Goal: Complete application form: Complete application form

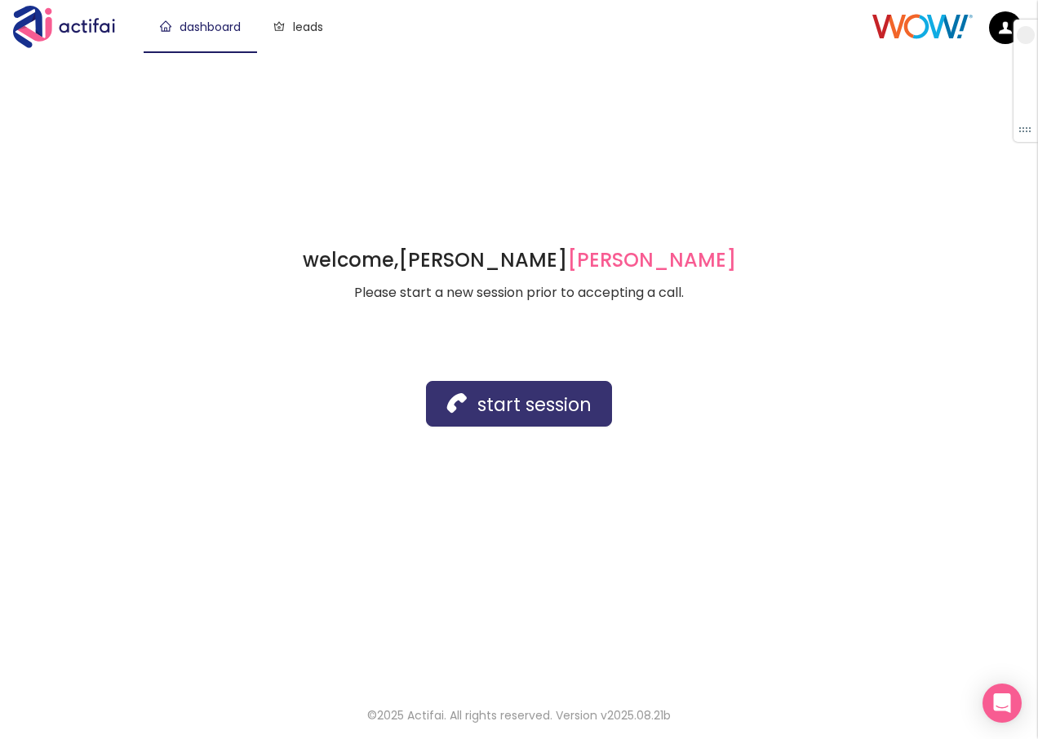
click at [472, 412] on button "start session" at bounding box center [519, 404] width 186 height 46
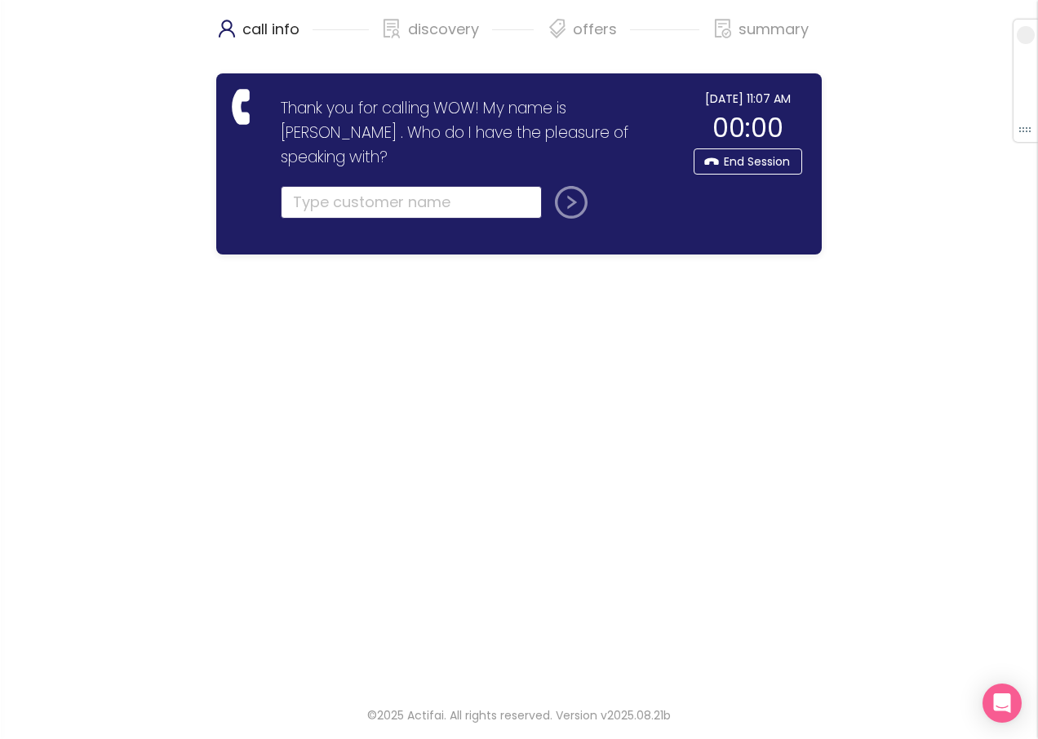
click at [298, 186] on input "text" at bounding box center [411, 202] width 261 height 33
click at [300, 186] on input "text" at bounding box center [411, 202] width 261 height 33
click at [294, 186] on input "text" at bounding box center [411, 202] width 261 height 33
type input "[PERSON_NAME]"
click at [548, 186] on button "submit" at bounding box center [567, 202] width 39 height 33
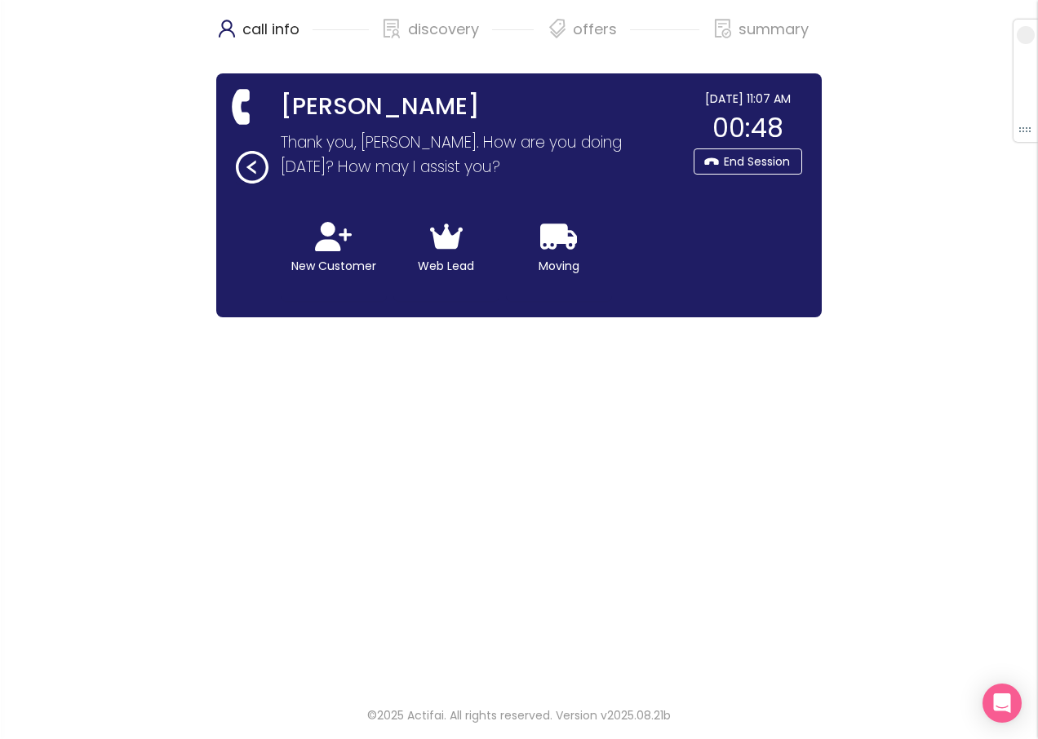
drag, startPoint x: 308, startPoint y: 720, endPoint x: 192, endPoint y: 675, distance: 124.2
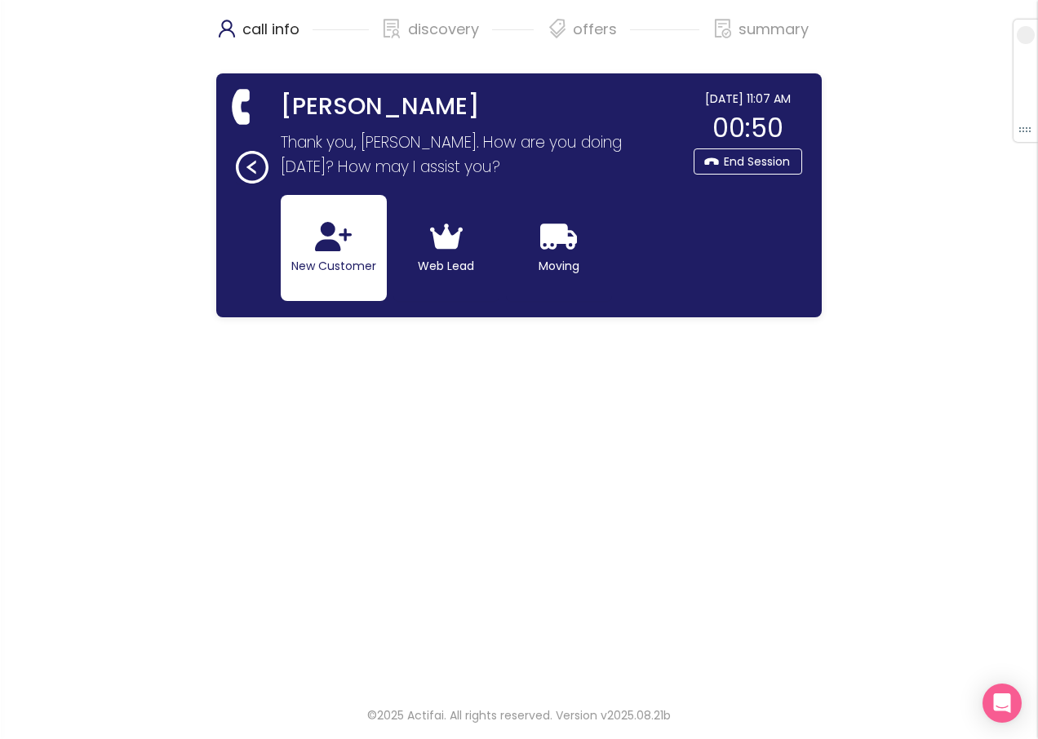
drag, startPoint x: 192, startPoint y: 675, endPoint x: 312, endPoint y: 268, distance: 423.8
click at [312, 268] on button "New Customer" at bounding box center [334, 248] width 106 height 106
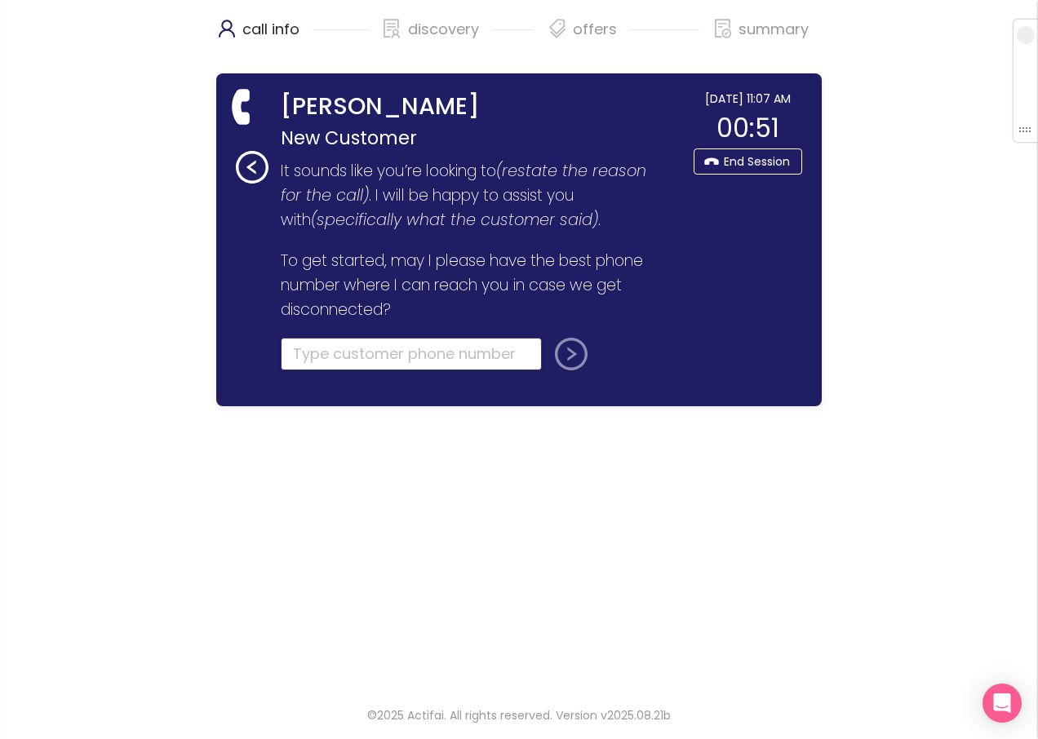
click at [308, 348] on input "tel" at bounding box center [411, 354] width 261 height 33
type input "[PHONE_NUMBER]"
click at [579, 352] on button "submit" at bounding box center [567, 354] width 39 height 33
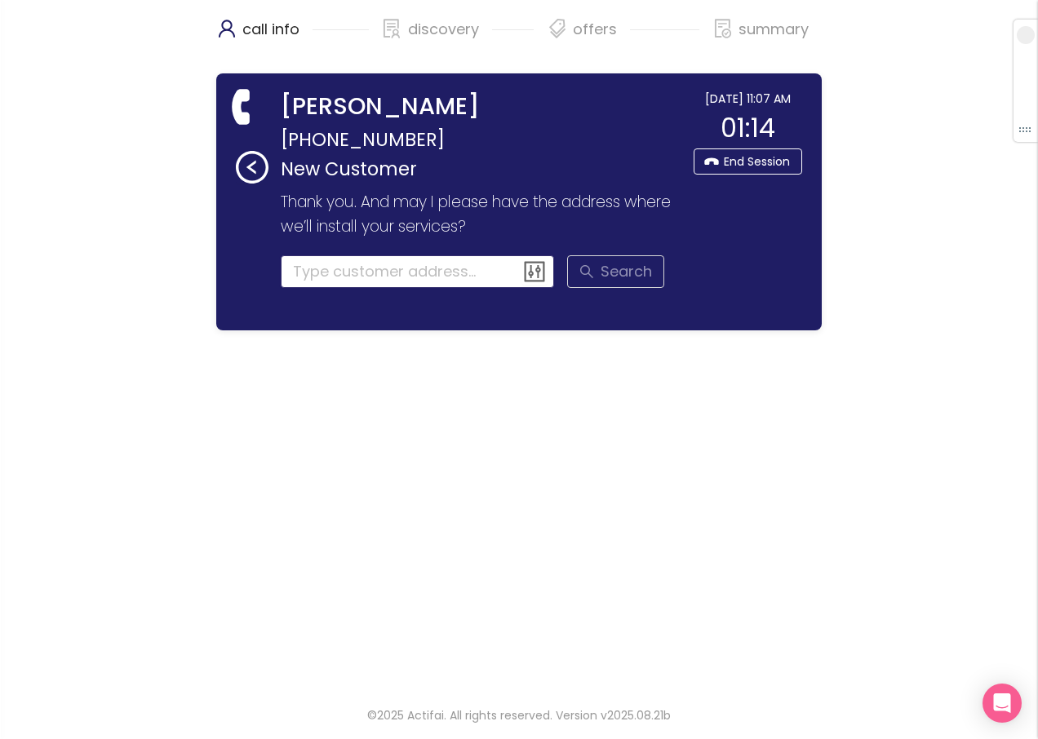
click at [355, 268] on input at bounding box center [418, 271] width 274 height 33
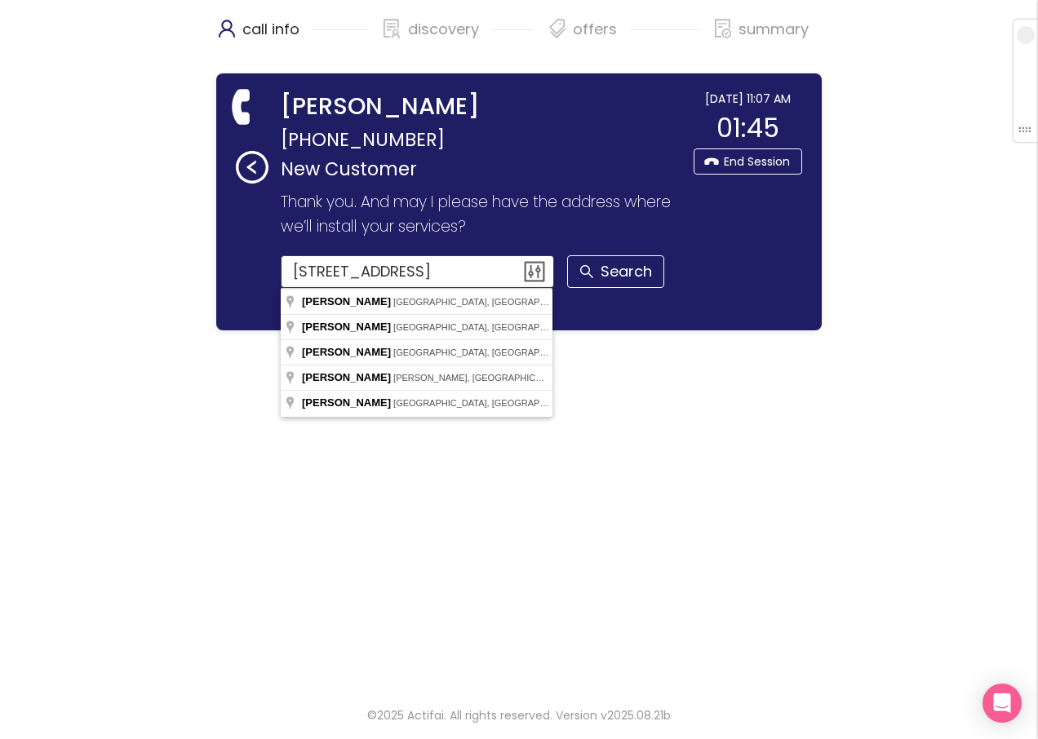
drag, startPoint x: 431, startPoint y: 269, endPoint x: 237, endPoint y: 262, distance: 193.5
click at [237, 262] on div "[PERSON_NAME] [PHONE_NUMBER] New Customer Thank you for calling WOW! My name is…" at bounding box center [460, 202] width 448 height 224
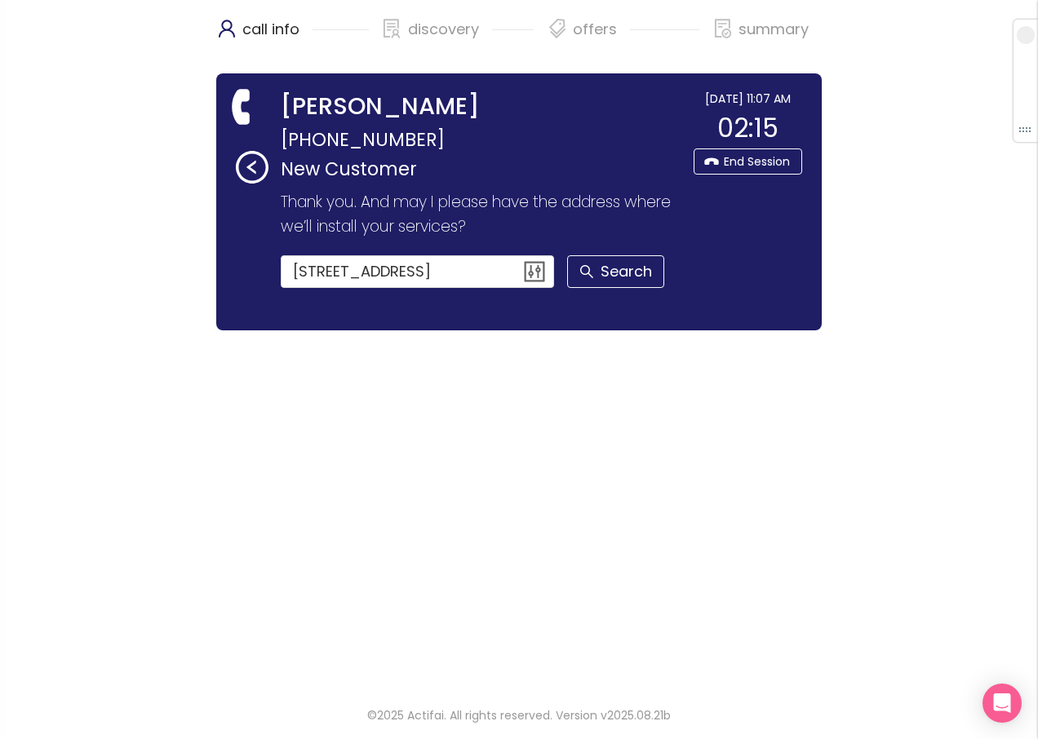
click at [60, 46] on div "call info discovery offers summary [PERSON_NAME] [PHONE_NUMBER] New Customer Th…" at bounding box center [519, 343] width 1038 height 687
click at [591, 270] on button "Search" at bounding box center [615, 271] width 97 height 33
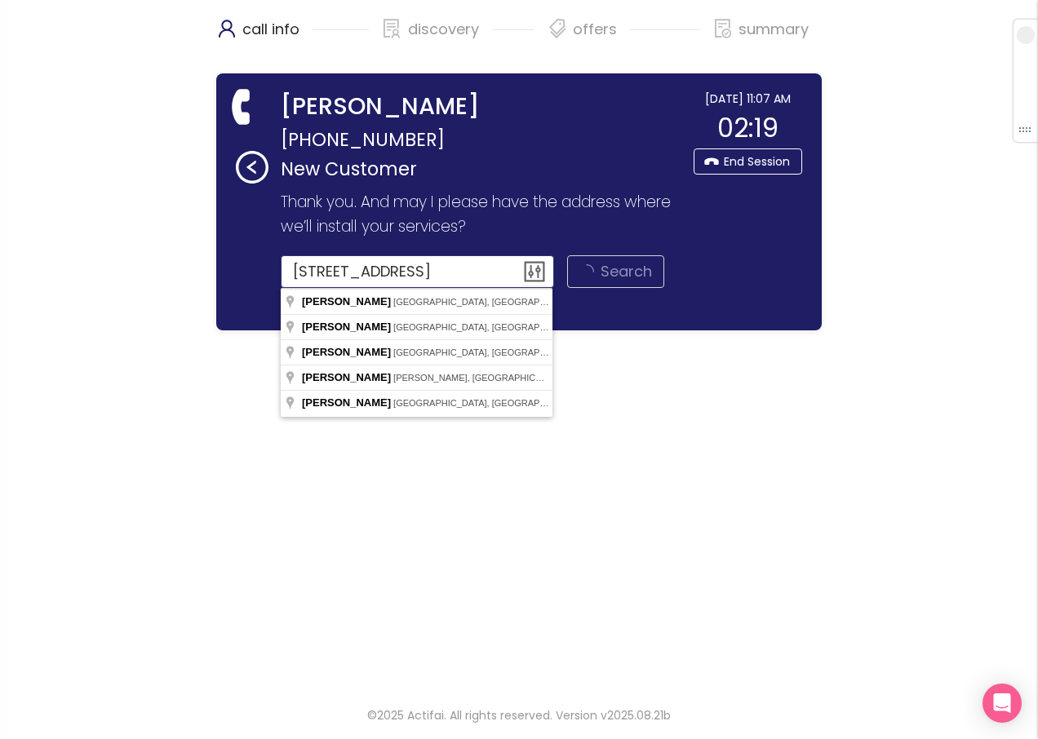
type input "[PERSON_NAME], [GEOGRAPHIC_DATA], [GEOGRAPHIC_DATA], [GEOGRAPHIC_DATA]"
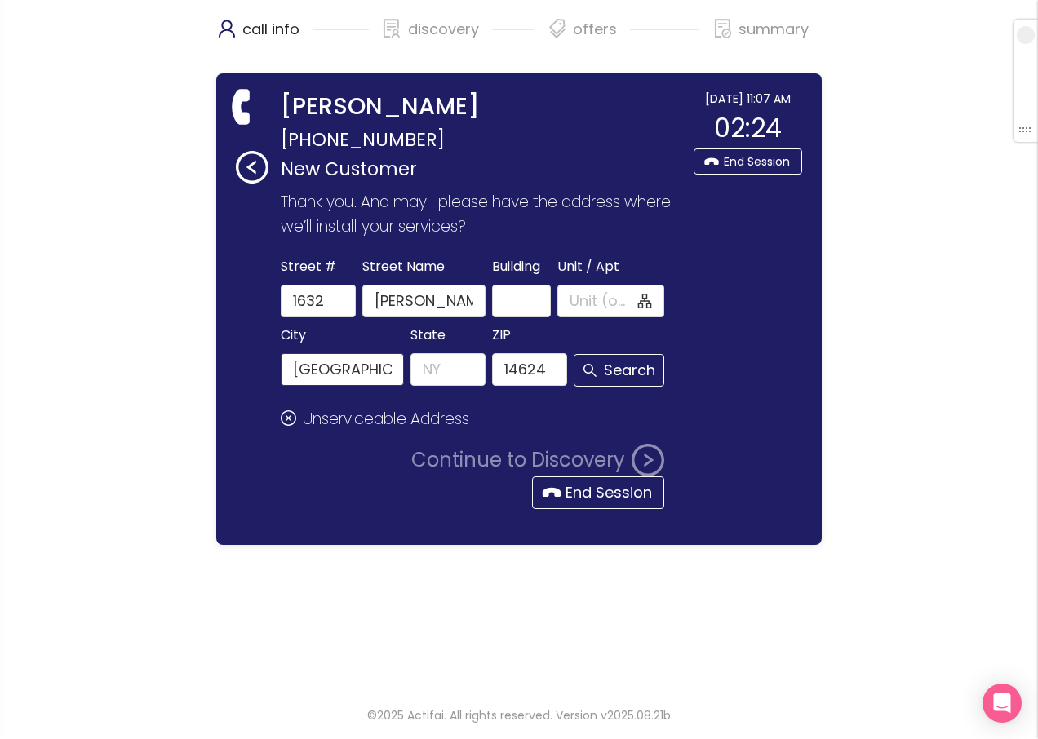
drag, startPoint x: 379, startPoint y: 365, endPoint x: 217, endPoint y: 392, distance: 164.4
click at [179, 367] on div "call info discovery offers summary [PERSON_NAME] [PHONE_NUMBER] New Customer Th…" at bounding box center [519, 343] width 1038 height 687
drag, startPoint x: 513, startPoint y: 380, endPoint x: 600, endPoint y: 382, distance: 86.5
click at [599, 384] on div "City State ZIP 14624 Search" at bounding box center [472, 355] width 391 height 63
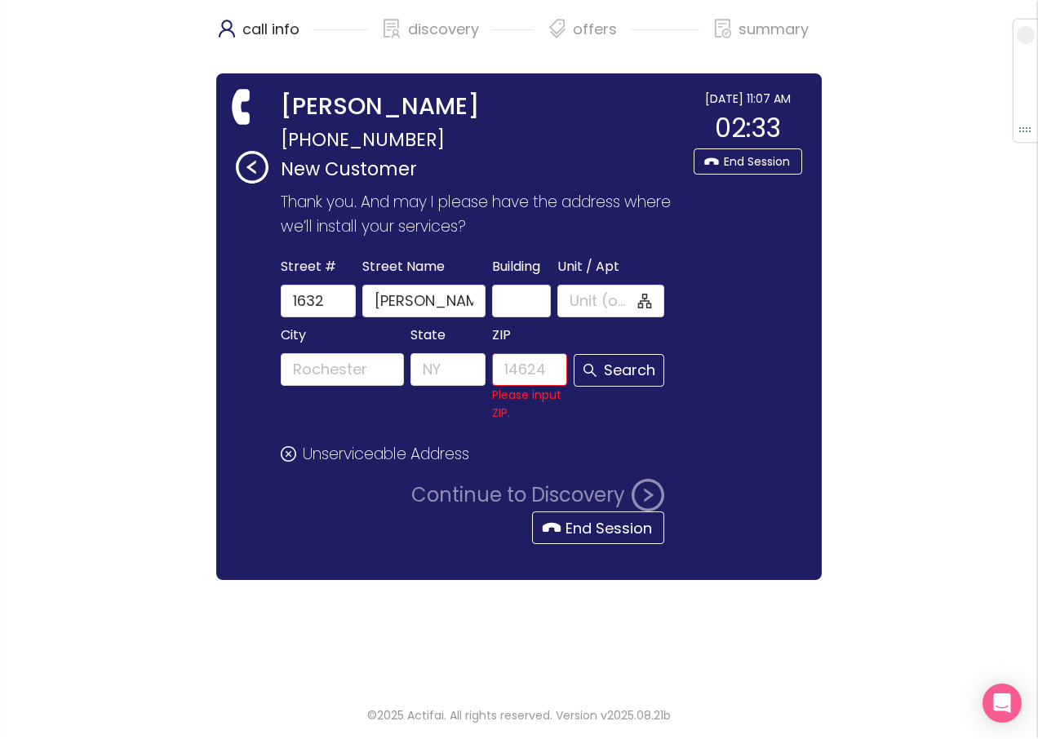
drag, startPoint x: 190, startPoint y: 98, endPoint x: 195, endPoint y: 115, distance: 17.8
click at [190, 98] on div "call info discovery offers summary [PERSON_NAME] [PHONE_NUMBER] New Customer Th…" at bounding box center [519, 343] width 1038 height 687
click at [430, 369] on input "State" at bounding box center [447, 369] width 75 height 33
click at [435, 403] on div "SC" at bounding box center [448, 405] width 52 height 18
type input "SC"
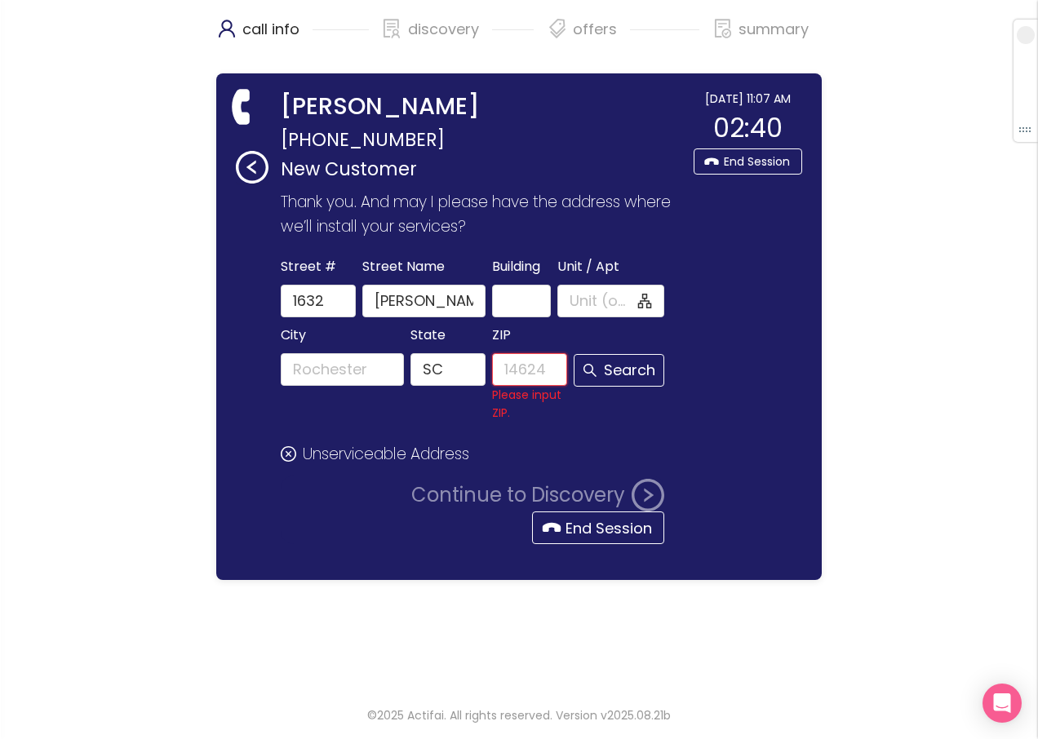
click at [520, 361] on input "ZIP" at bounding box center [529, 369] width 75 height 33
click at [122, 141] on div "call info discovery offers summary [PERSON_NAME] [PHONE_NUMBER] New Customer Th…" at bounding box center [519, 343] width 1038 height 687
click at [513, 373] on input "ZIP" at bounding box center [529, 369] width 75 height 33
paste input "29407"
type input "29407"
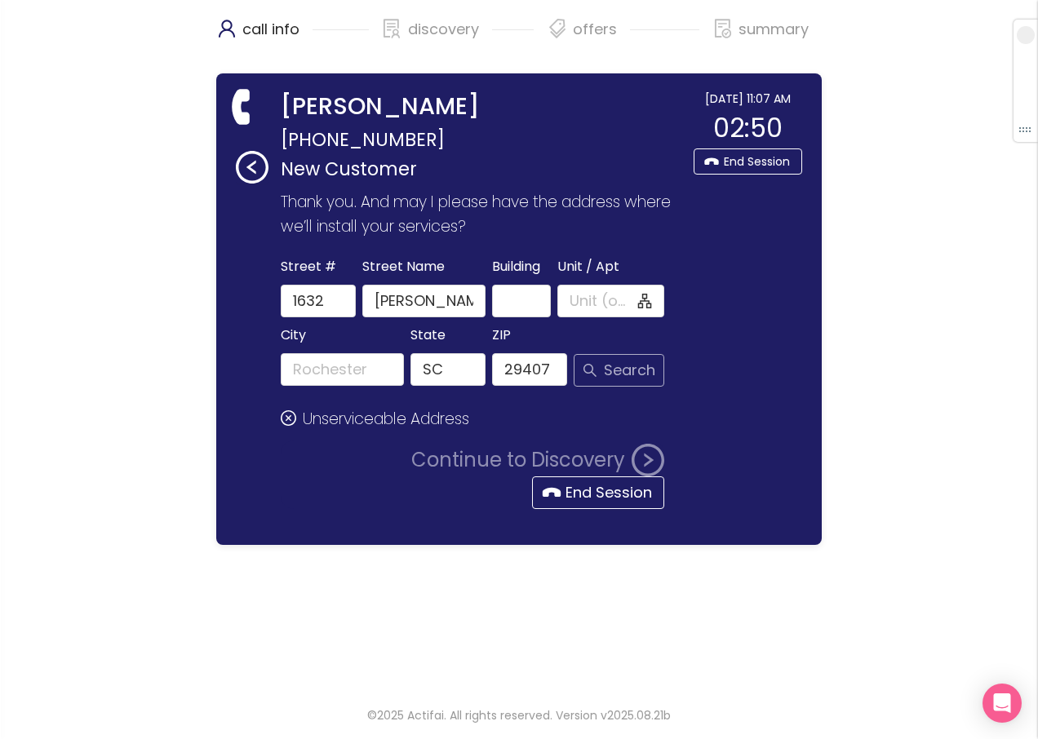
click at [612, 379] on button "Search" at bounding box center [619, 370] width 91 height 33
type input "[GEOGRAPHIC_DATA]"
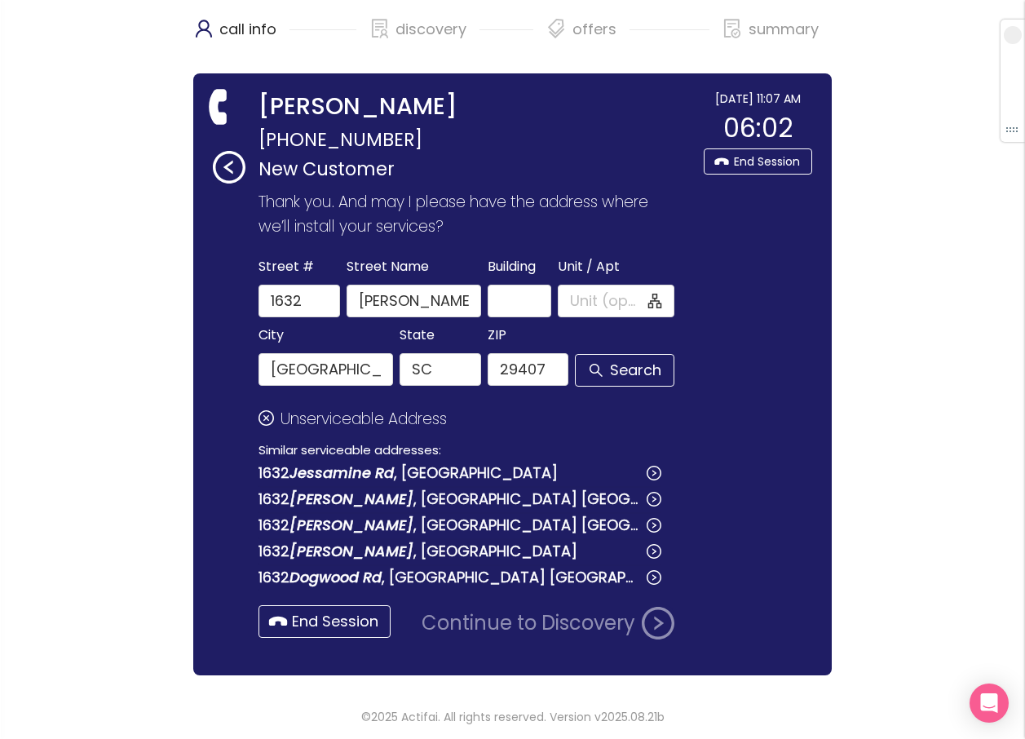
click at [989, 308] on div "call info discovery offers summary [PERSON_NAME] [PHONE_NUMBER] New Customer Th…" at bounding box center [512, 344] width 1025 height 689
drag, startPoint x: 463, startPoint y: 299, endPoint x: 365, endPoint y: 303, distance: 97.2
click at [365, 303] on input "[PERSON_NAME]" at bounding box center [414, 301] width 135 height 33
click at [367, 468] on button "[STREET_ADDRESS]" at bounding box center [460, 473] width 403 height 26
type input "Jessamine Rd"
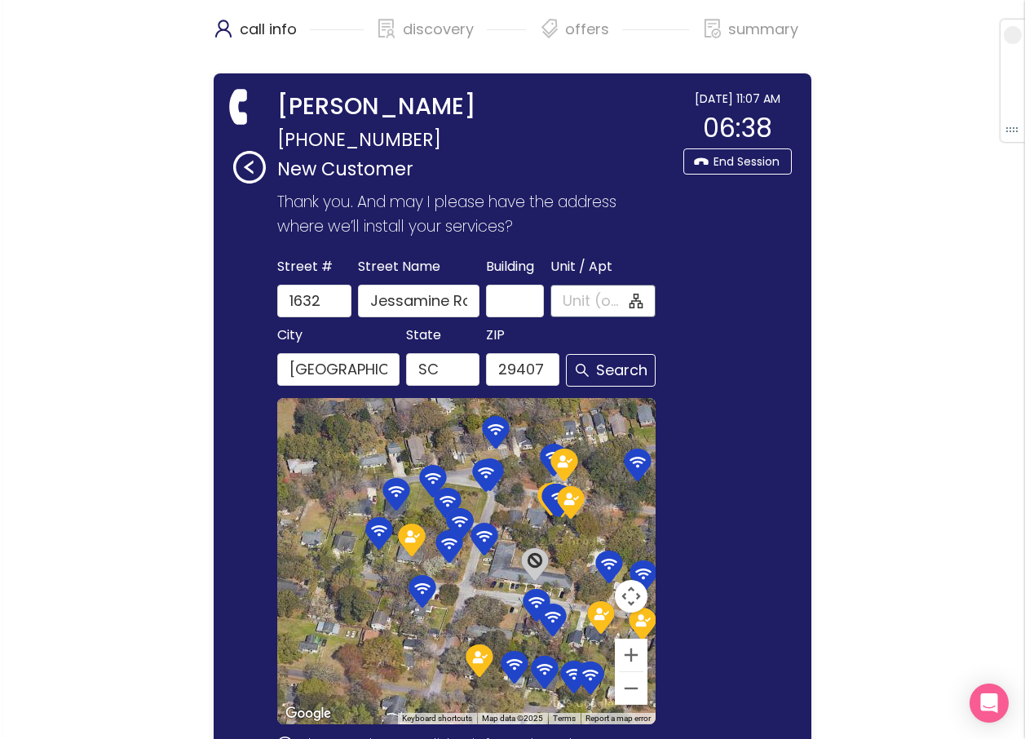
click at [584, 302] on input "Unit / Apt" at bounding box center [595, 301] width 64 height 23
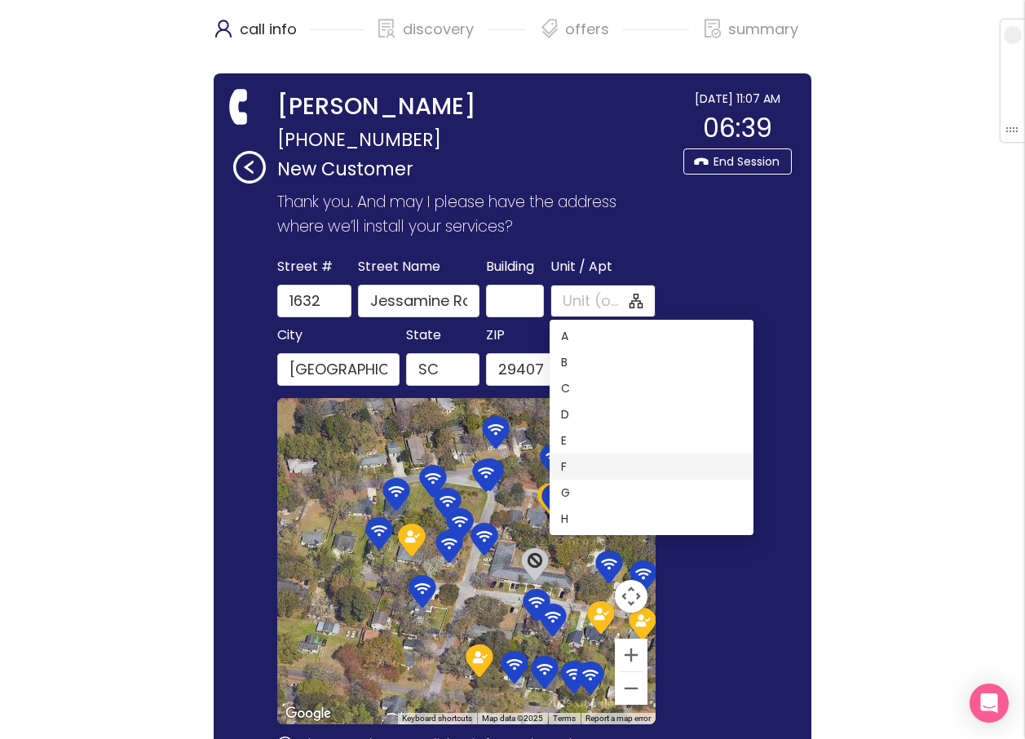
click at [560, 463] on div "F" at bounding box center [652, 467] width 204 height 26
type input "F"
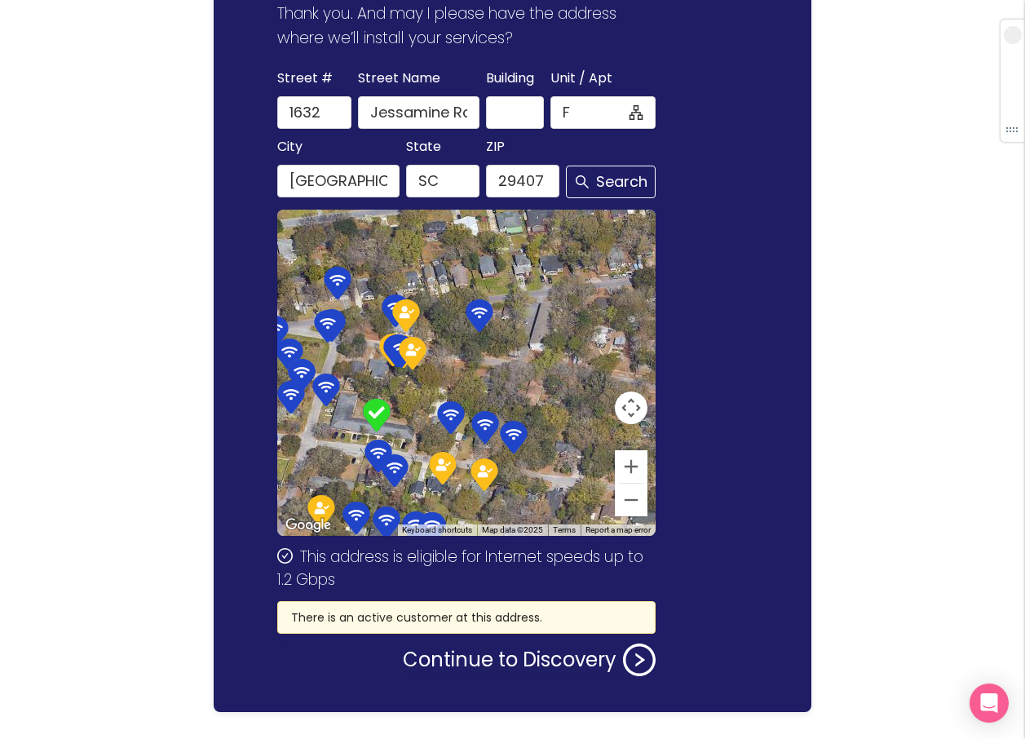
scroll to position [227, 0]
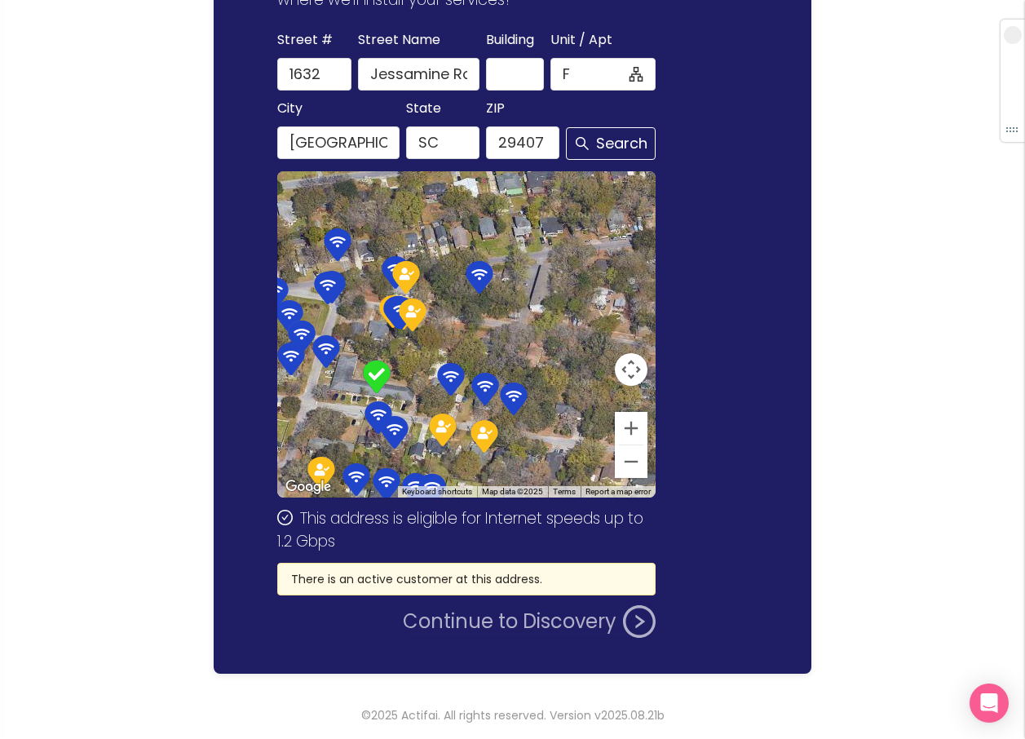
click at [491, 620] on button "Continue to Discovery" at bounding box center [529, 621] width 253 height 33
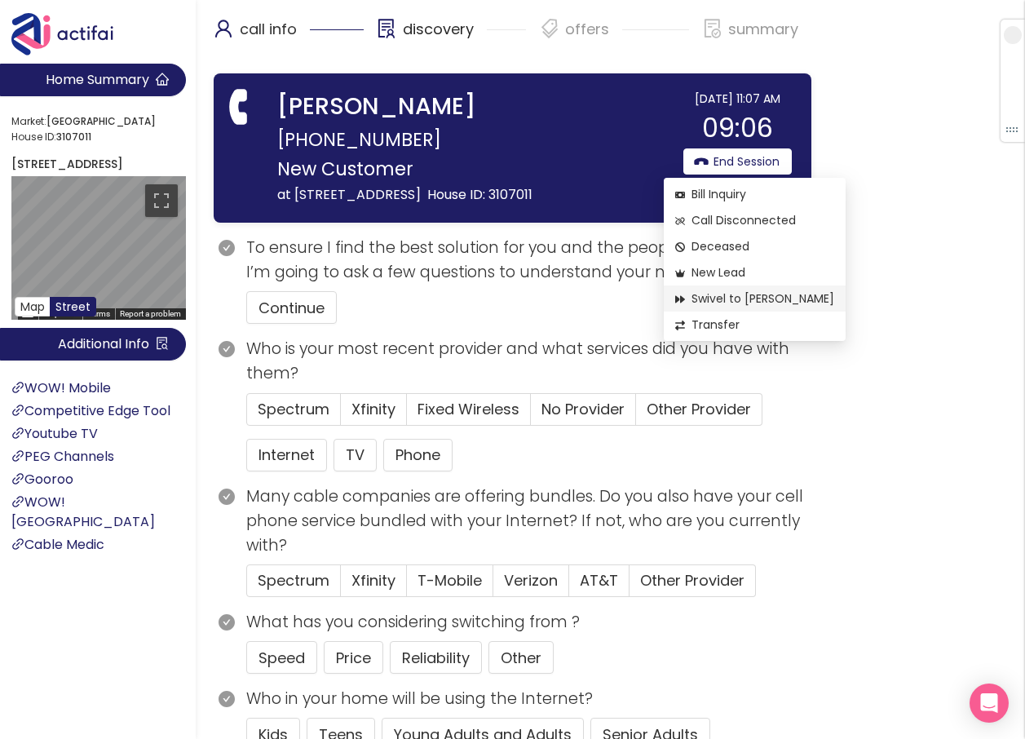
click at [736, 296] on span "Swivel to [PERSON_NAME]" at bounding box center [754, 299] width 159 height 18
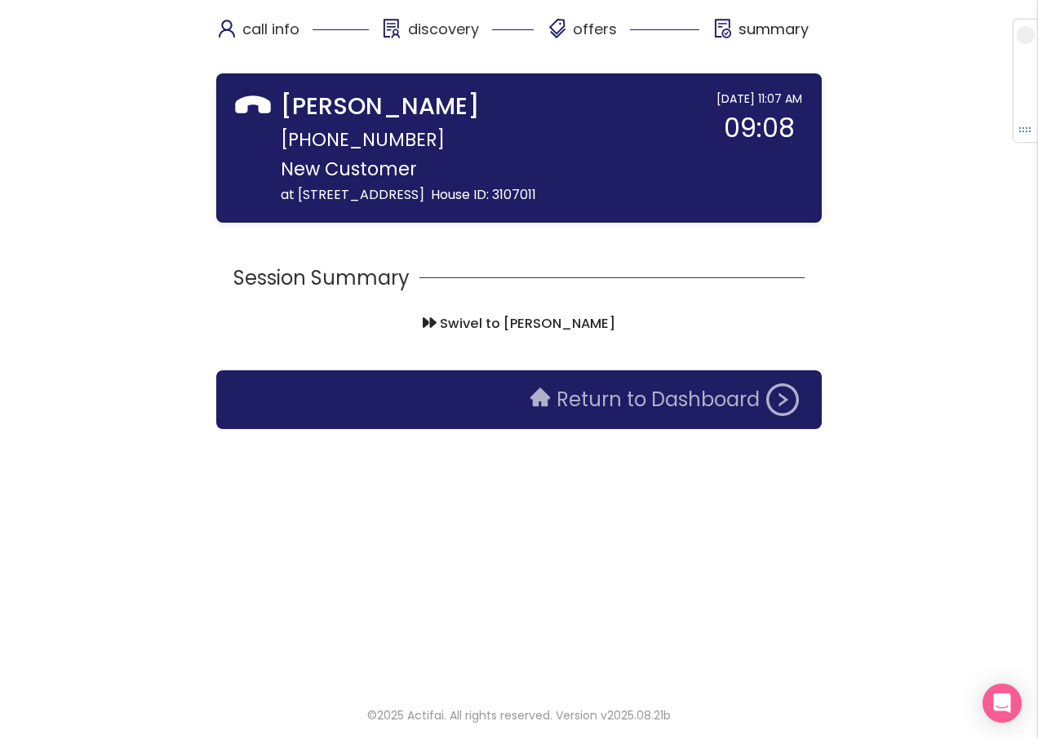
click at [555, 416] on button "Return to Dashboard" at bounding box center [664, 399] width 288 height 33
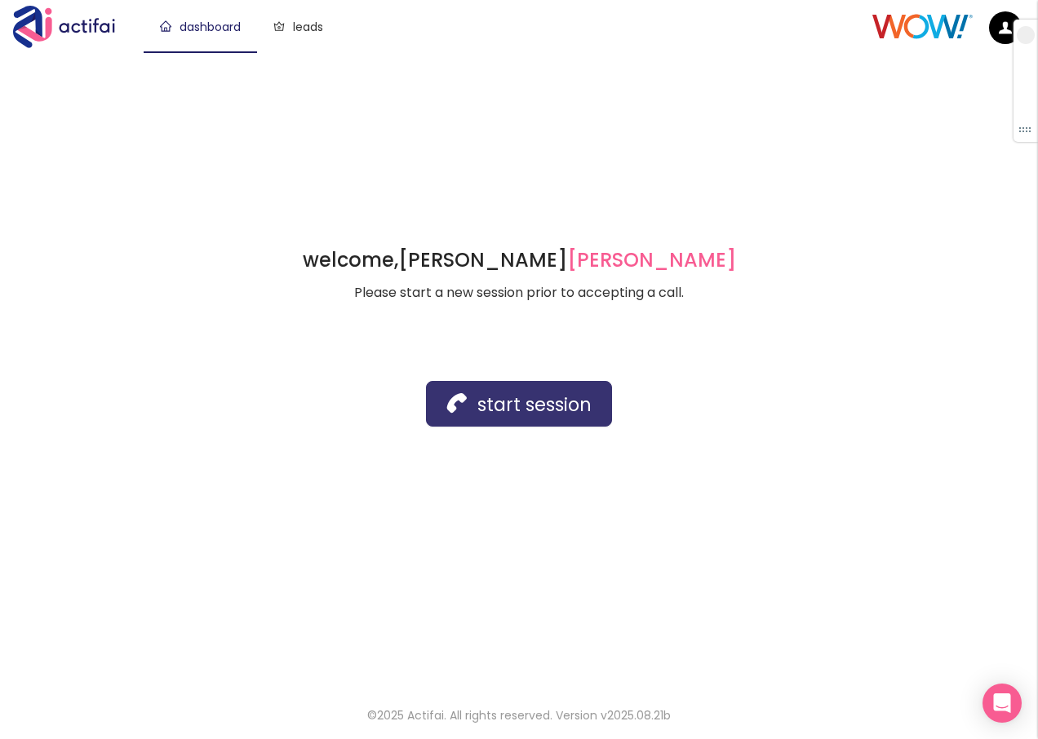
click at [465, 412] on button "start session" at bounding box center [519, 404] width 186 height 46
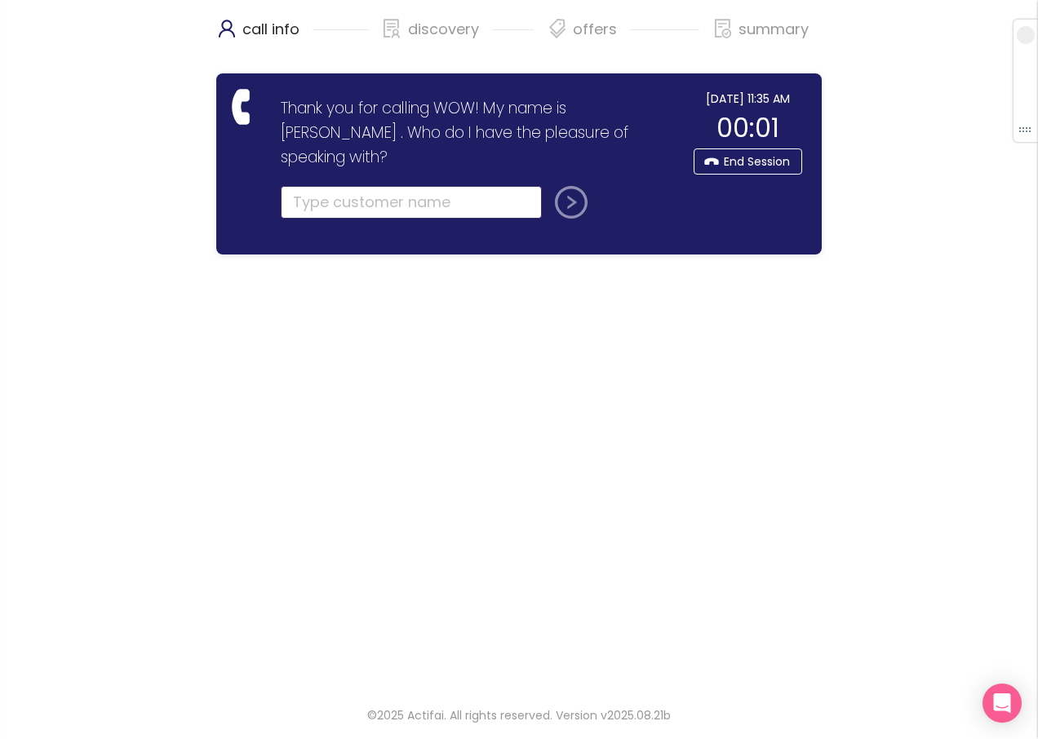
click at [303, 186] on input "text" at bounding box center [411, 202] width 261 height 33
type input "[PERSON_NAME]"
click at [548, 186] on button "submit" at bounding box center [567, 202] width 39 height 33
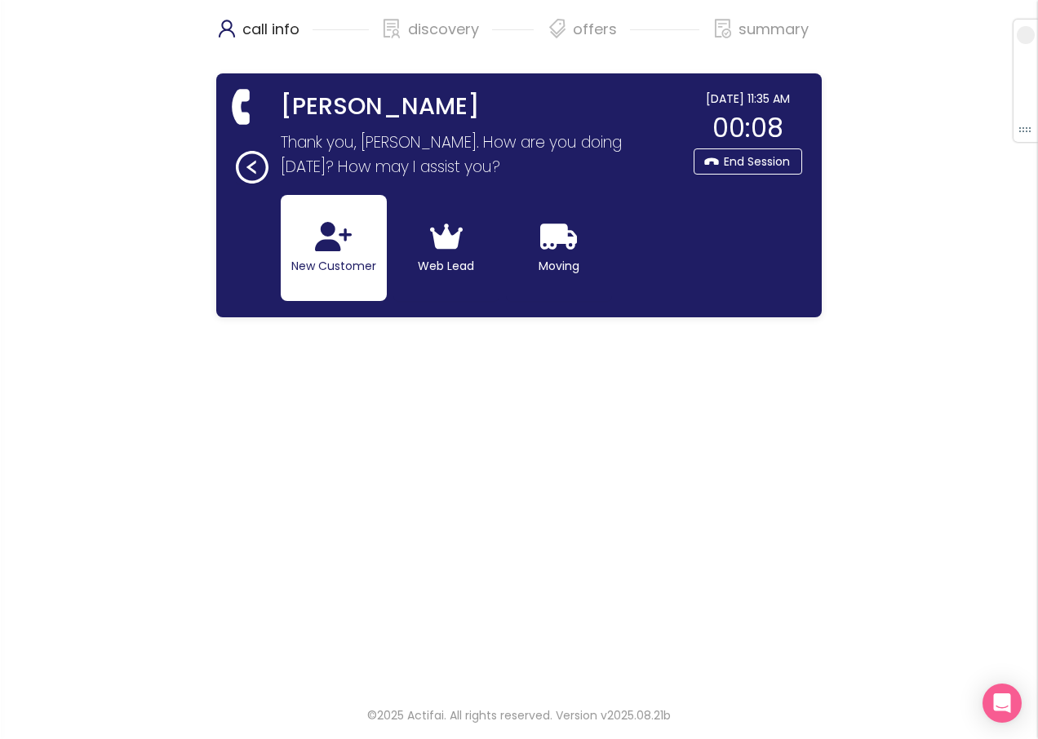
drag, startPoint x: 307, startPoint y: 212, endPoint x: 314, endPoint y: 232, distance: 20.9
click at [307, 214] on button "New Customer" at bounding box center [334, 248] width 106 height 106
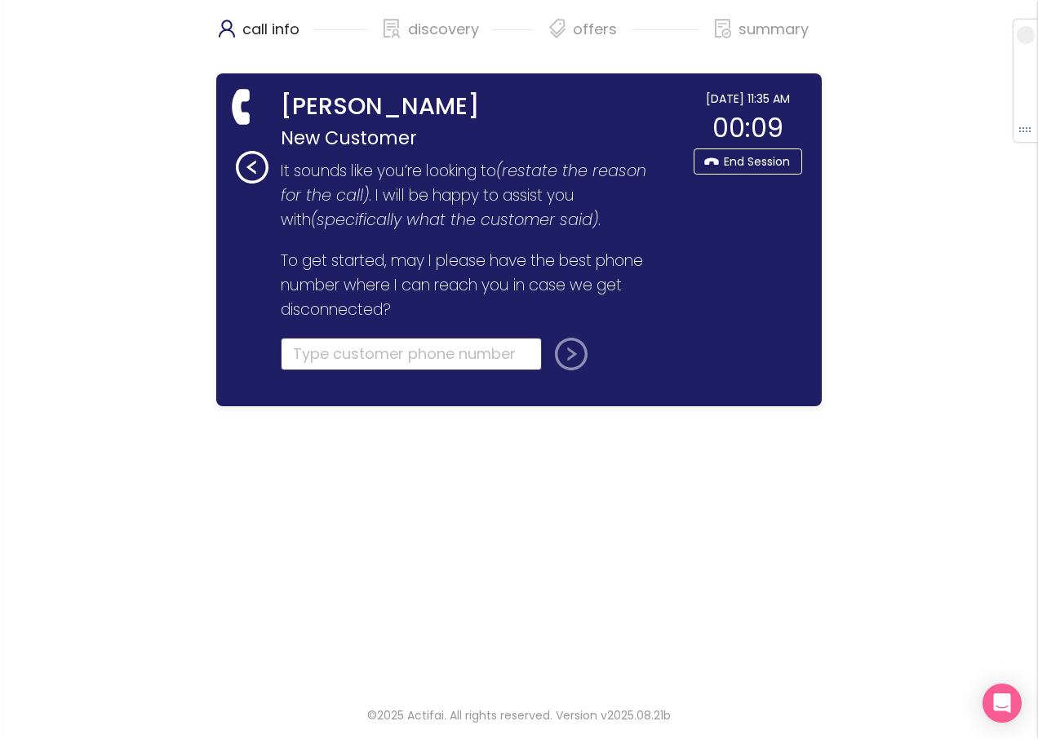
click at [290, 355] on input "tel" at bounding box center [411, 354] width 261 height 33
type input "[PHONE_NUMBER]"
click at [564, 348] on button "submit" at bounding box center [567, 354] width 39 height 33
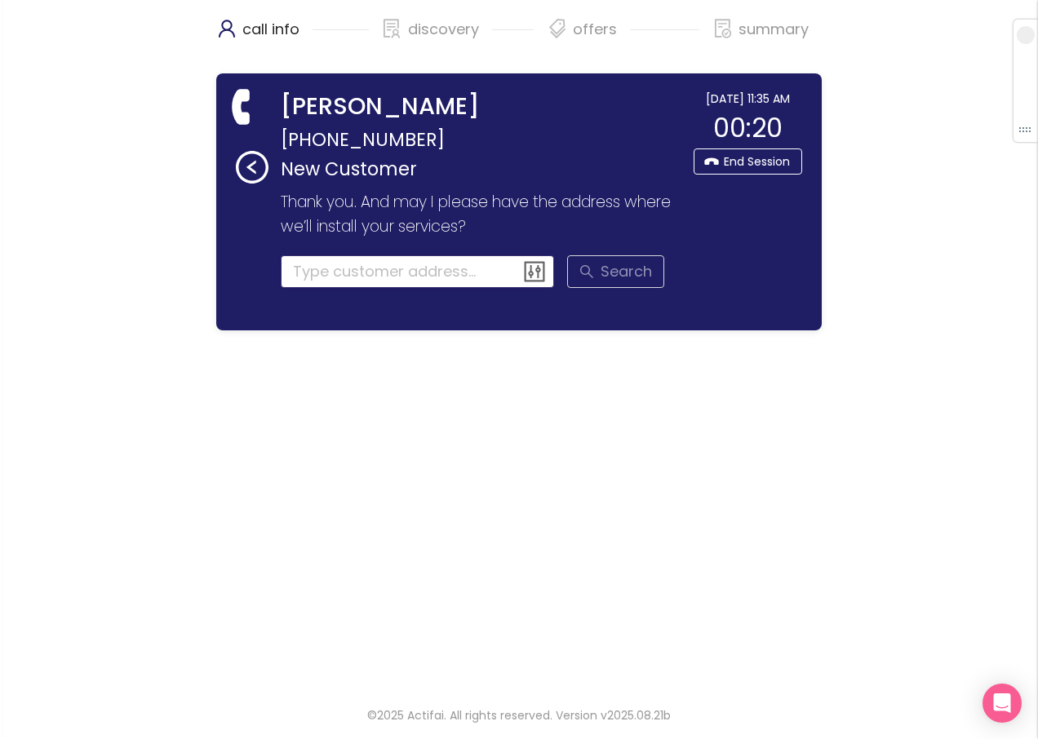
click at [298, 269] on input at bounding box center [418, 271] width 274 height 33
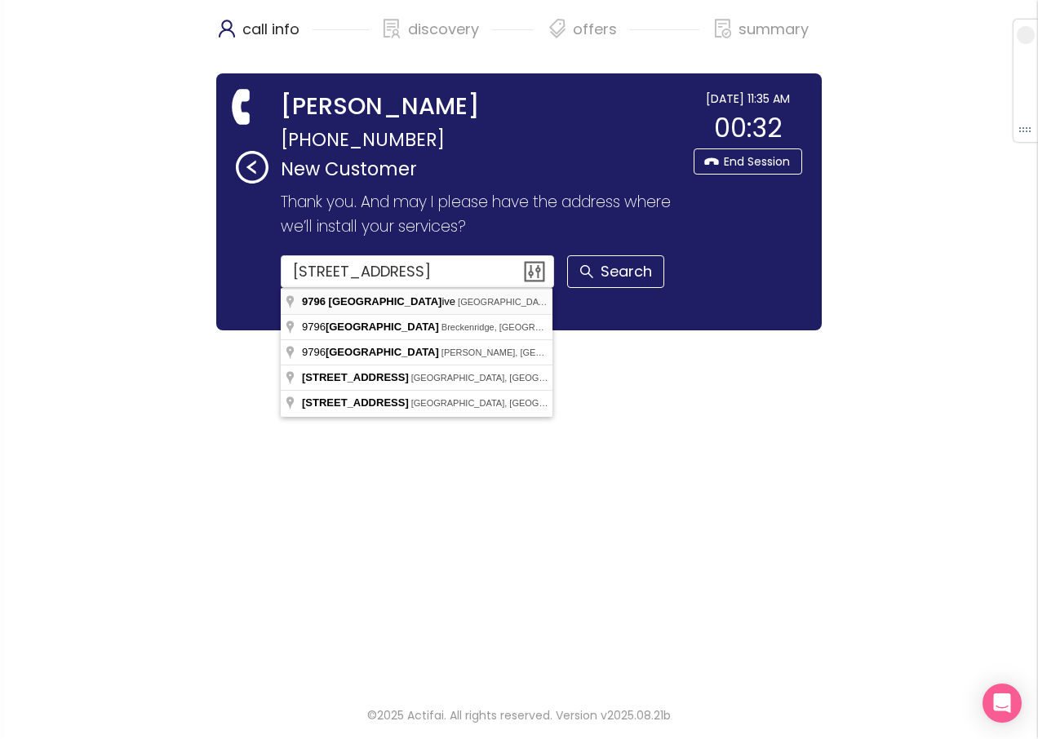
type input "[STREET_ADDRESS]"
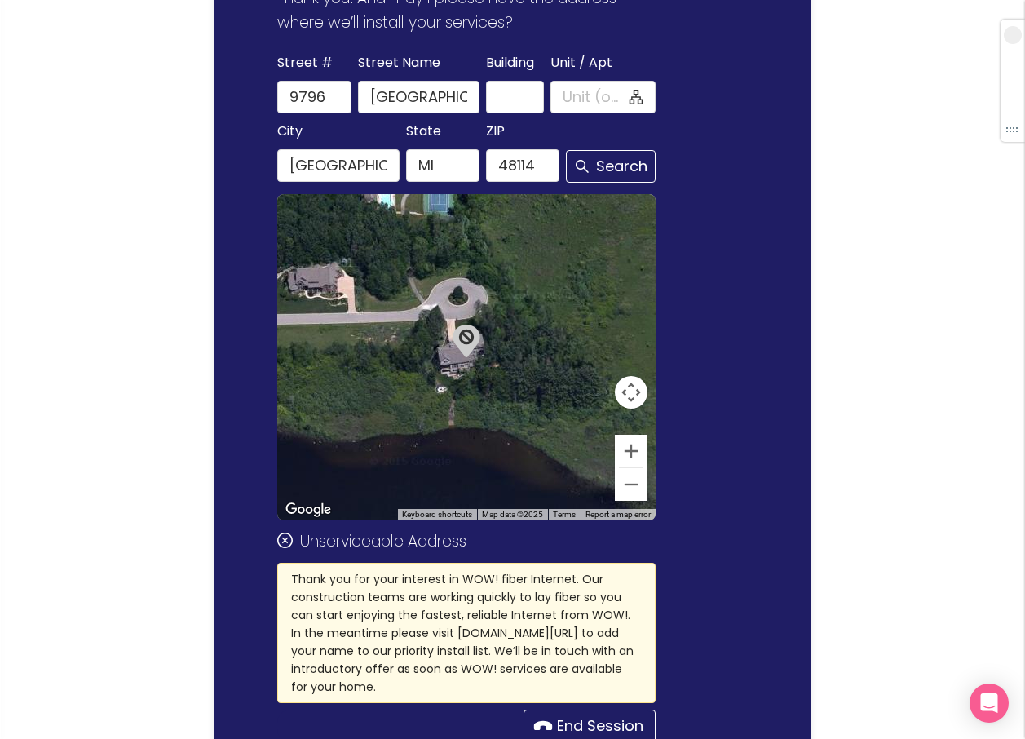
scroll to position [245, 0]
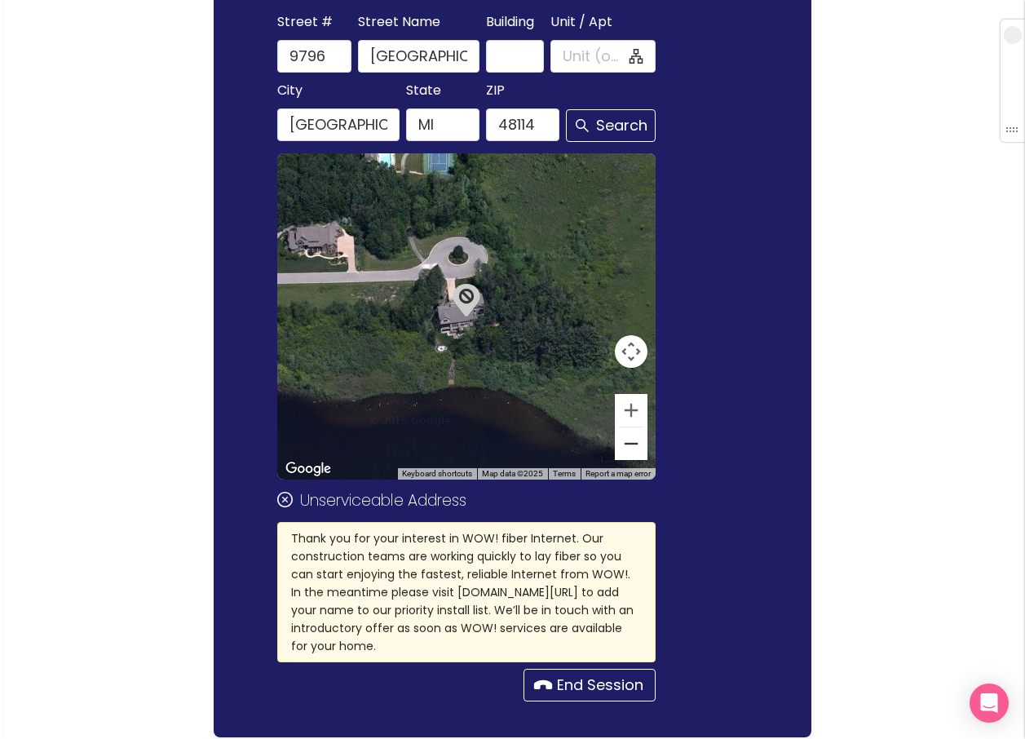
click at [627, 448] on button "Zoom out" at bounding box center [631, 443] width 33 height 33
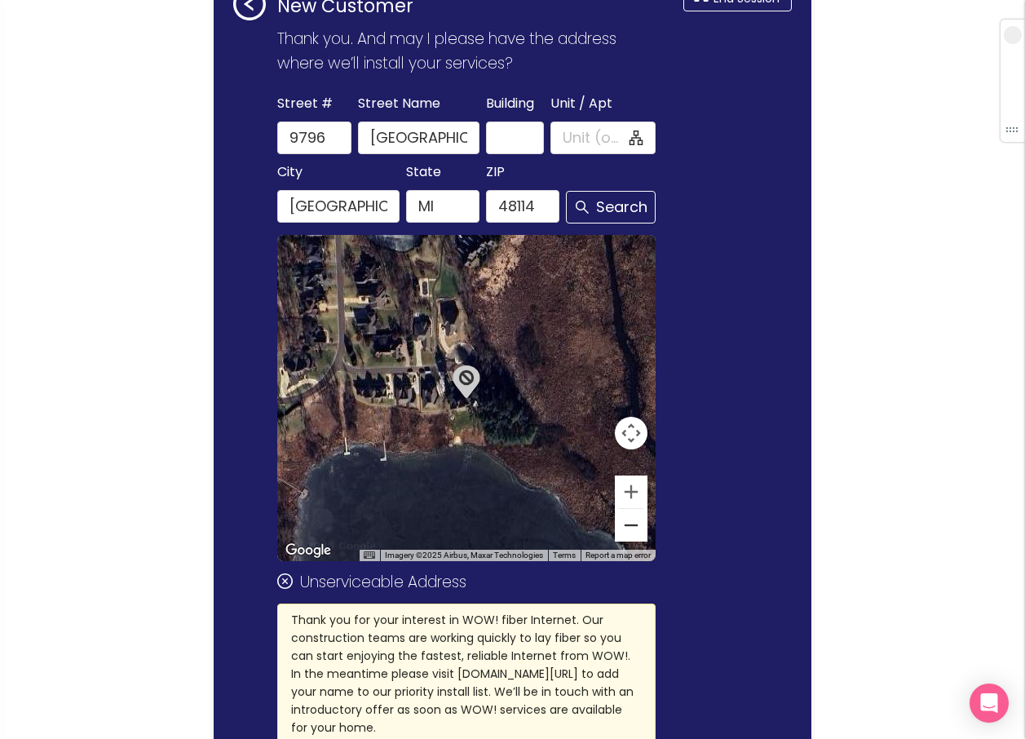
scroll to position [308, 0]
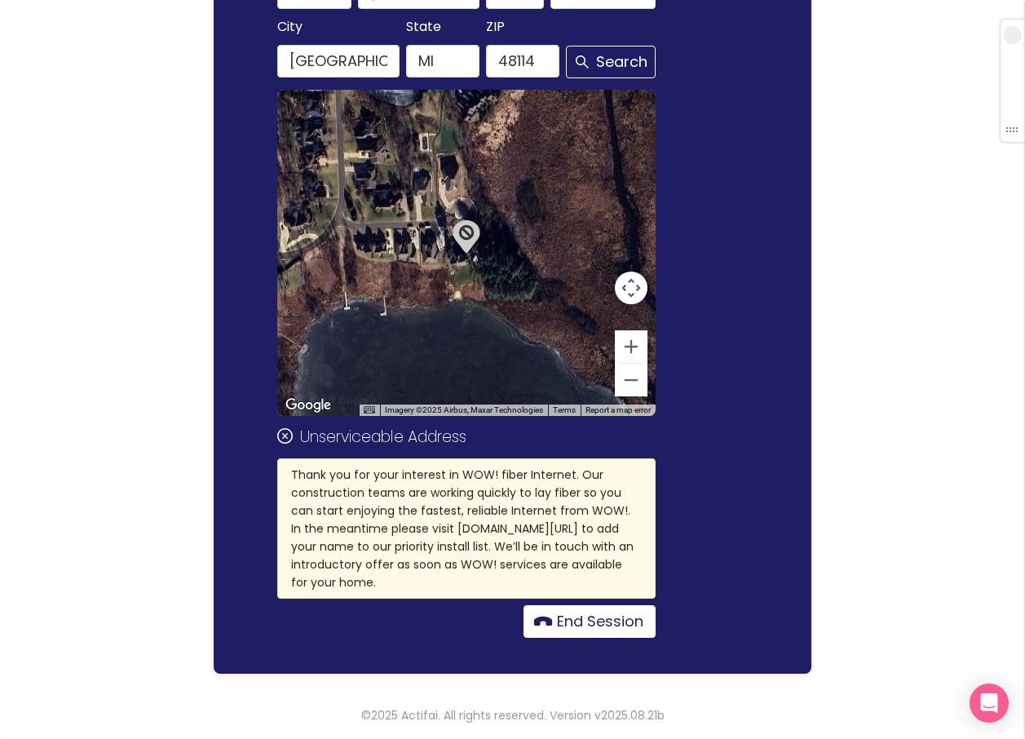
click at [595, 623] on button "End Session" at bounding box center [590, 621] width 132 height 33
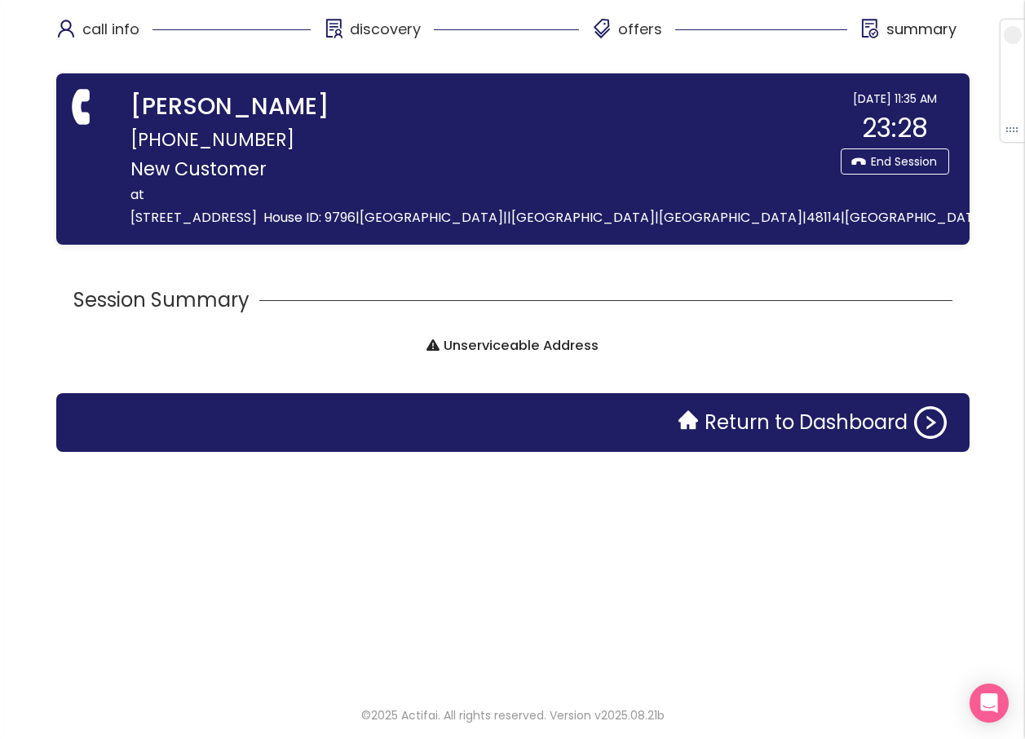
scroll to position [0, 0]
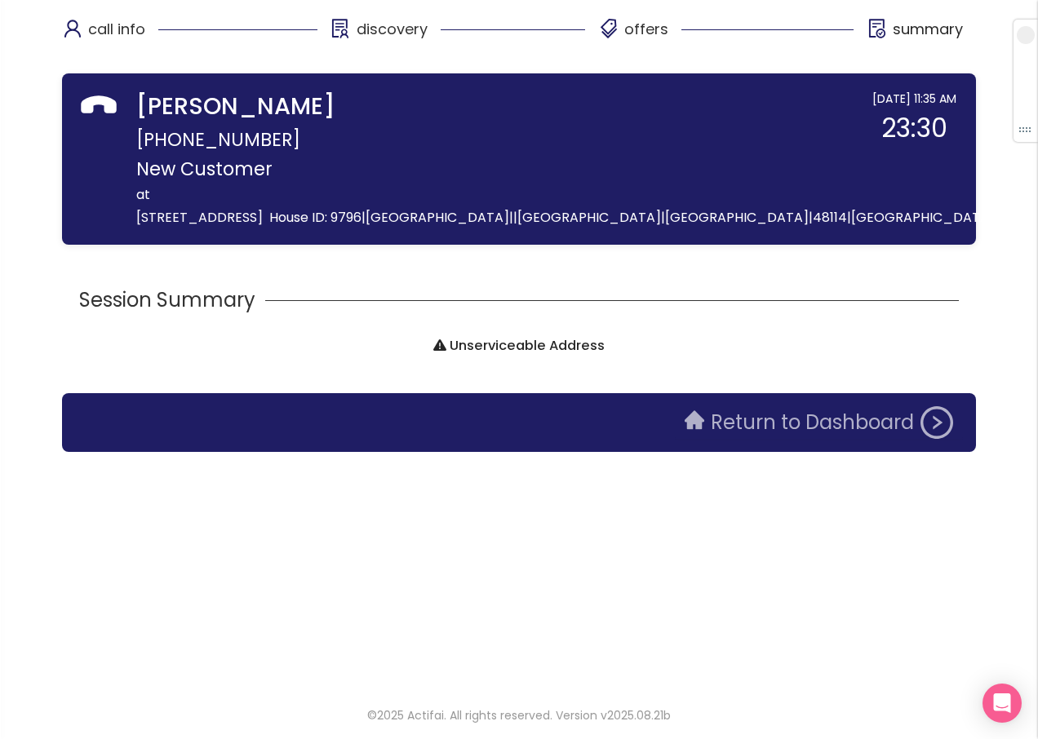
click at [675, 429] on button "Return to Dashboard" at bounding box center [819, 422] width 288 height 33
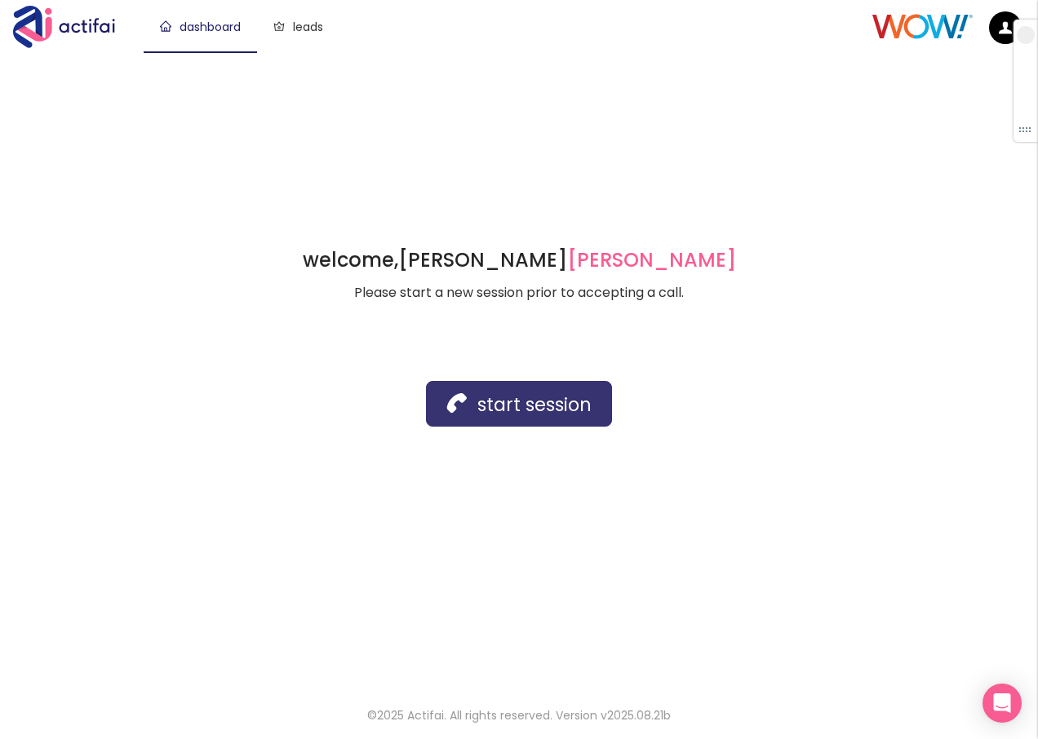
click at [498, 418] on button "start session" at bounding box center [519, 404] width 186 height 46
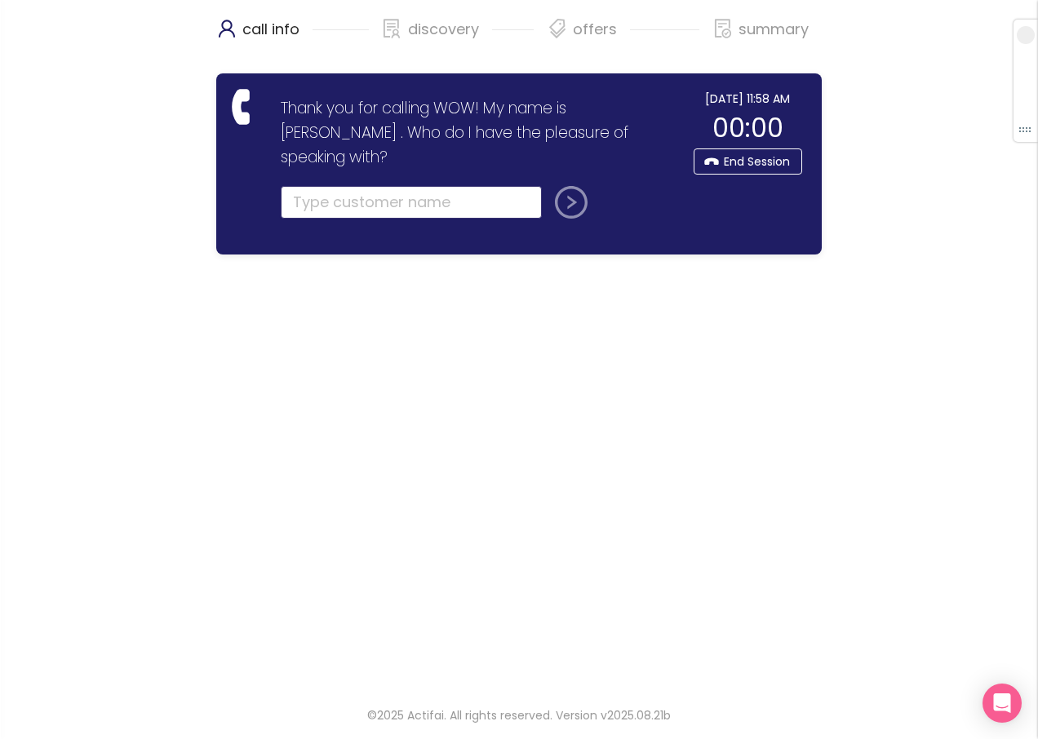
click at [336, 186] on input "text" at bounding box center [411, 202] width 261 height 33
click at [311, 186] on input "text" at bounding box center [411, 202] width 261 height 33
click at [300, 186] on input "text" at bounding box center [411, 202] width 261 height 33
click at [386, 186] on input "[PERSON_NAME]" at bounding box center [411, 202] width 261 height 33
type input "[PERSON_NAME]"
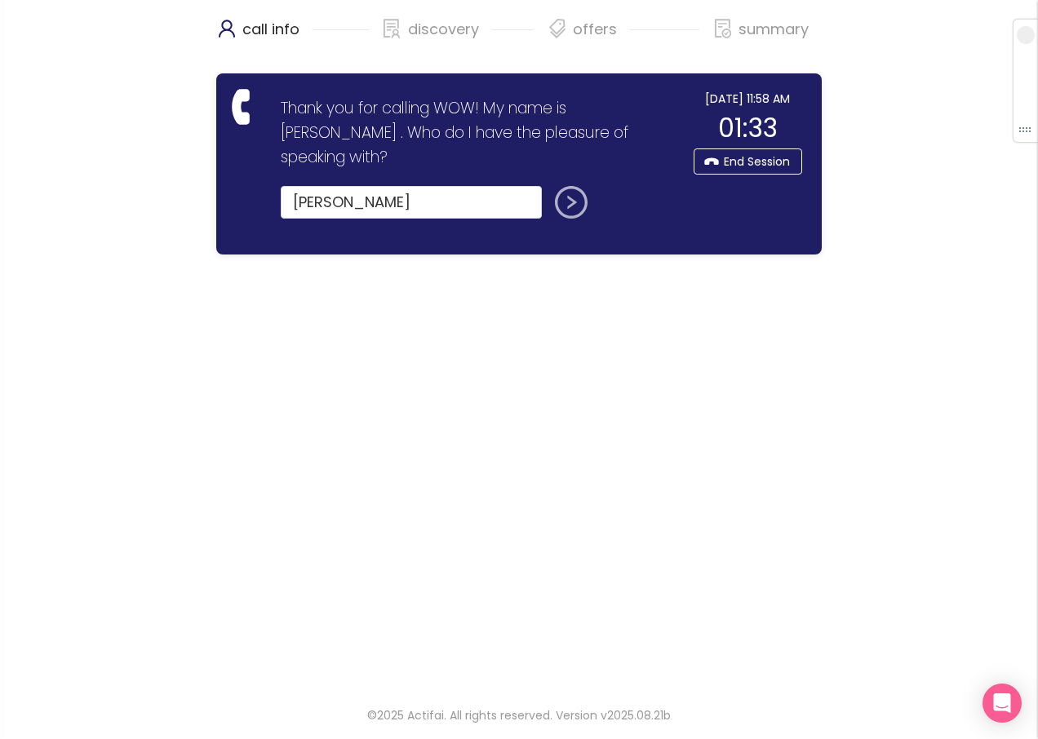
click at [572, 186] on button "submit" at bounding box center [567, 202] width 39 height 33
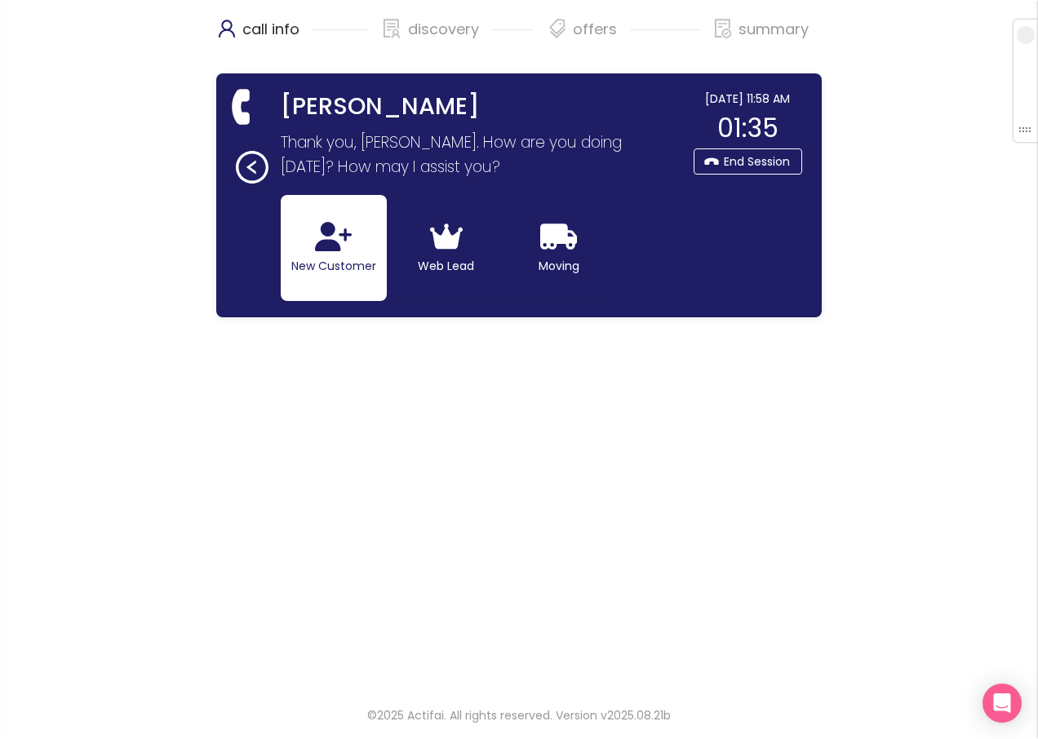
click at [300, 241] on button "New Customer" at bounding box center [334, 248] width 106 height 106
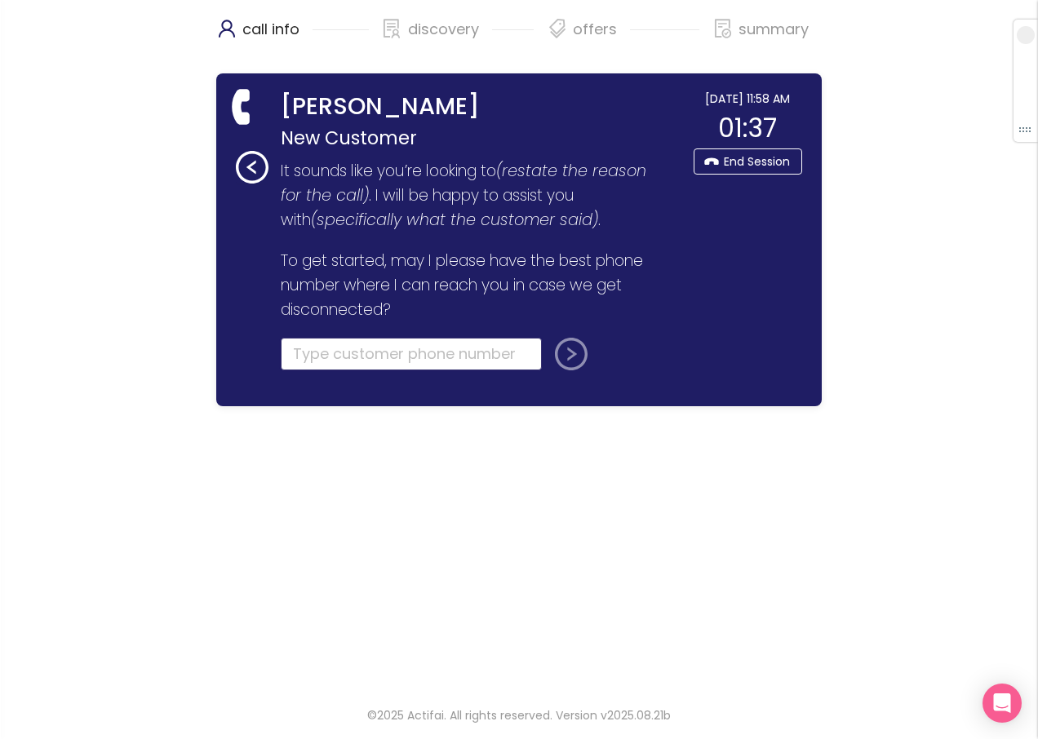
click at [326, 358] on input "tel" at bounding box center [411, 354] width 261 height 33
type input "[PHONE_NUMBER]"
click at [568, 359] on button "submit" at bounding box center [567, 354] width 39 height 33
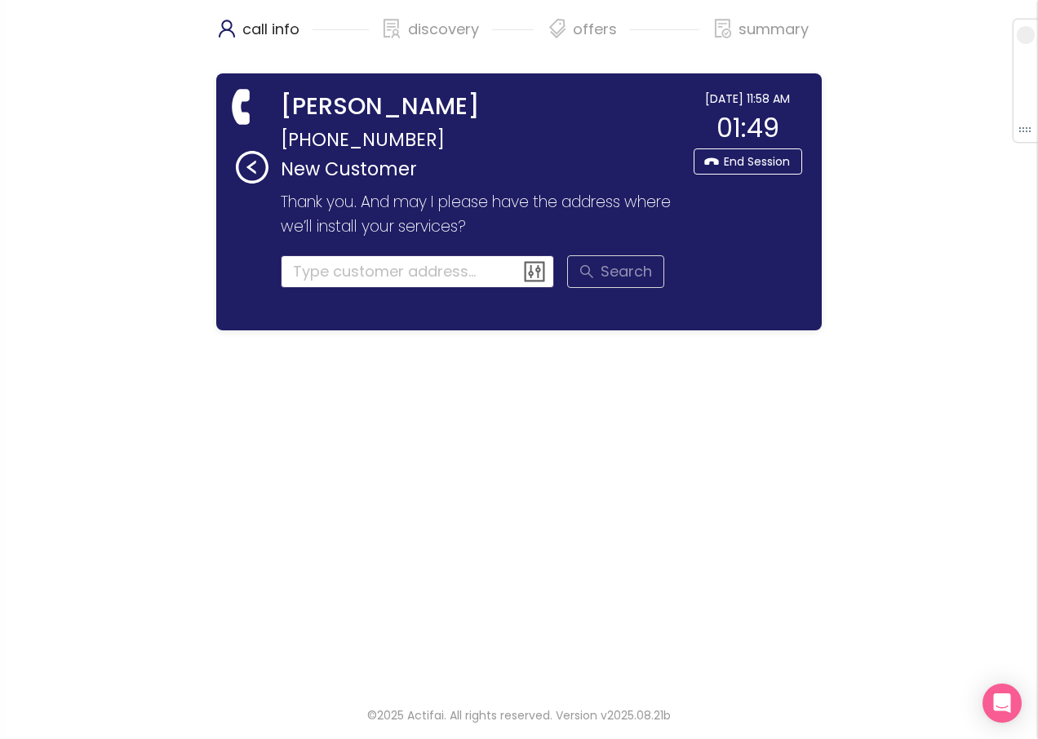
click at [295, 272] on input at bounding box center [418, 271] width 274 height 33
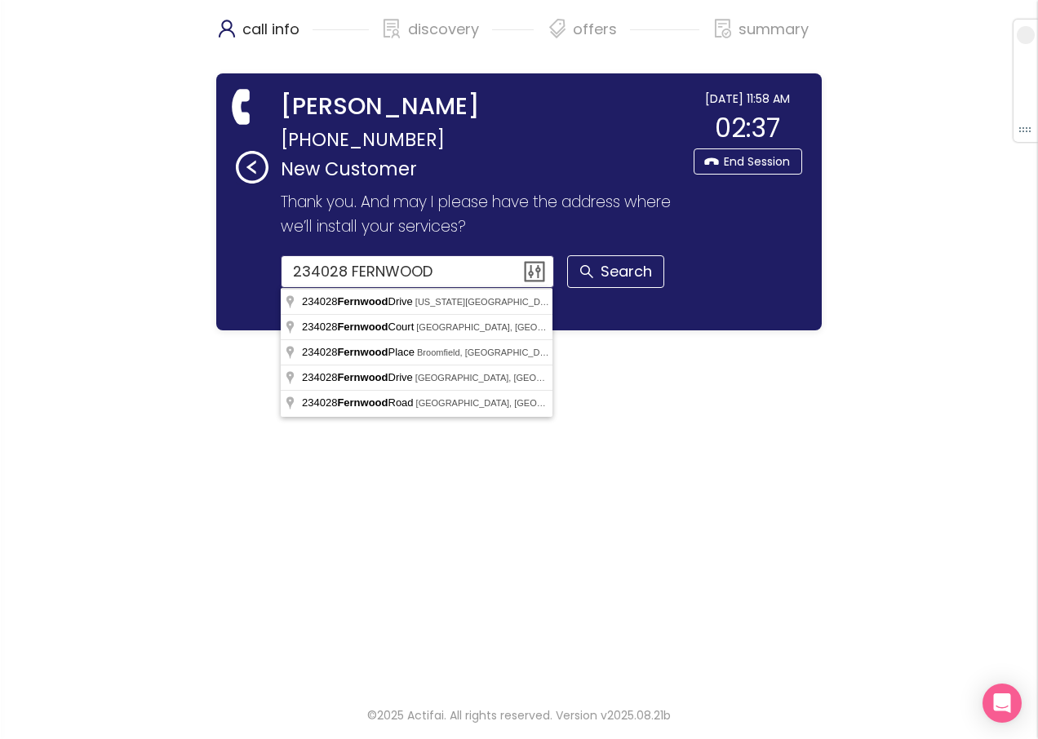
click at [297, 271] on input "234028 FERNWOOD" at bounding box center [418, 271] width 274 height 33
click at [303, 272] on input "234028 FERNWOOD" at bounding box center [418, 271] width 274 height 33
type input "[STREET_ADDRESS]"
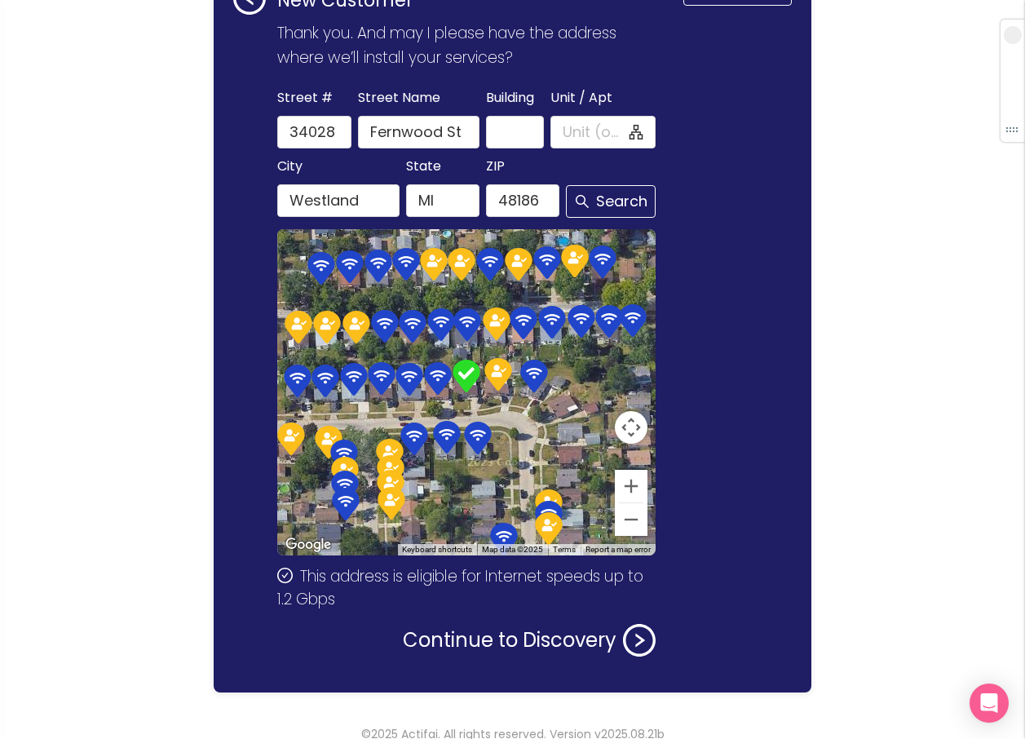
scroll to position [188, 0]
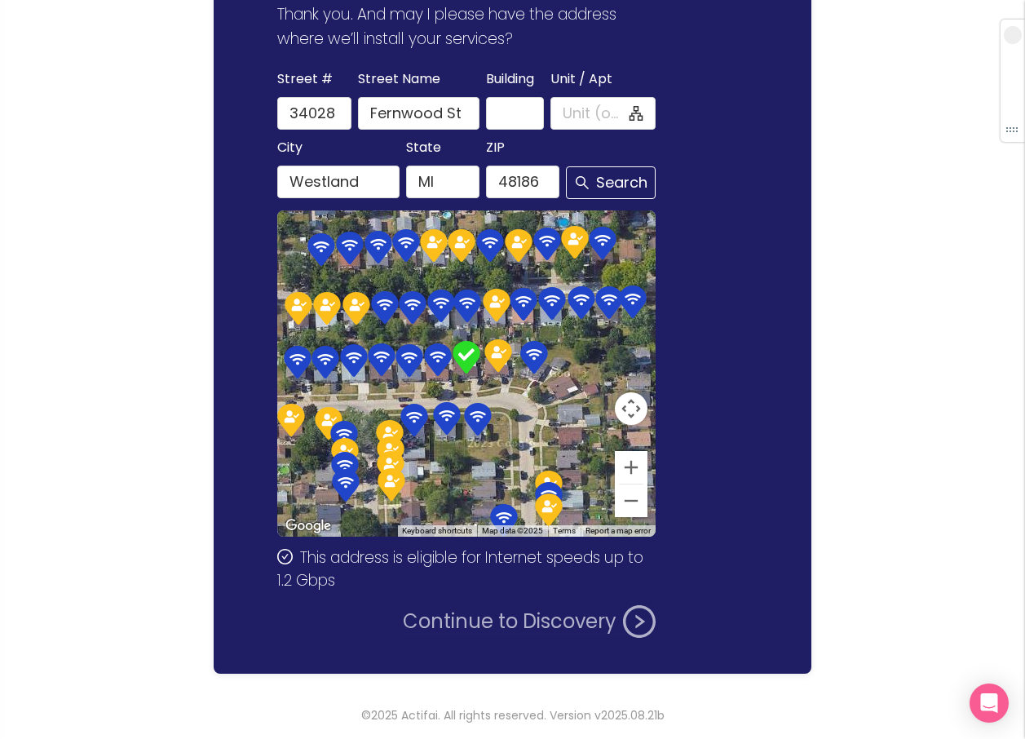
click at [488, 633] on button "Continue to Discovery" at bounding box center [529, 621] width 253 height 33
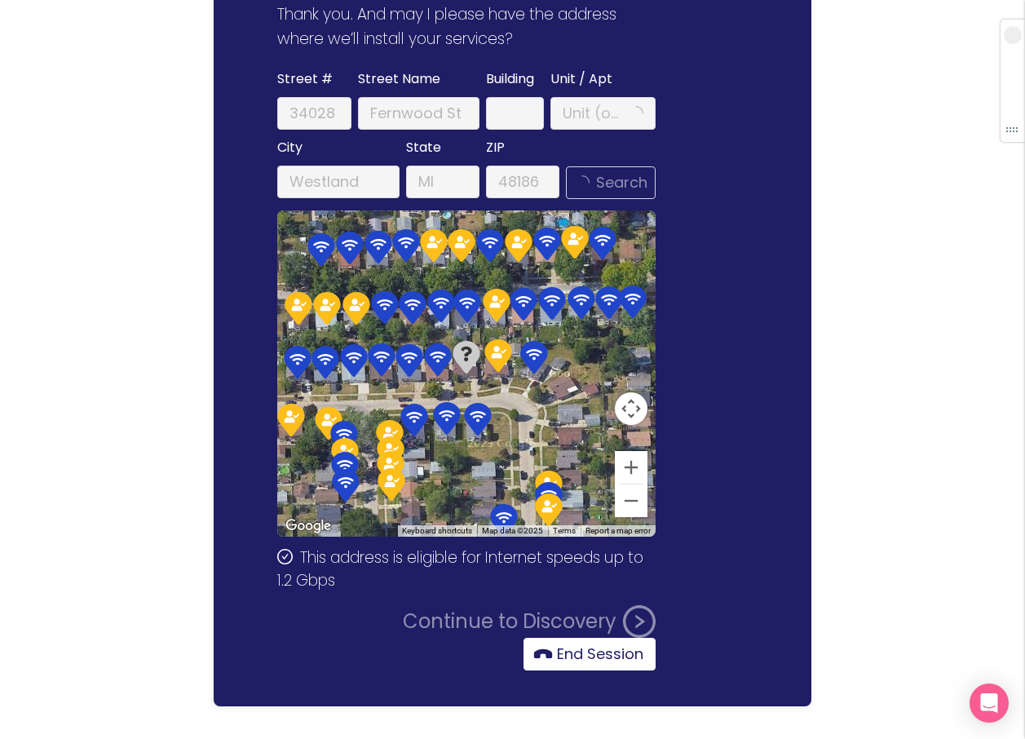
scroll to position [0, 0]
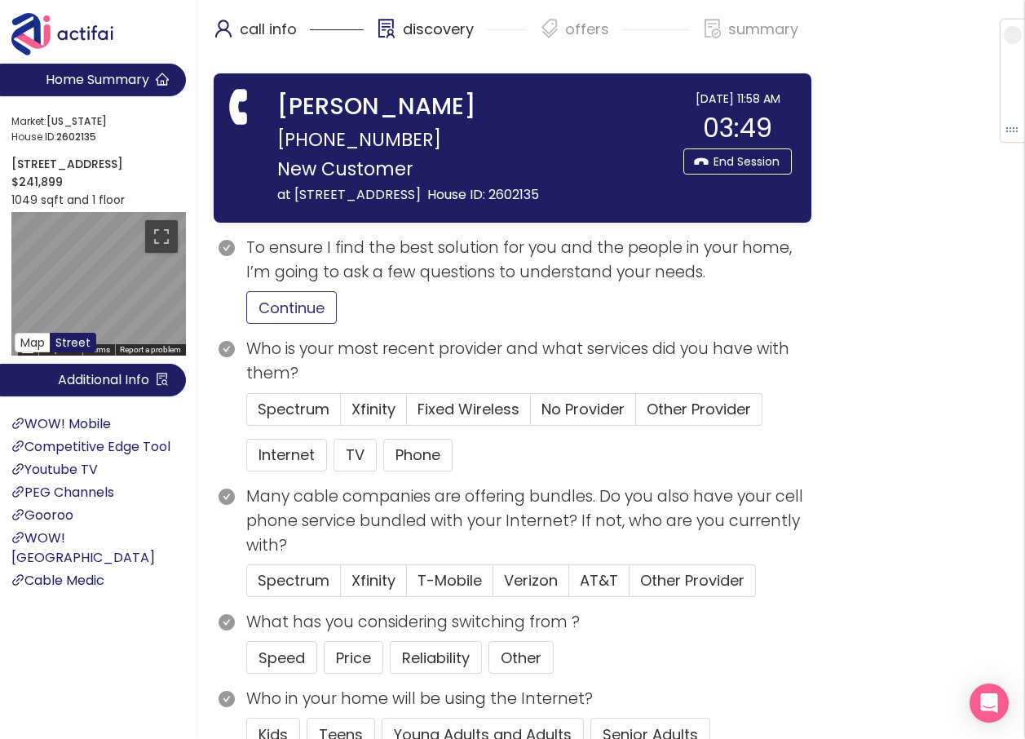
click at [299, 317] on button "Continue" at bounding box center [291, 307] width 91 height 33
click at [673, 407] on span "Other Provider" at bounding box center [699, 409] width 104 height 20
click at [636, 414] on input "Other Provider" at bounding box center [636, 414] width 0 height 0
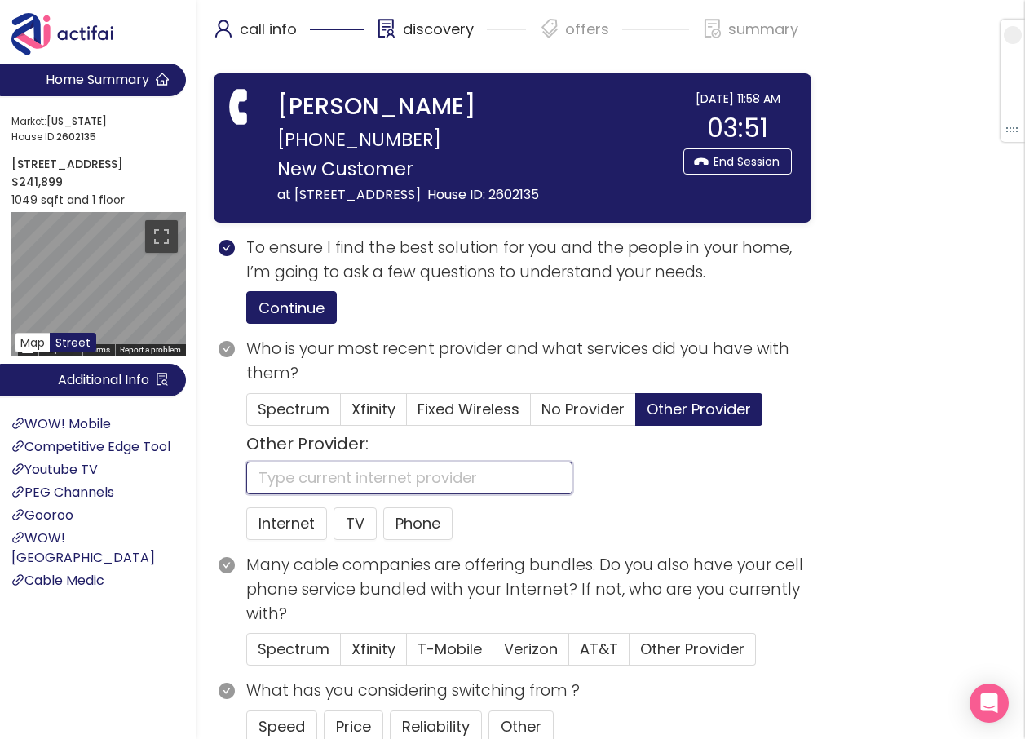
click at [284, 476] on input "text" at bounding box center [409, 478] width 326 height 33
type input "WOW"
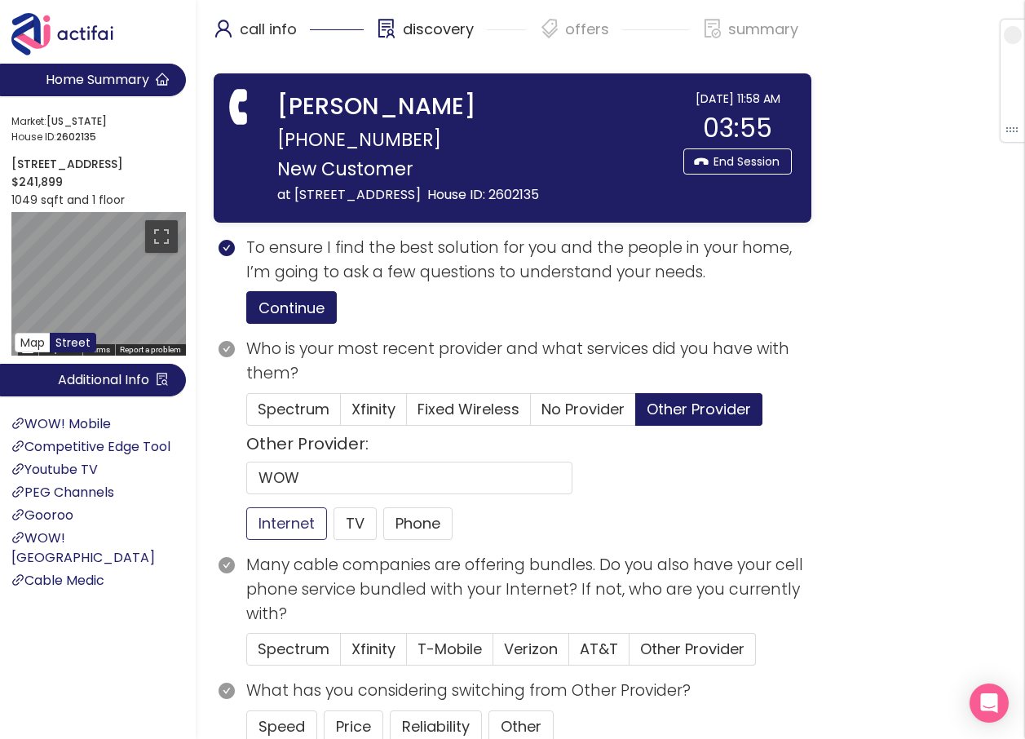
click at [272, 525] on button "Internet" at bounding box center [286, 523] width 81 height 33
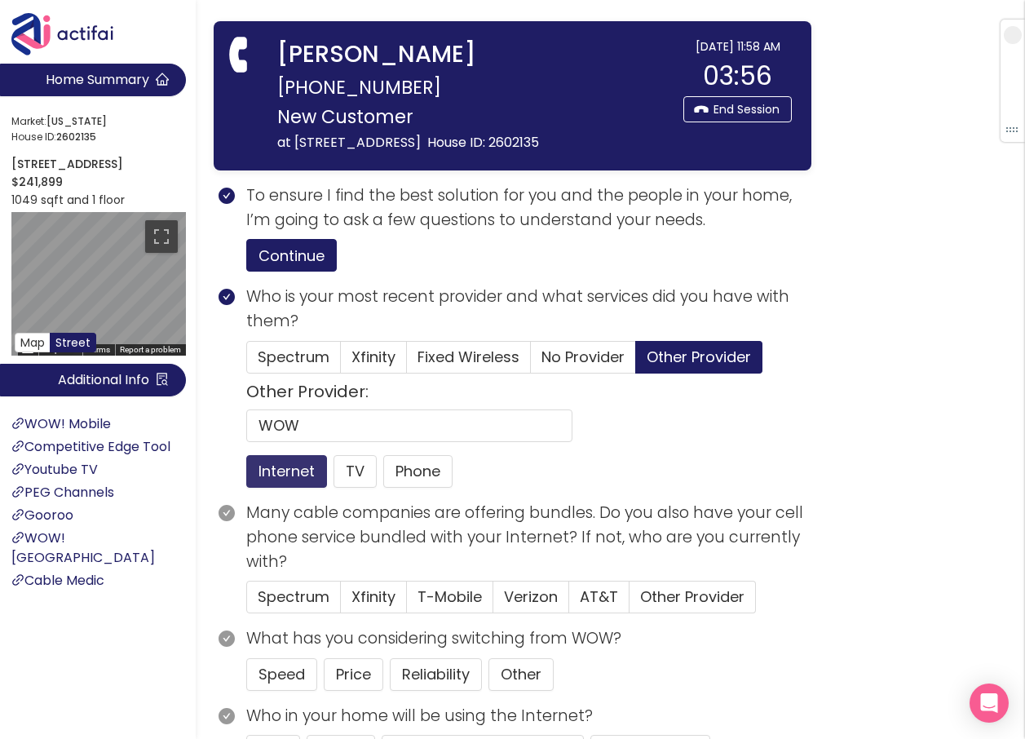
scroll to position [82, 0]
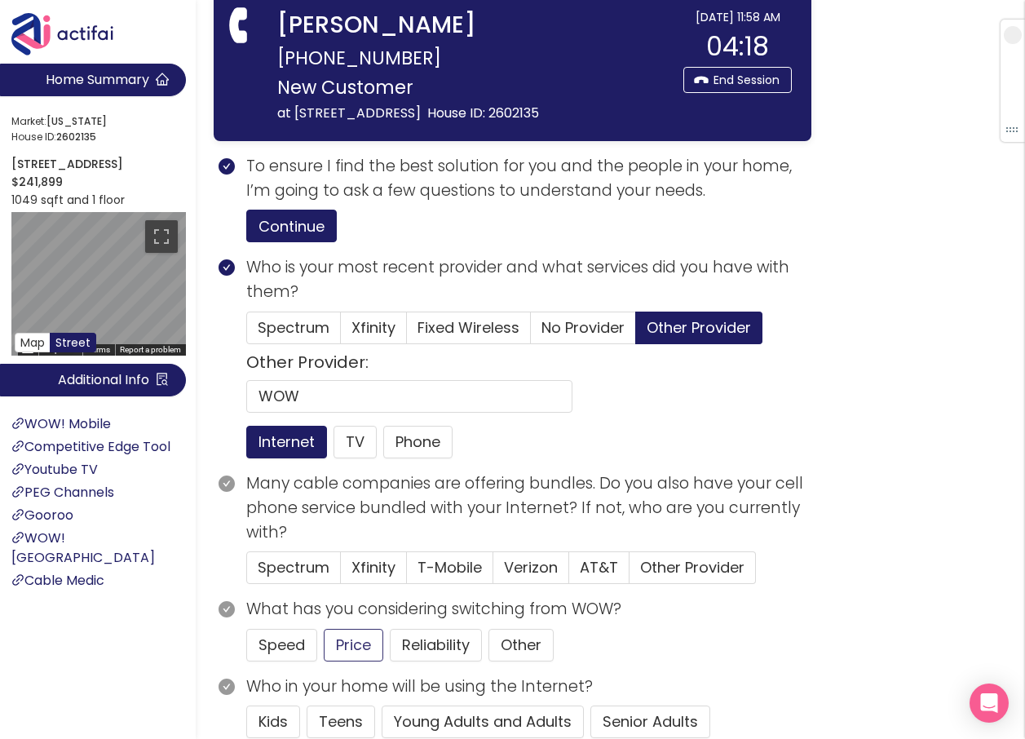
click at [367, 647] on button "Price" at bounding box center [354, 645] width 60 height 33
click at [525, 564] on span "Verizon" at bounding box center [531, 567] width 54 height 20
click at [494, 573] on input "Verizon" at bounding box center [494, 573] width 0 height 0
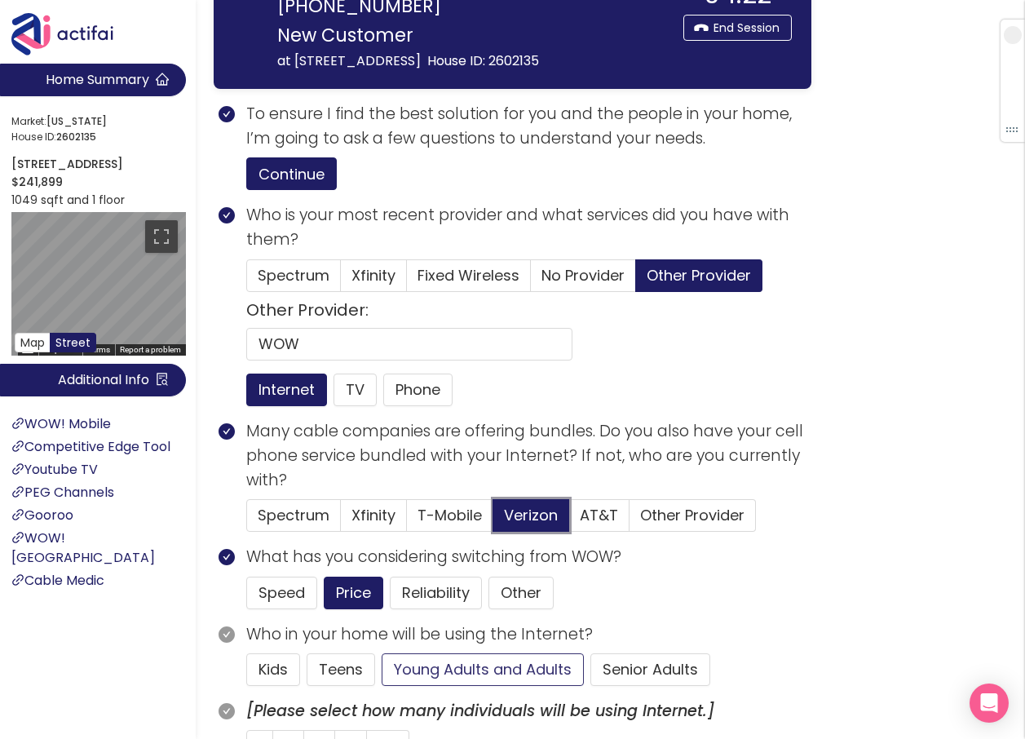
scroll to position [163, 0]
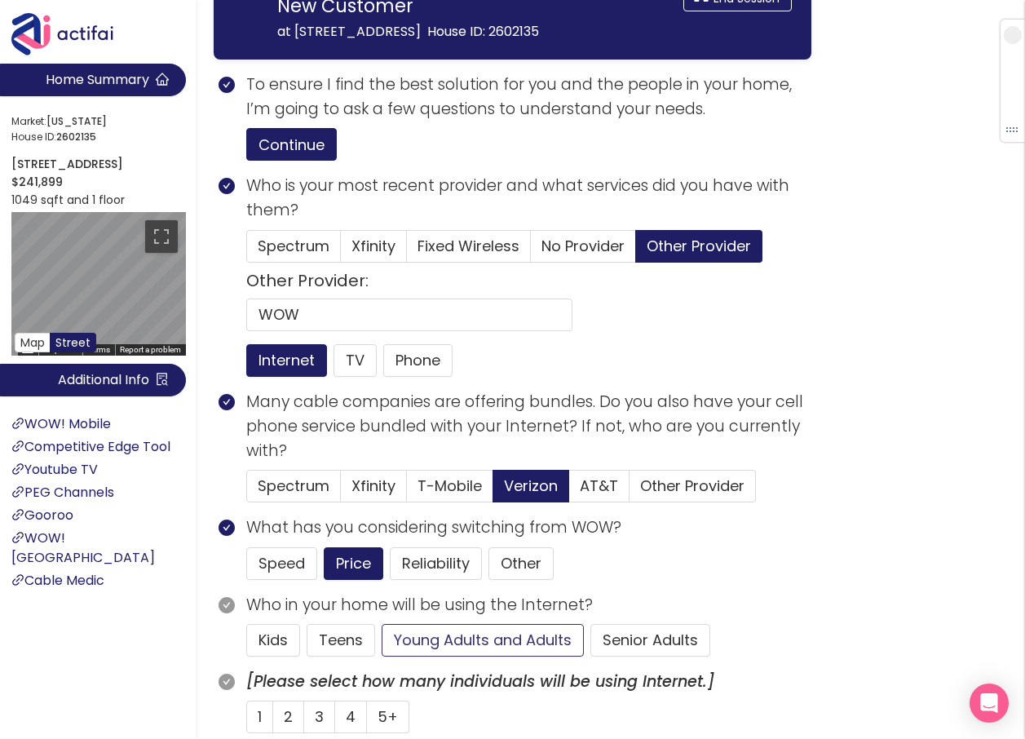
drag, startPoint x: 472, startPoint y: 644, endPoint x: 463, endPoint y: 653, distance: 12.7
click at [472, 646] on button "Young Adults and Adults" at bounding box center [483, 640] width 202 height 33
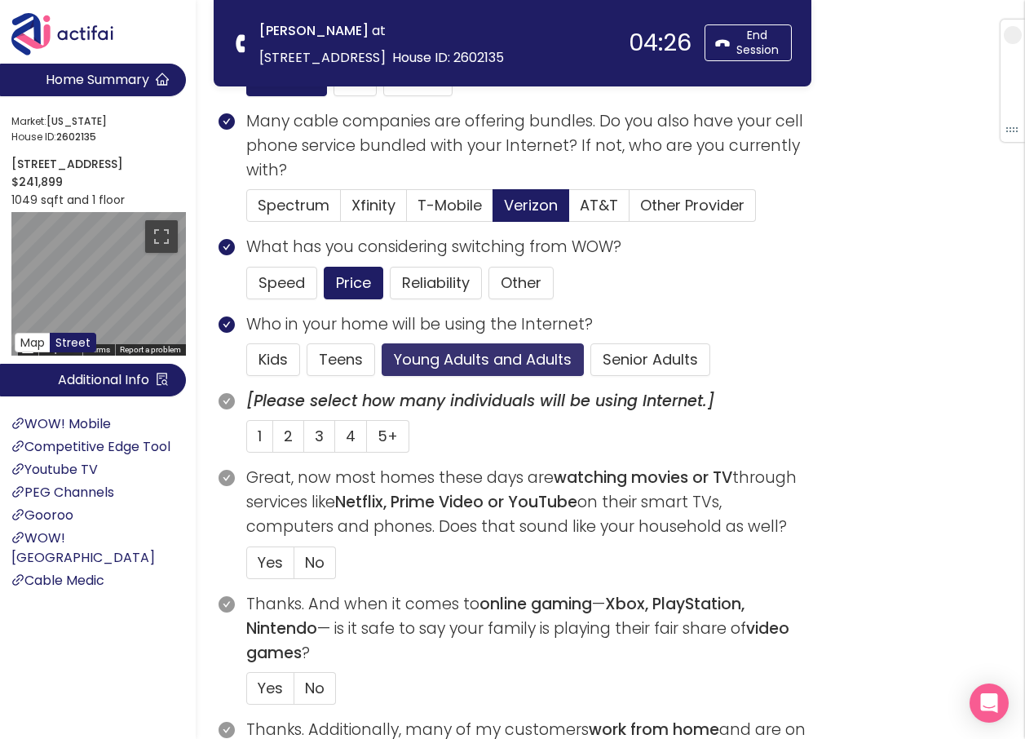
scroll to position [326, 0]
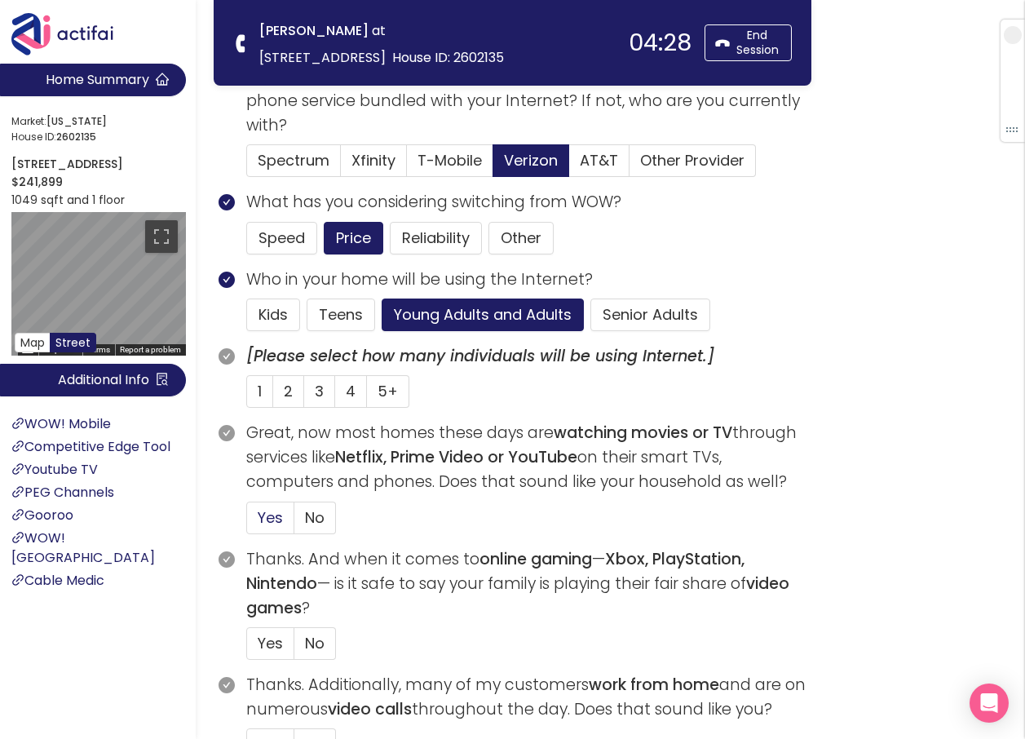
click at [279, 520] on span "Yes" at bounding box center [270, 517] width 25 height 20
click at [247, 523] on input "Yes" at bounding box center [247, 523] width 0 height 0
click at [346, 388] on span "4" at bounding box center [351, 391] width 10 height 20
click at [335, 396] on input "4" at bounding box center [335, 396] width 0 height 0
click at [271, 647] on span "Yes" at bounding box center [270, 643] width 25 height 20
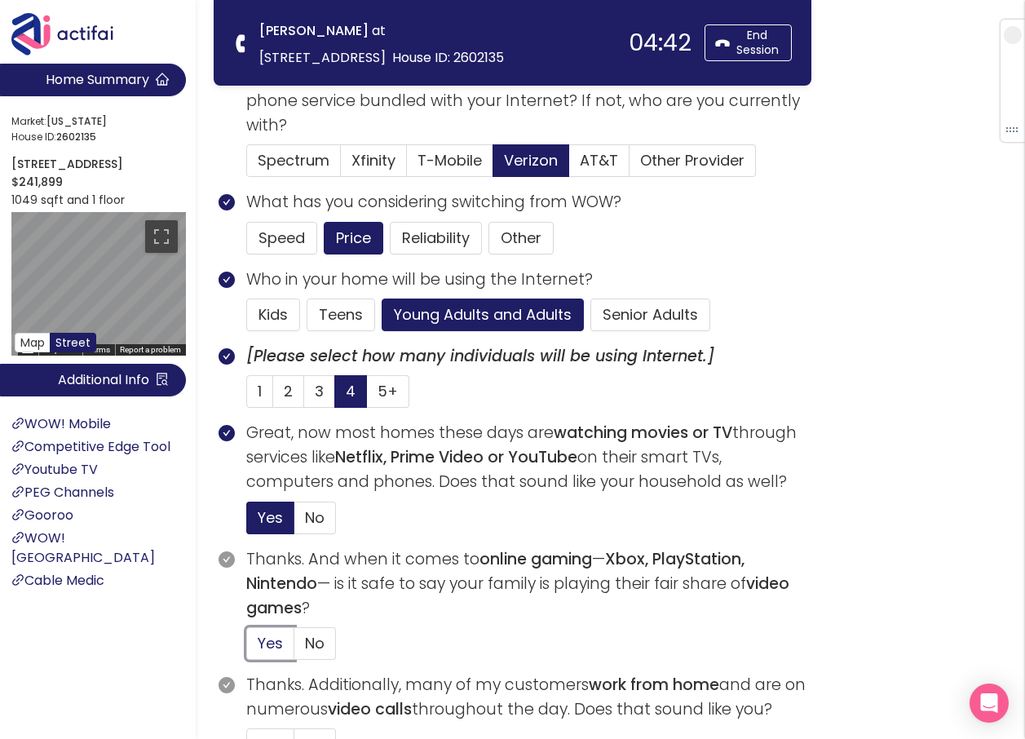
click at [247, 649] on input "Yes" at bounding box center [247, 649] width 0 height 0
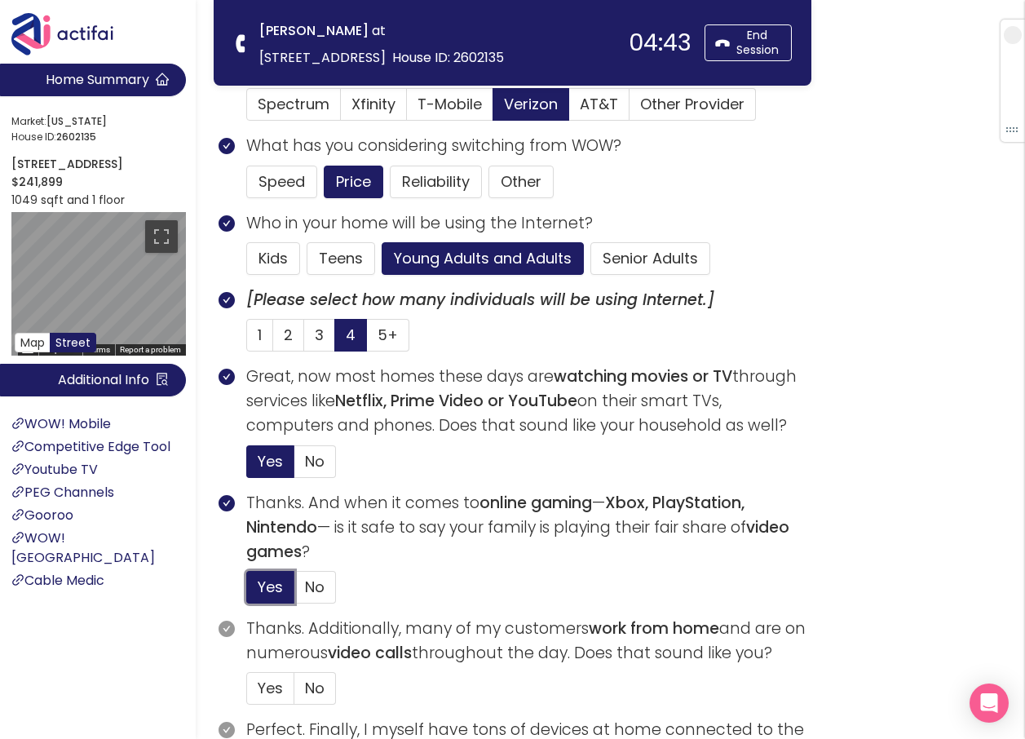
scroll to position [408, 0]
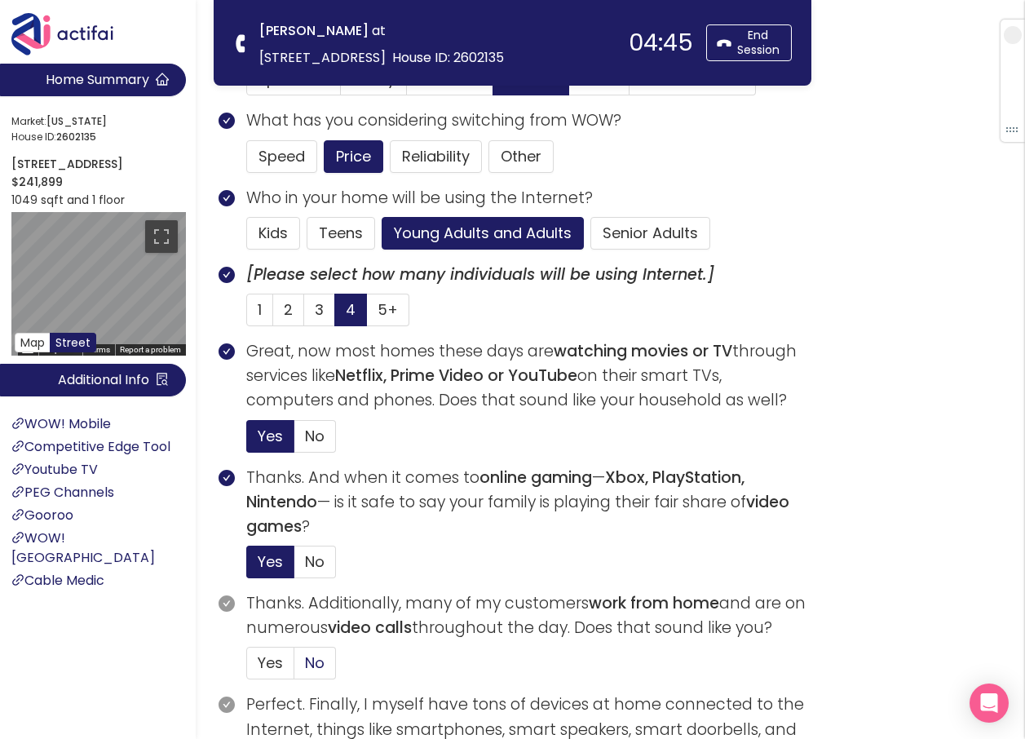
click at [316, 648] on label "No" at bounding box center [316, 663] width 42 height 33
click at [295, 668] on input "No" at bounding box center [295, 668] width 0 height 0
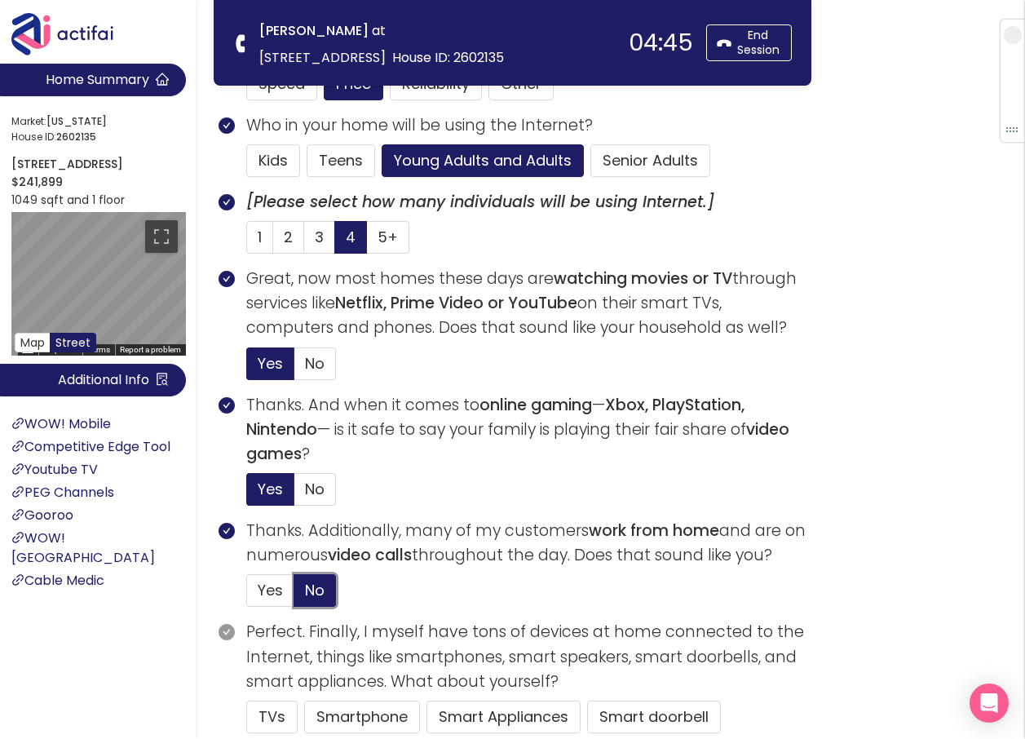
scroll to position [653, 0]
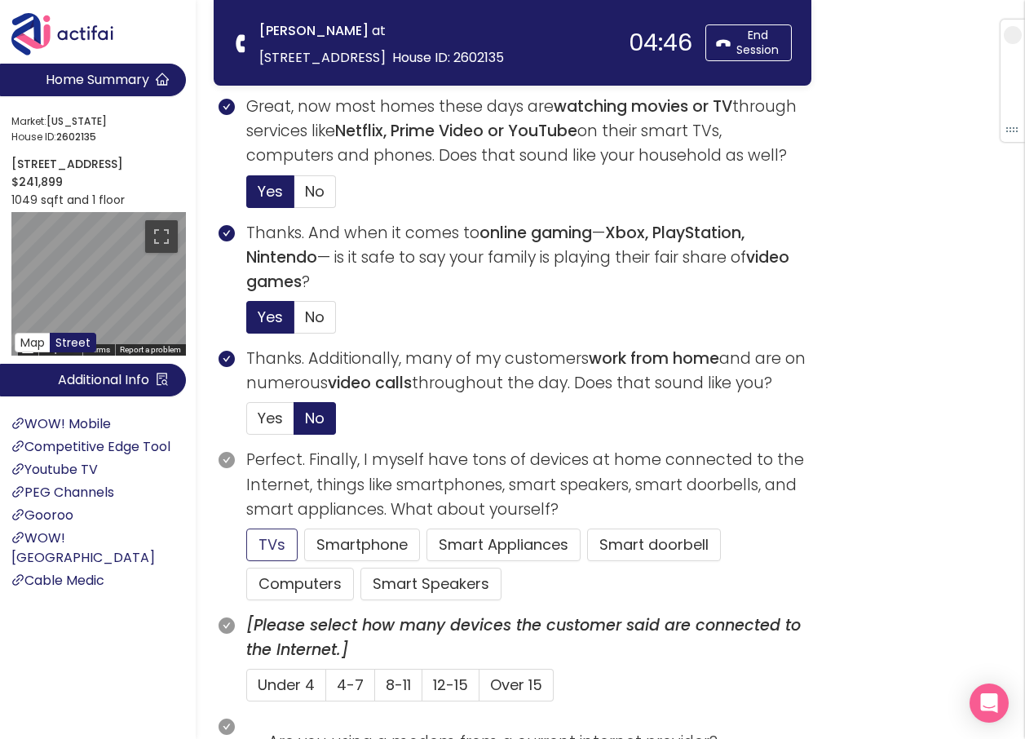
click at [272, 538] on button "TVs" at bounding box center [271, 545] width 51 height 33
click at [318, 583] on button "Computers" at bounding box center [300, 584] width 108 height 33
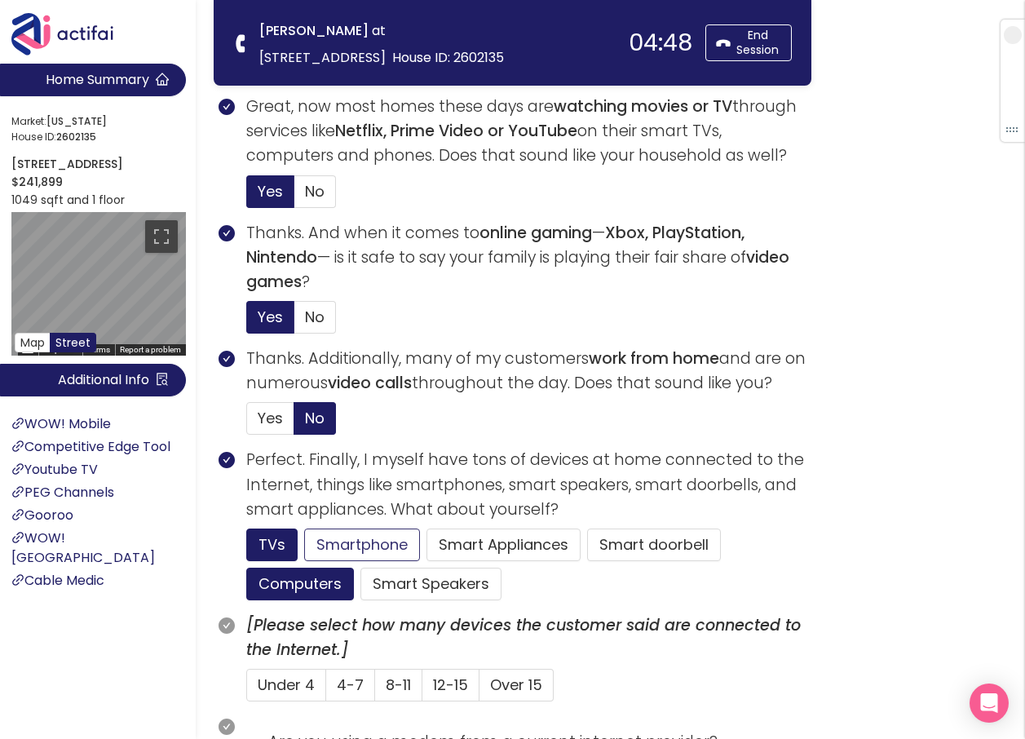
click at [334, 544] on button "Smartphone" at bounding box center [362, 545] width 116 height 33
click at [359, 682] on span "4-7" at bounding box center [350, 685] width 27 height 20
click at [326, 690] on input "4-7" at bounding box center [326, 690] width 0 height 0
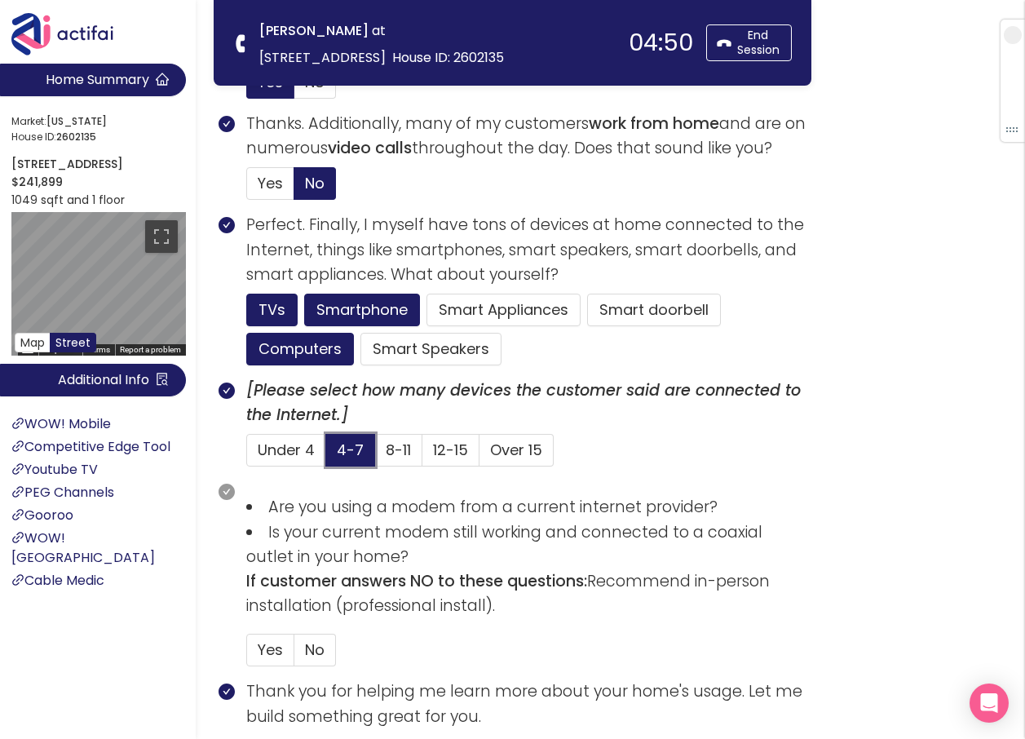
scroll to position [897, 0]
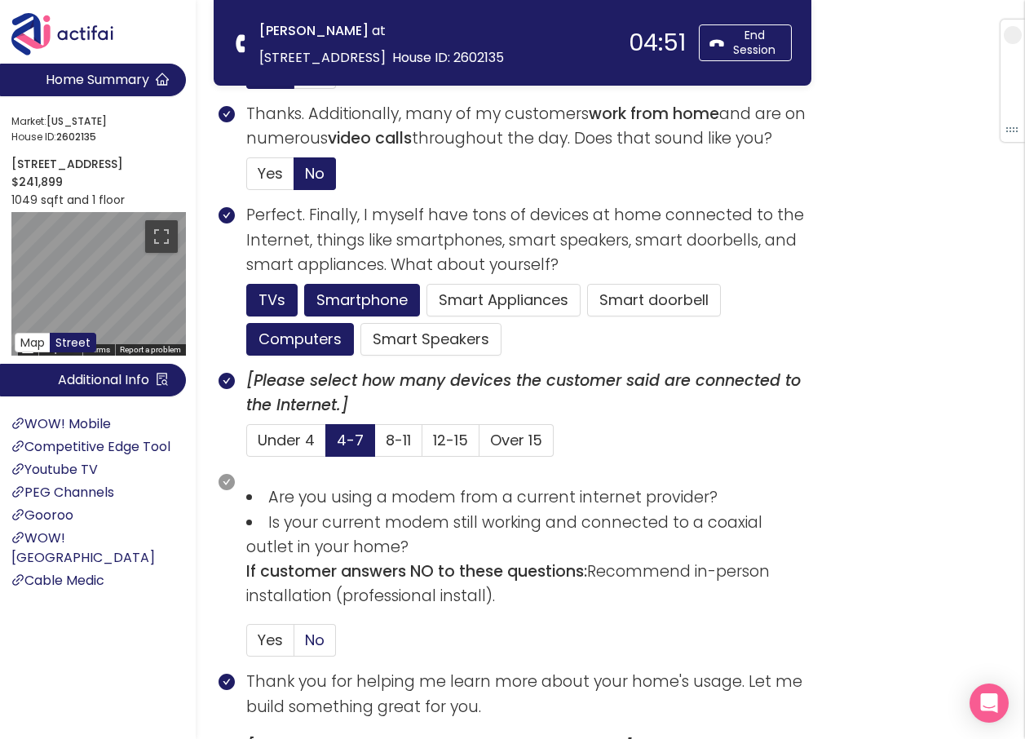
click at [305, 641] on span "No" at bounding box center [315, 640] width 20 height 20
click at [295, 645] on input "No" at bounding box center [295, 645] width 0 height 0
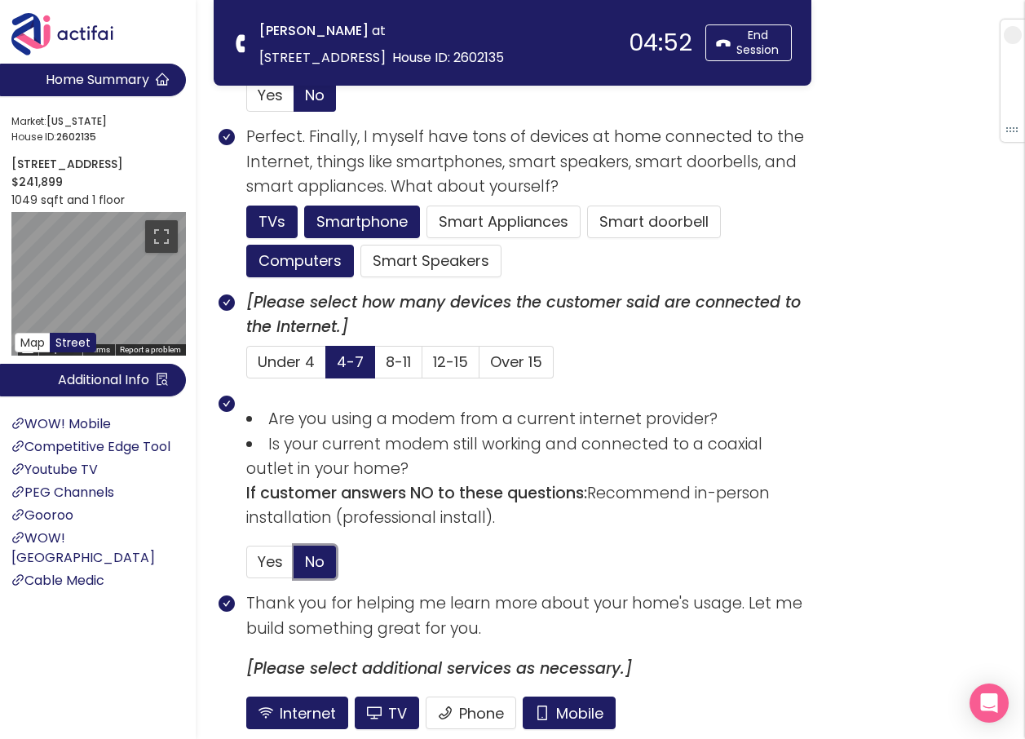
scroll to position [1116, 0]
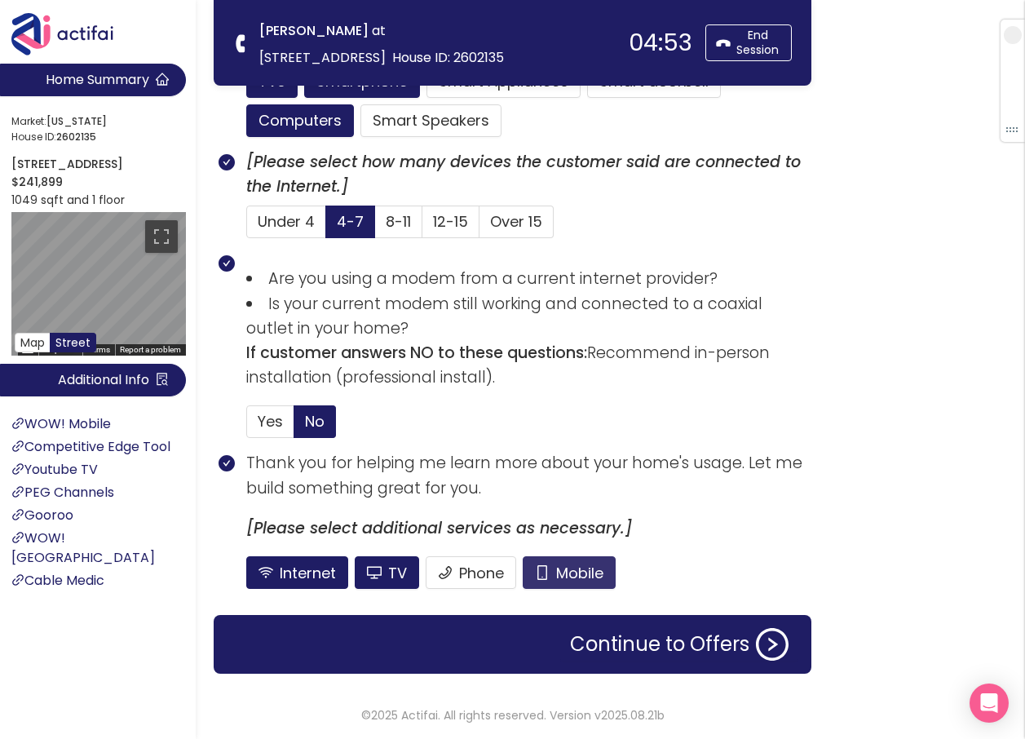
click at [565, 569] on button "Mobile" at bounding box center [569, 572] width 93 height 33
click at [396, 580] on button "TV" at bounding box center [387, 572] width 64 height 33
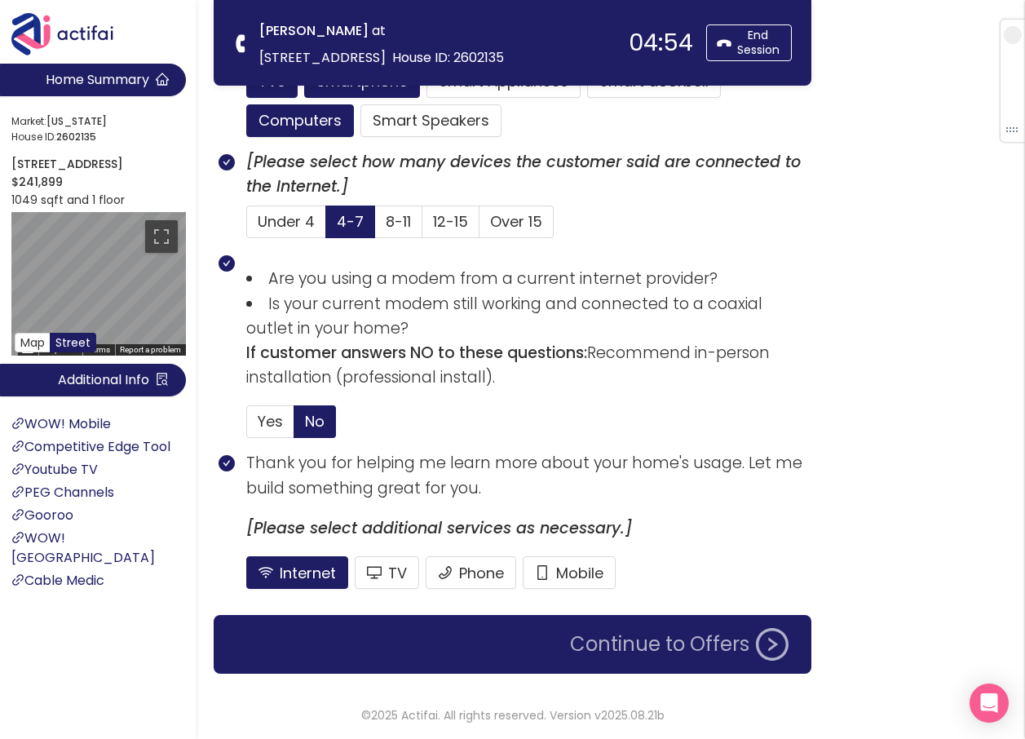
click at [639, 628] on button "Continue to Offers" at bounding box center [679, 644] width 238 height 33
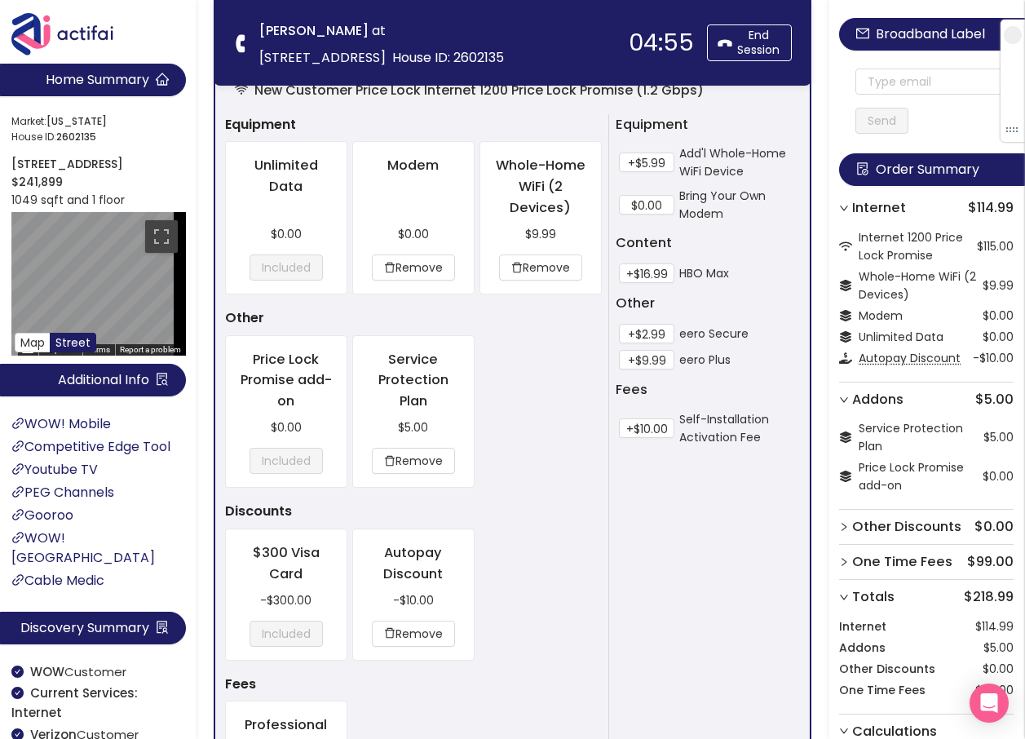
scroll to position [0, 0]
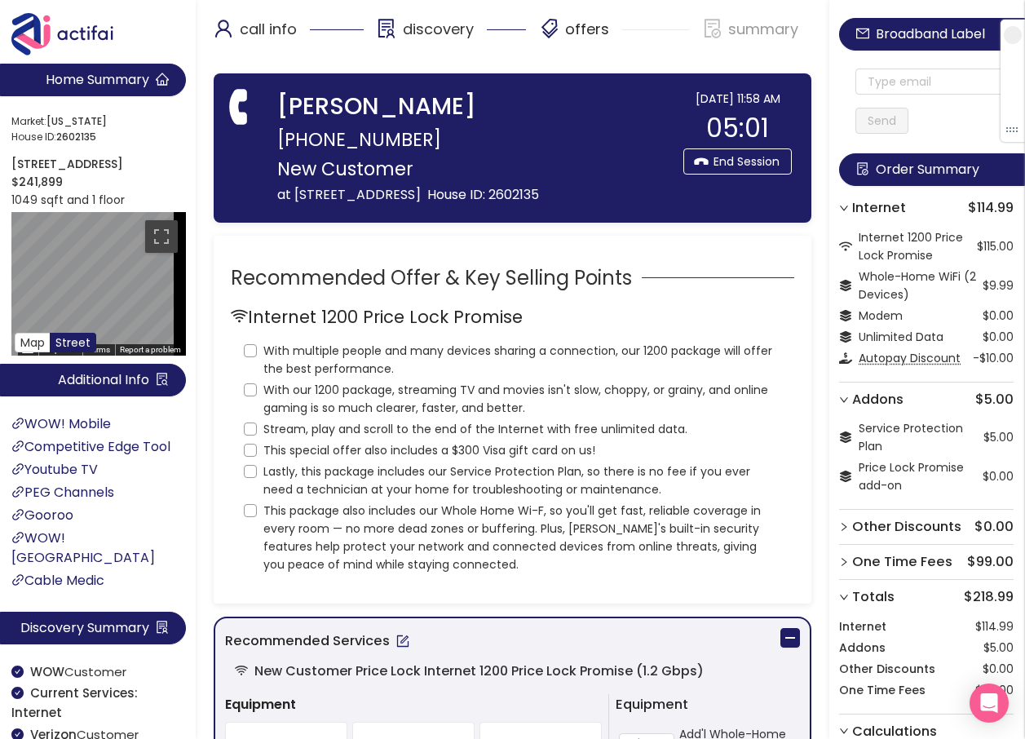
click at [249, 332] on div "Internet 1200 Price Lock Promise" at bounding box center [513, 321] width 564 height 36
drag, startPoint x: 255, startPoint y: 347, endPoint x: 250, endPoint y: 373, distance: 26.6
click at [255, 347] on input "With multiple people and many devices sharing a connection, our 1200 package wi…" at bounding box center [250, 350] width 13 height 13
checkbox input "true"
drag, startPoint x: 254, startPoint y: 387, endPoint x: 253, endPoint y: 399, distance: 12.3
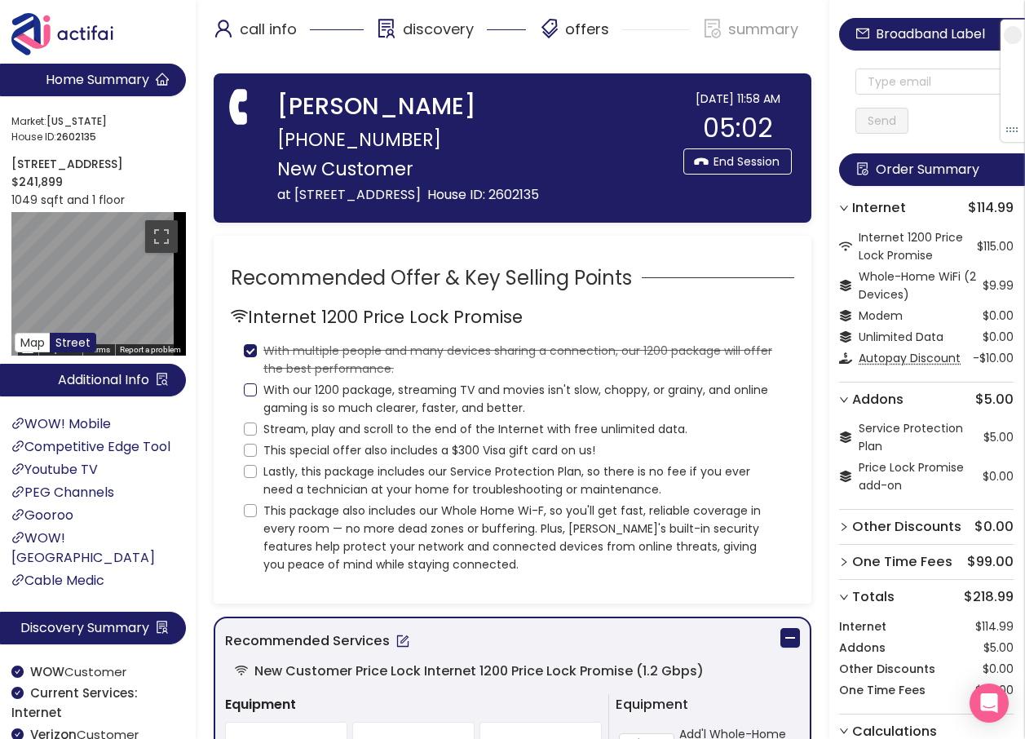
click at [253, 388] on input "With our 1200 package, streaming TV and movies isn't slow, choppy, or grainy, a…" at bounding box center [250, 389] width 13 height 13
checkbox input "true"
click at [249, 428] on input "Stream, play and scroll to the end of the Internet with free unlimited data." at bounding box center [250, 429] width 13 height 13
checkbox input "true"
click at [258, 453] on span "This special offer also includes a $300 Visa gift card on us!" at bounding box center [429, 450] width 345 height 18
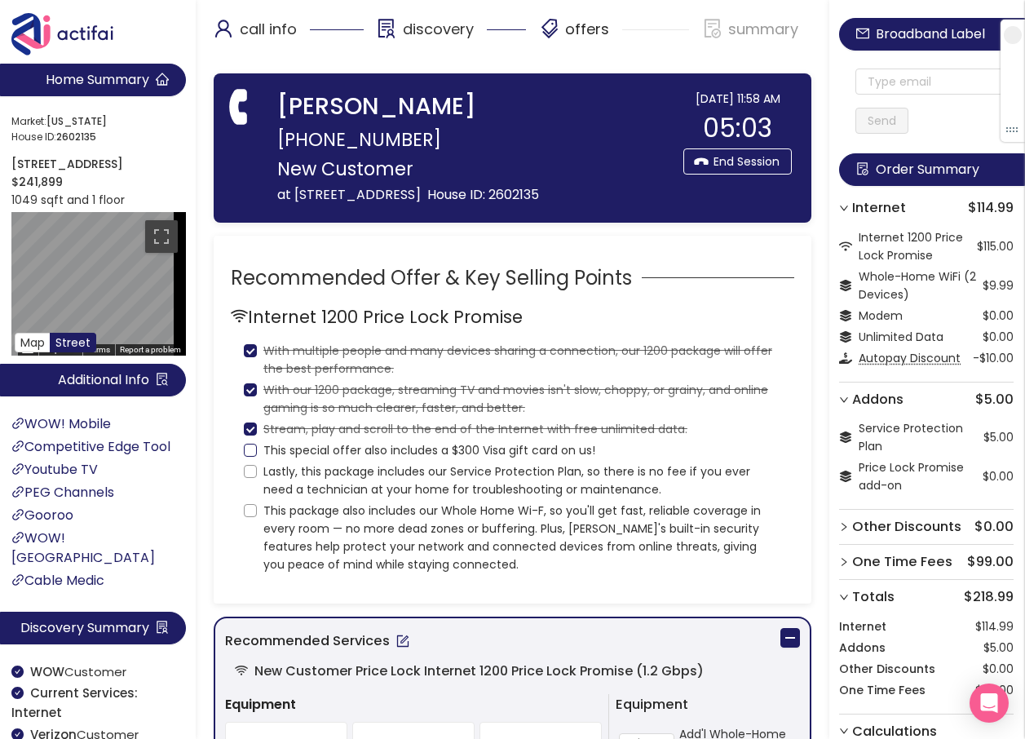
click at [257, 453] on input "This special offer also includes a $300 Visa gift card on us!" at bounding box center [250, 450] width 13 height 13
checkbox input "true"
drag, startPoint x: 253, startPoint y: 474, endPoint x: 243, endPoint y: 495, distance: 23.4
click at [252, 474] on input "Lastly, this package includes our Service Protection Plan, so there is no fee i…" at bounding box center [250, 471] width 13 height 13
checkbox input "true"
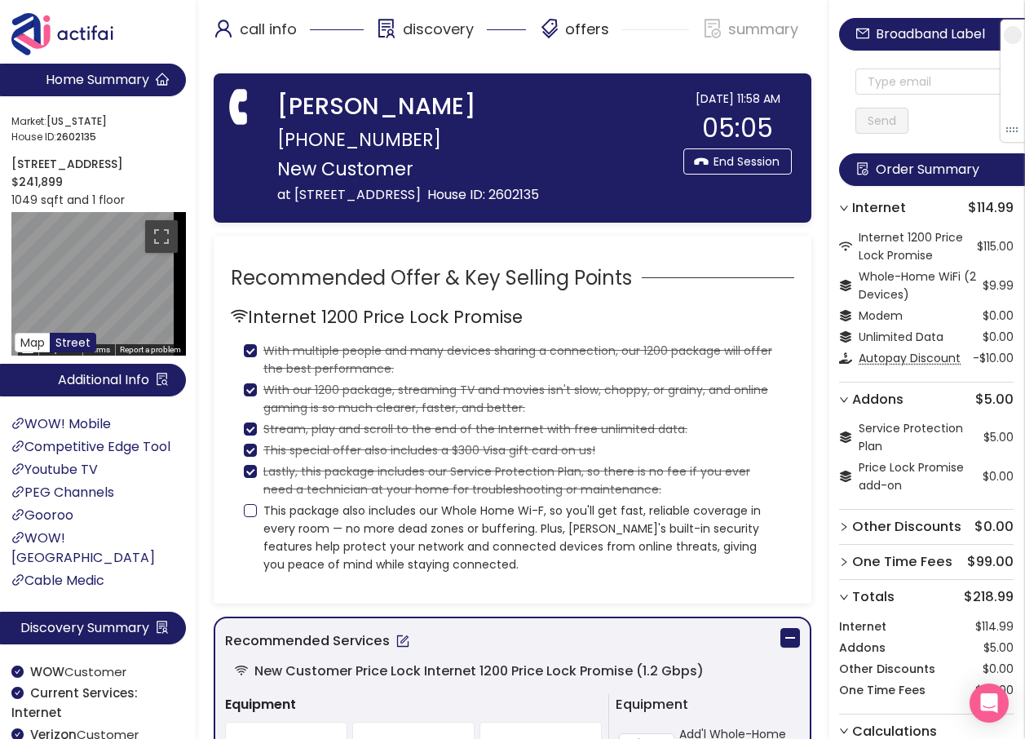
click at [243, 512] on div "Internet 1200 Price Lock Promise With multiple people and many devices sharing …" at bounding box center [513, 438] width 564 height 271
drag, startPoint x: 243, startPoint y: 512, endPoint x: 259, endPoint y: 512, distance: 15.5
click at [257, 511] on span "This package also includes our Whole Home Wi-F, so you'll get fast, reliable co…" at bounding box center [519, 538] width 525 height 72
click at [257, 511] on input "This package also includes our Whole Home Wi-F, so you'll get fast, reliable co…" at bounding box center [250, 510] width 13 height 13
checkbox input "true"
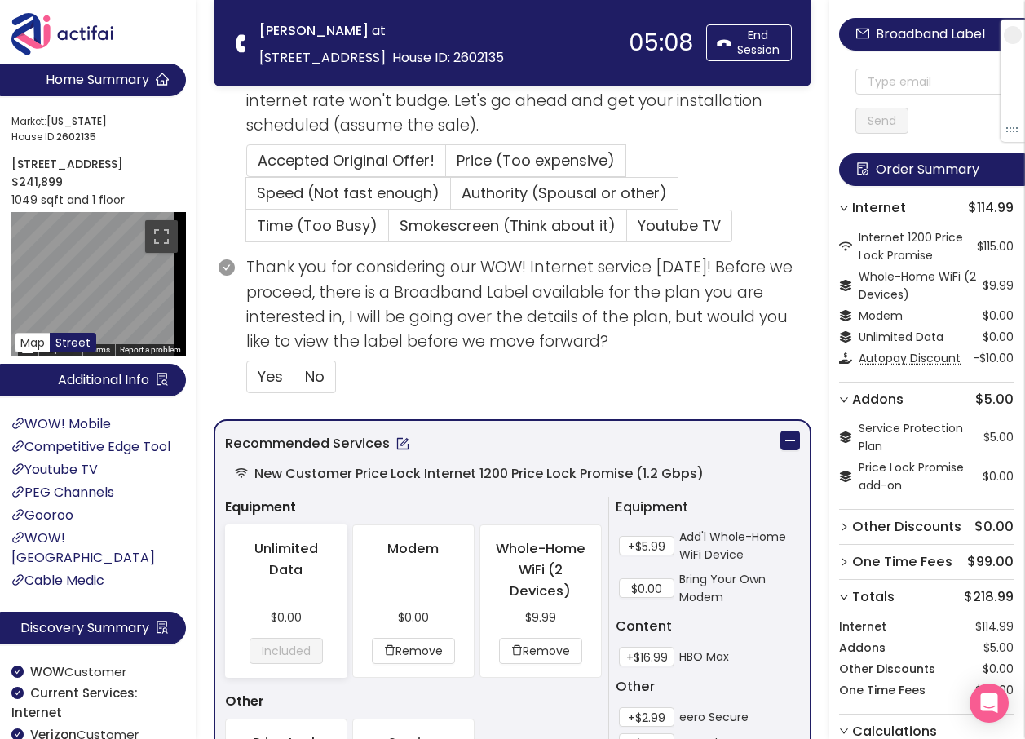
scroll to position [489, 0]
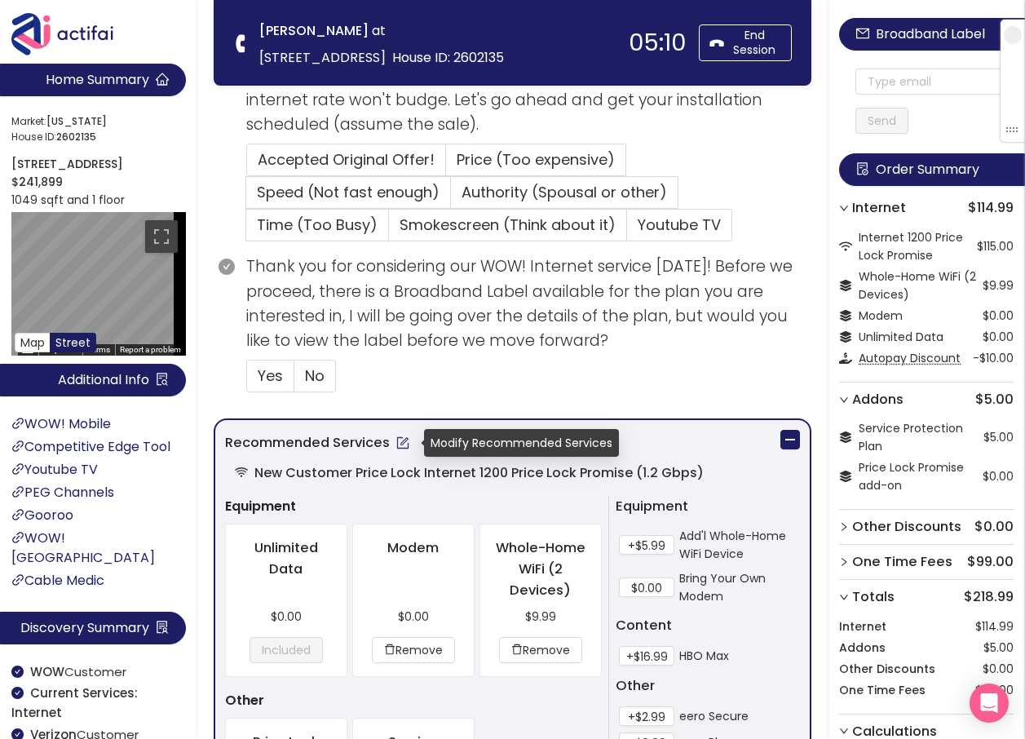
click at [405, 446] on button "button" at bounding box center [403, 443] width 26 height 26
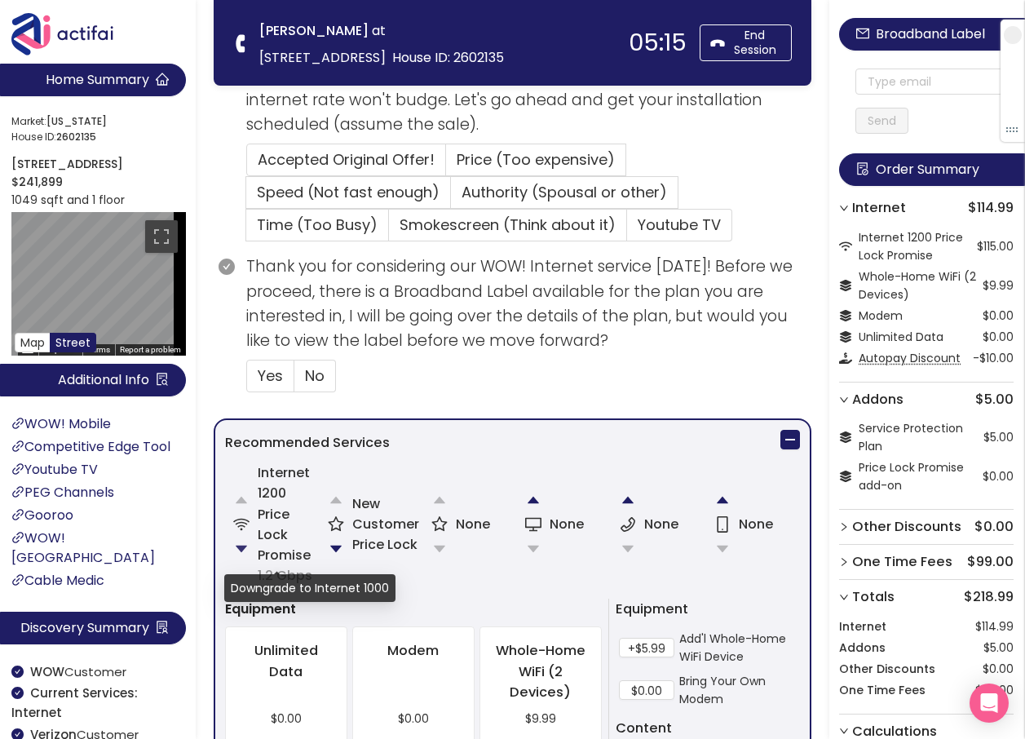
click at [246, 547] on button "button" at bounding box center [241, 549] width 33 height 33
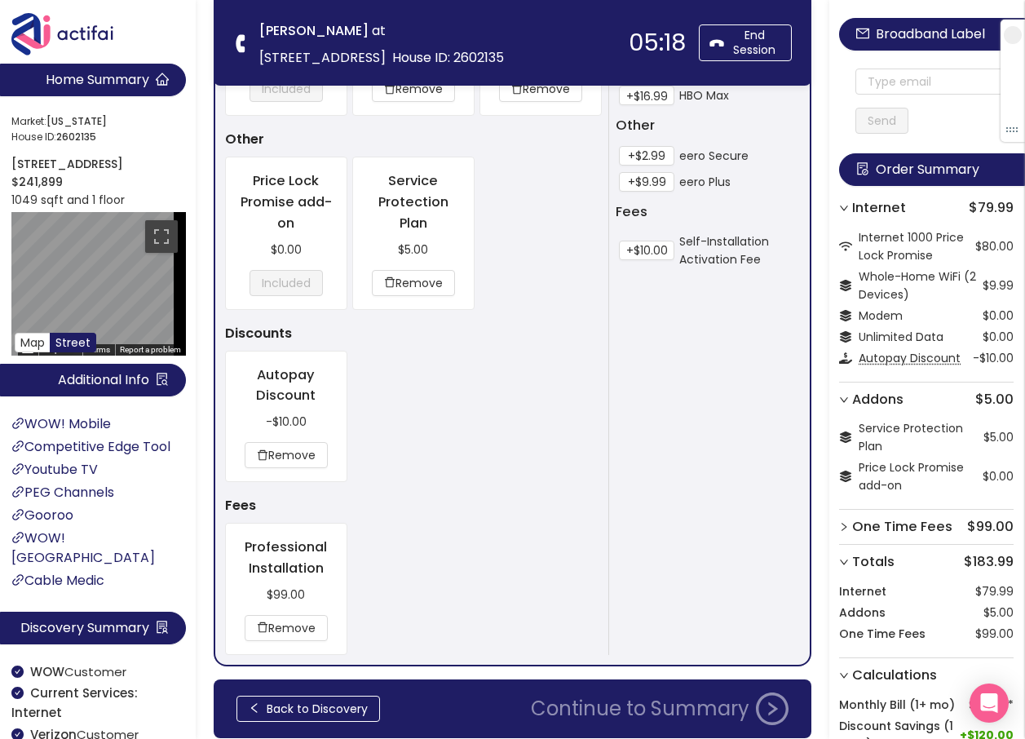
scroll to position [1217, 0]
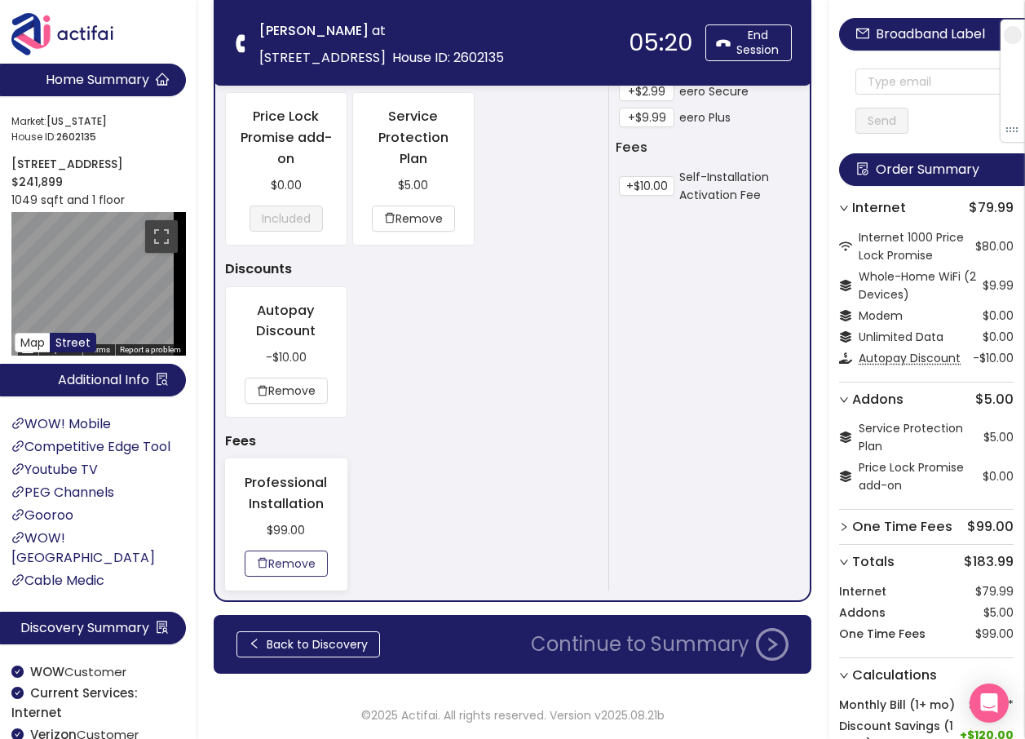
click at [307, 570] on button "Remove" at bounding box center [286, 564] width 83 height 26
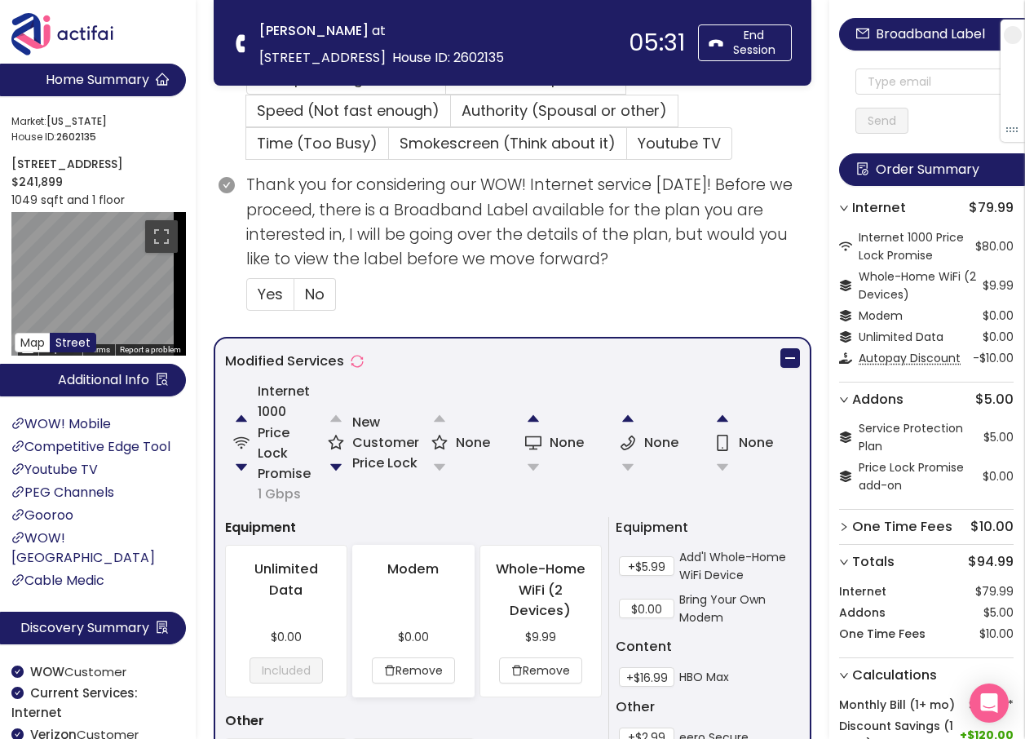
scroll to position [606, 0]
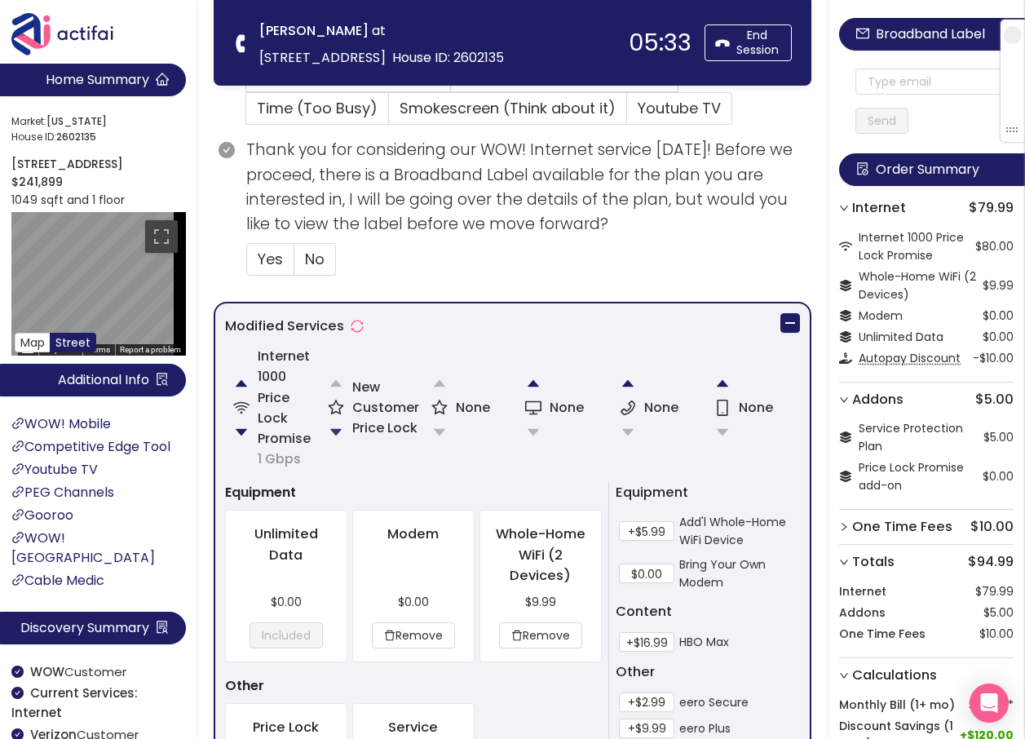
click at [336, 427] on button "button" at bounding box center [336, 432] width 33 height 33
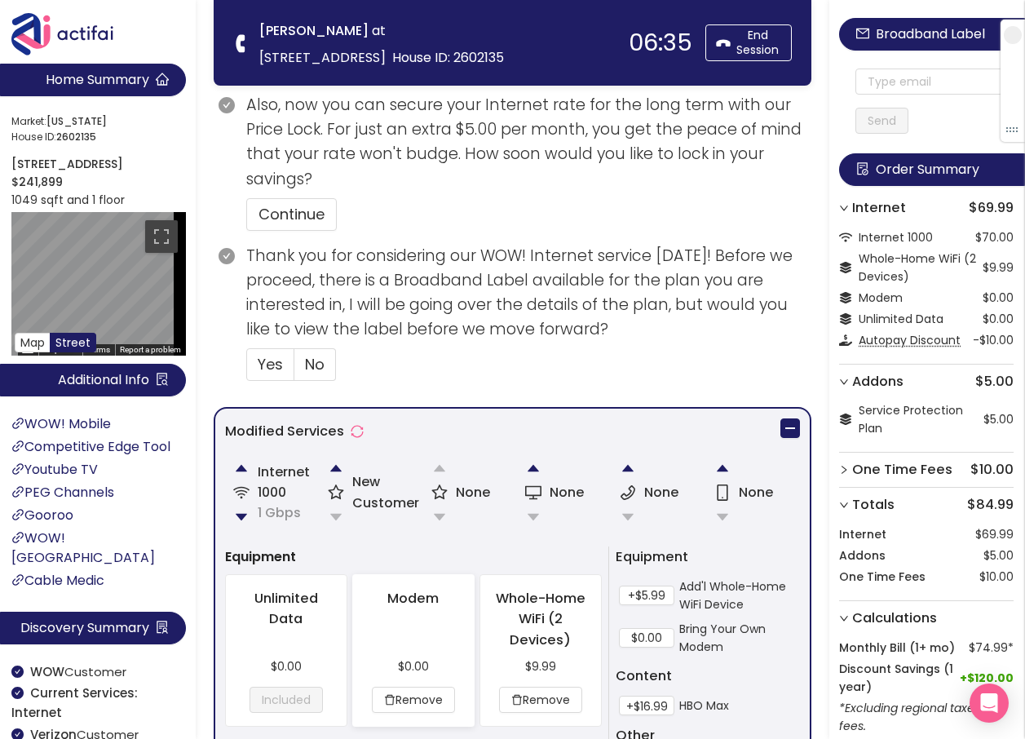
scroll to position [627, 0]
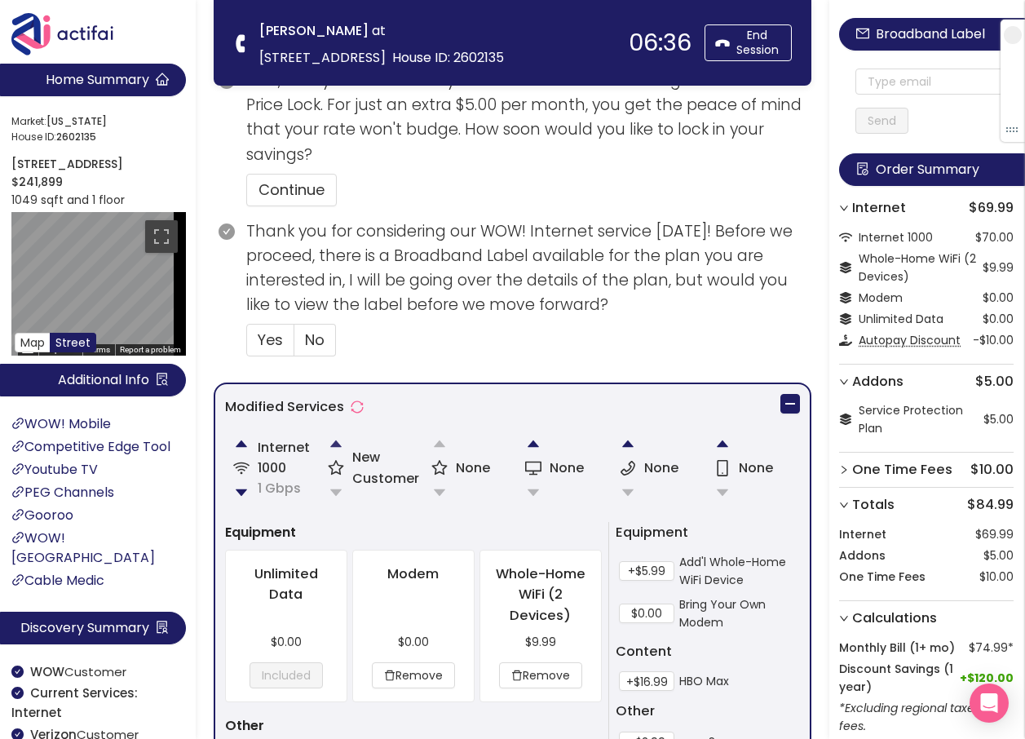
click at [332, 445] on button "button" at bounding box center [336, 443] width 33 height 33
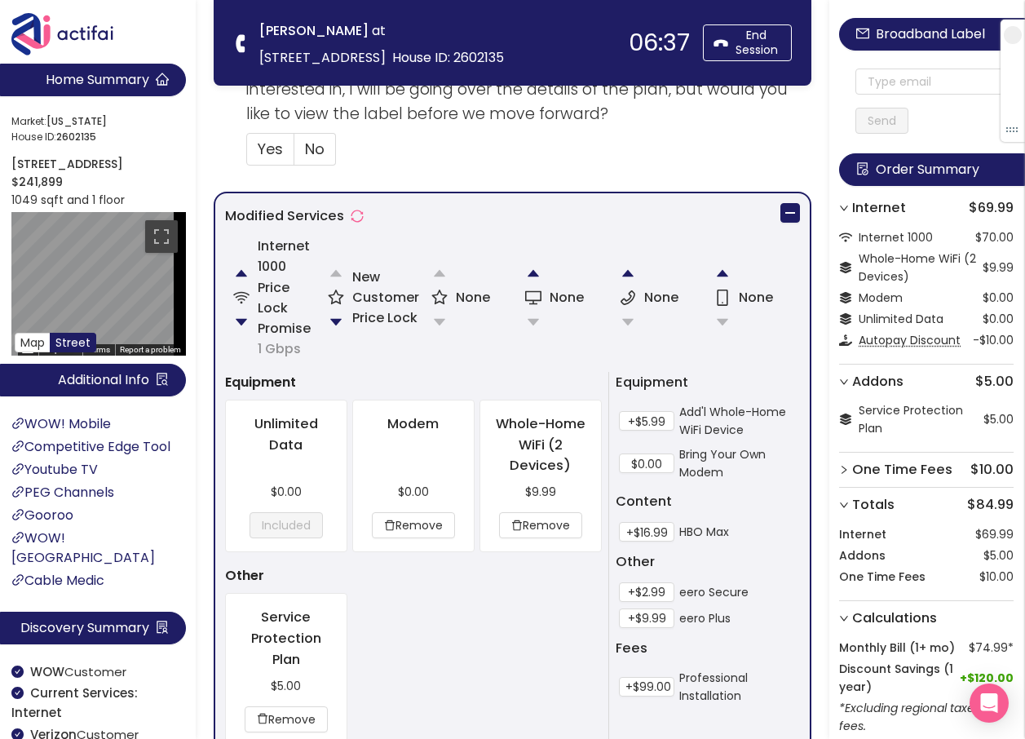
scroll to position [769, 0]
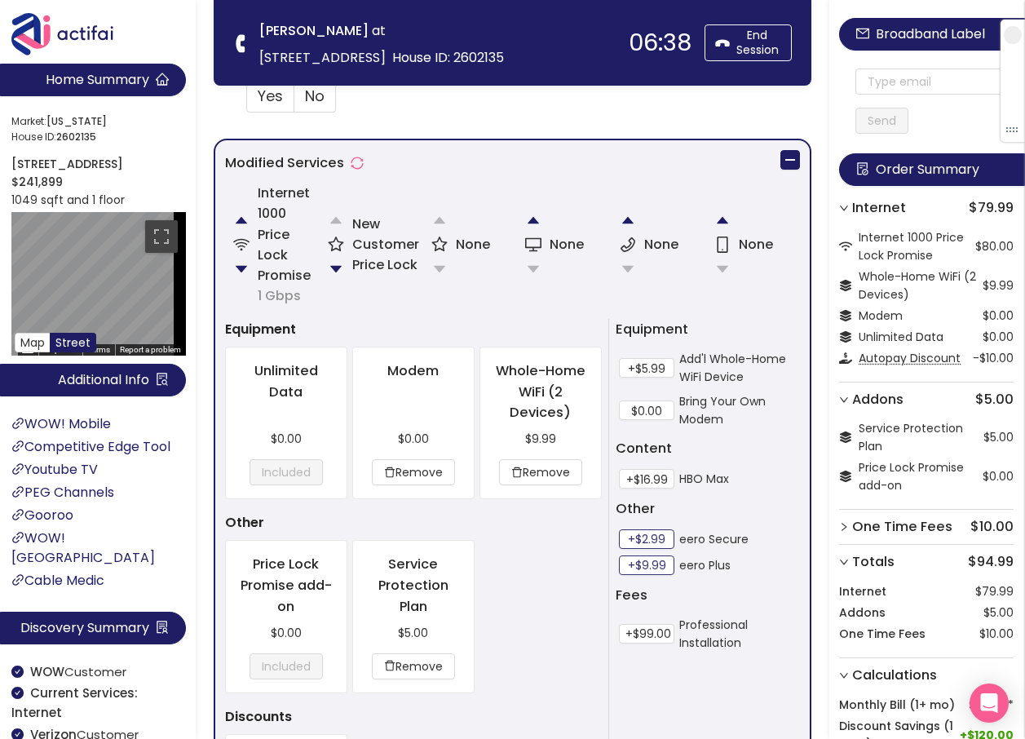
click at [635, 534] on button "+$2.99" at bounding box center [646, 539] width 55 height 20
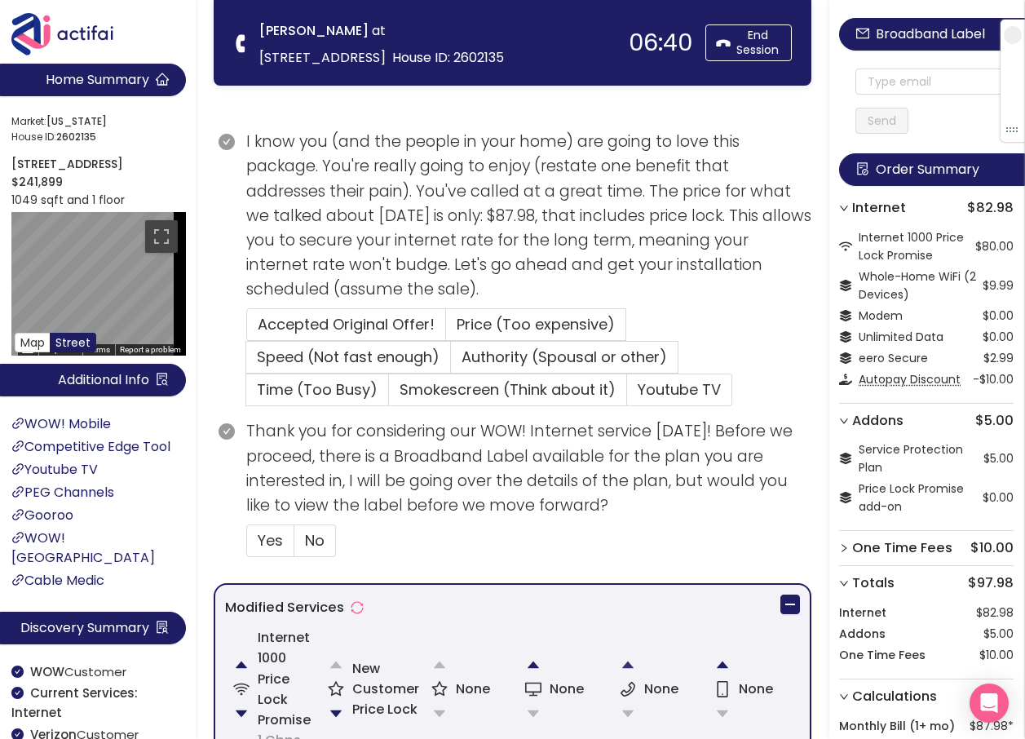
scroll to position [326, 0]
click at [331, 702] on button "button" at bounding box center [336, 712] width 33 height 33
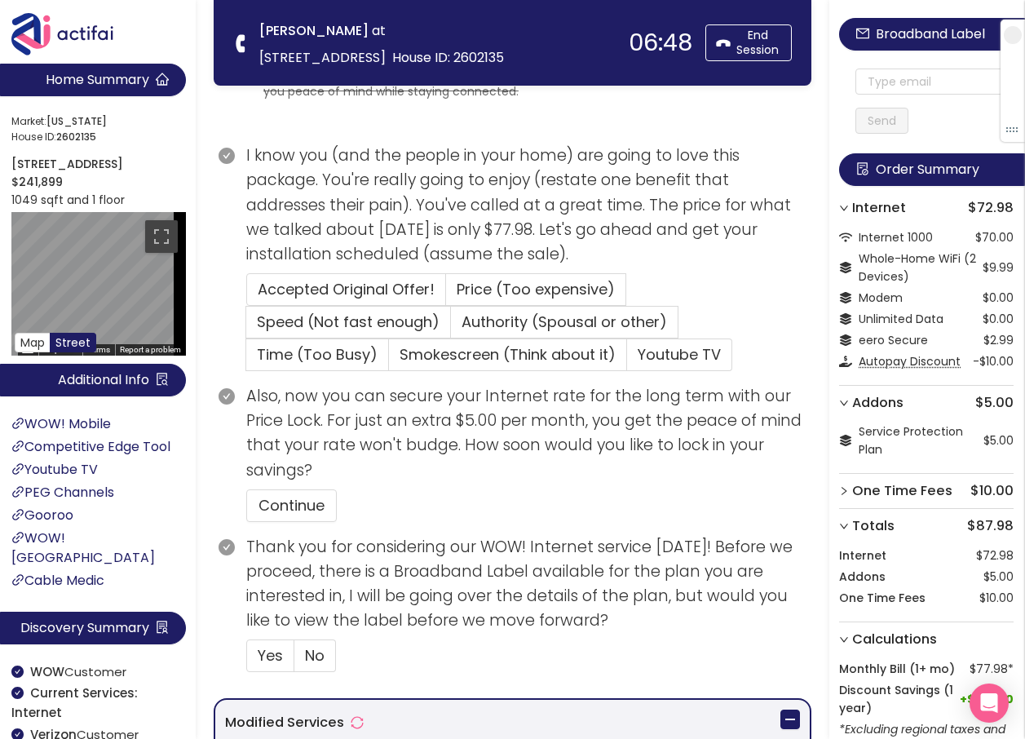
scroll to position [245, 0]
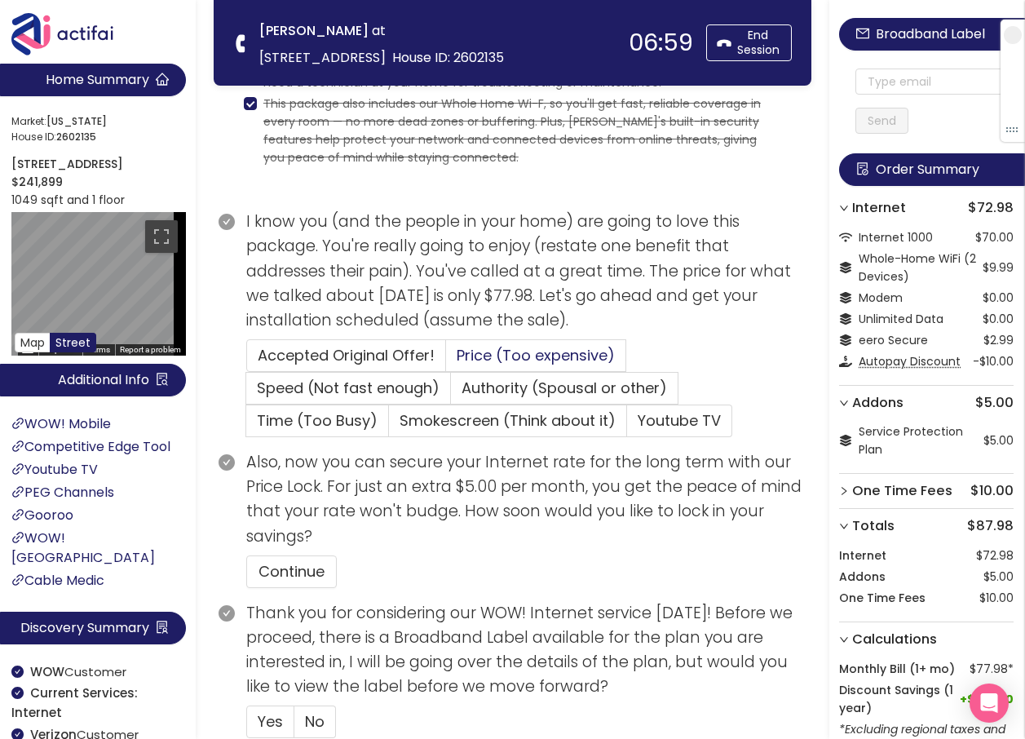
click at [462, 343] on label "Price (Too expensive)" at bounding box center [536, 355] width 180 height 33
click at [446, 361] on input "Price (Too expensive)" at bounding box center [446, 361] width 0 height 0
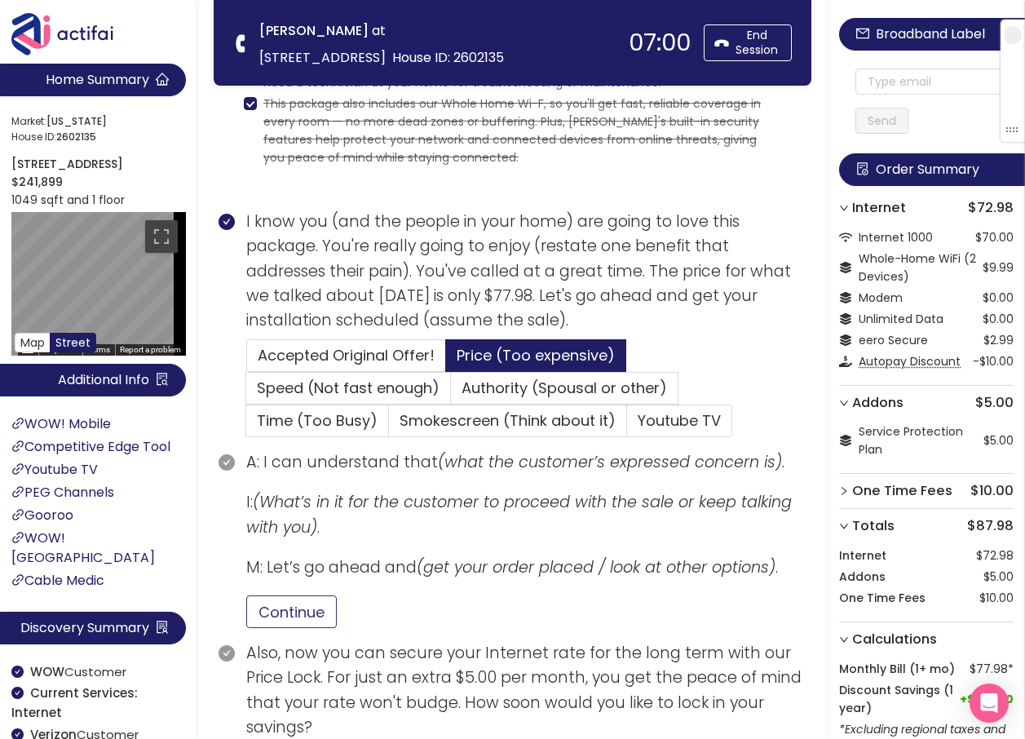
click at [283, 607] on button "Continue" at bounding box center [291, 612] width 91 height 33
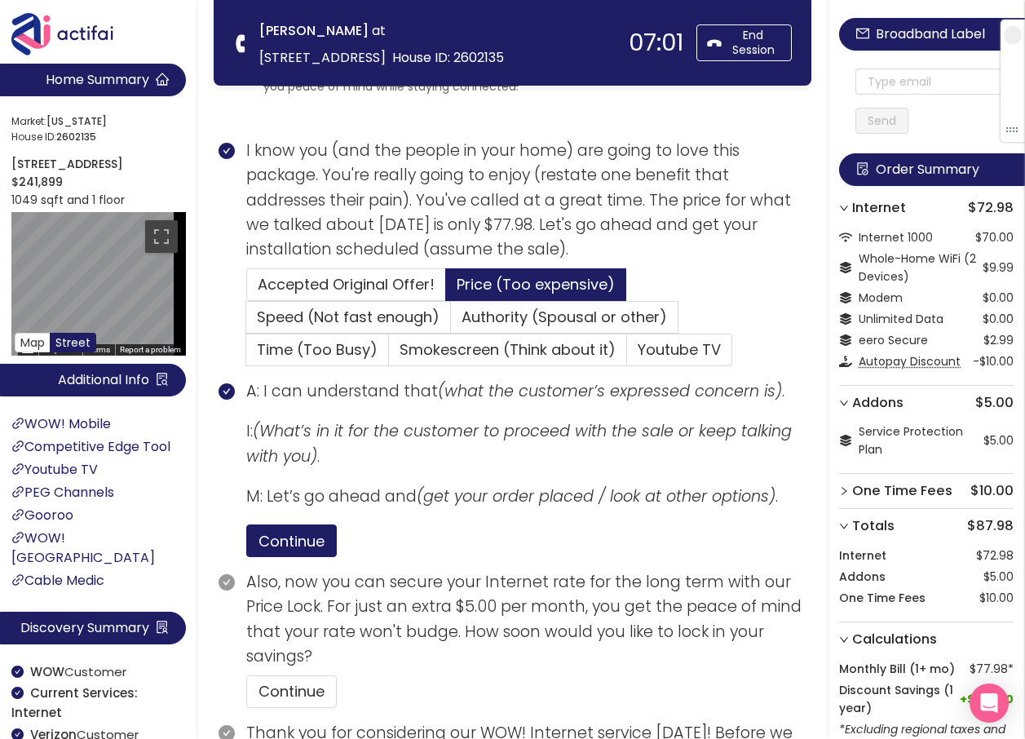
scroll to position [408, 0]
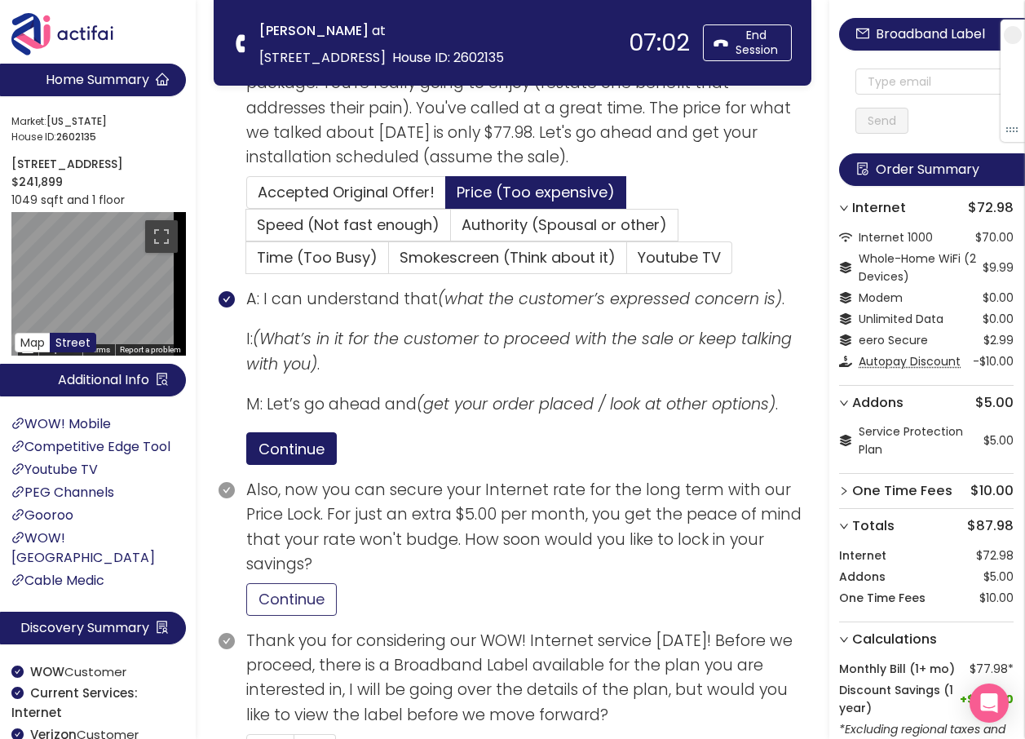
drag, startPoint x: 296, startPoint y: 594, endPoint x: 306, endPoint y: 591, distance: 10.3
click at [296, 594] on button "Continue" at bounding box center [291, 599] width 91 height 33
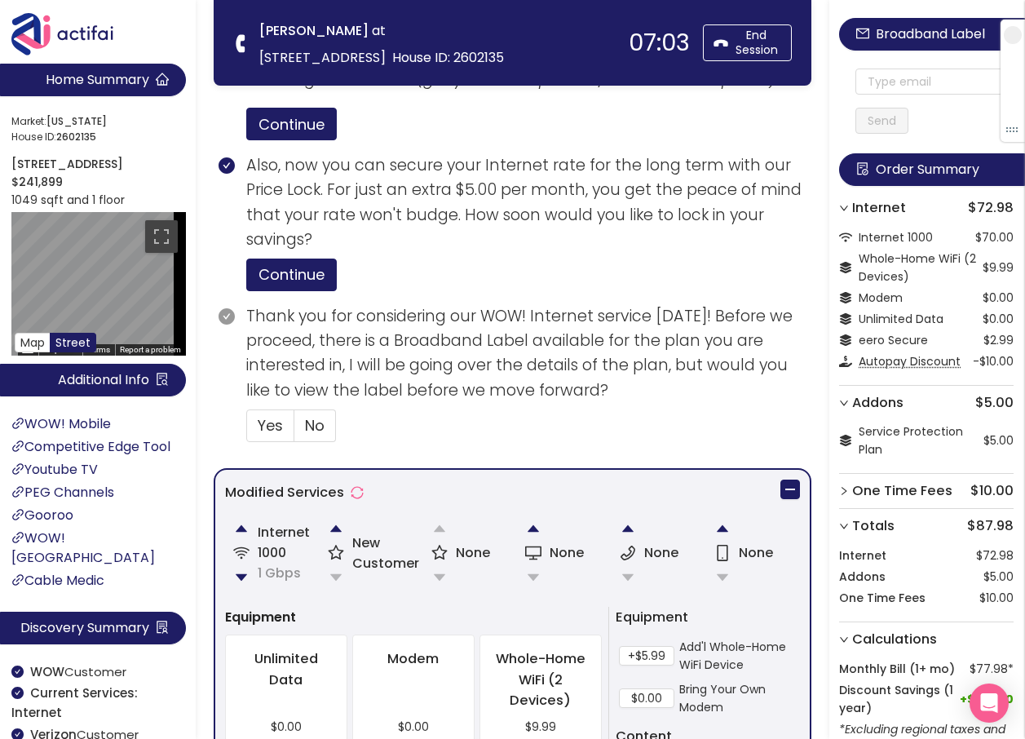
scroll to position [734, 0]
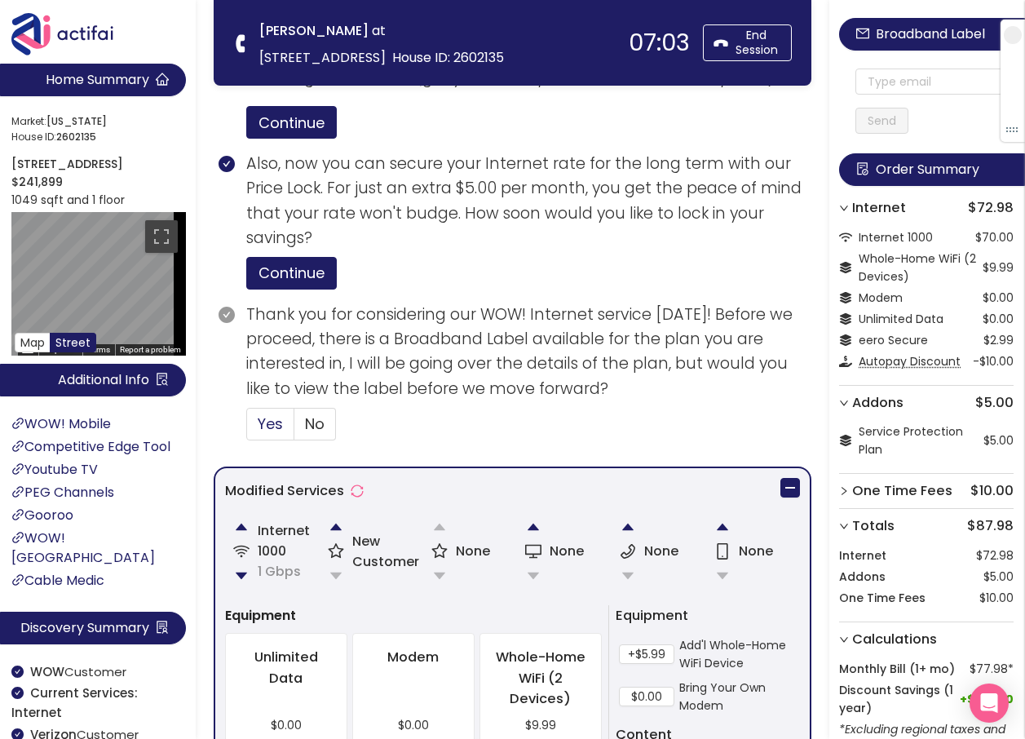
click at [286, 427] on label "Yes" at bounding box center [270, 424] width 48 height 33
click at [247, 429] on input "Yes" at bounding box center [247, 429] width 0 height 0
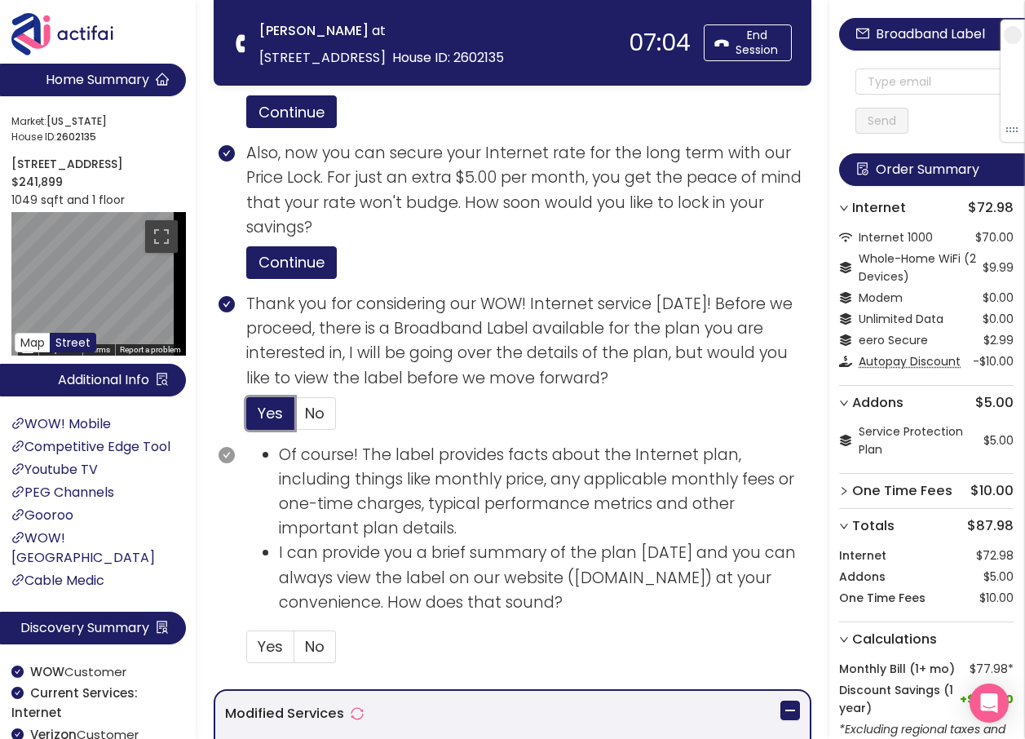
scroll to position [816, 0]
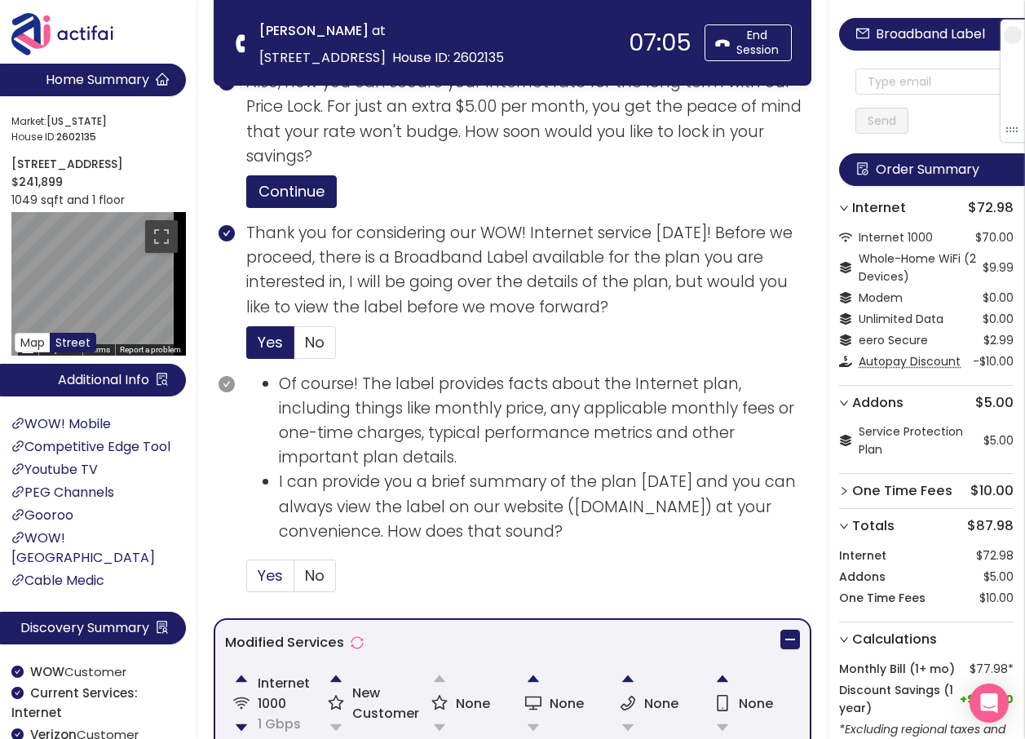
click at [272, 575] on span "Yes" at bounding box center [270, 575] width 25 height 20
click at [247, 581] on input "Yes" at bounding box center [247, 581] width 0 height 0
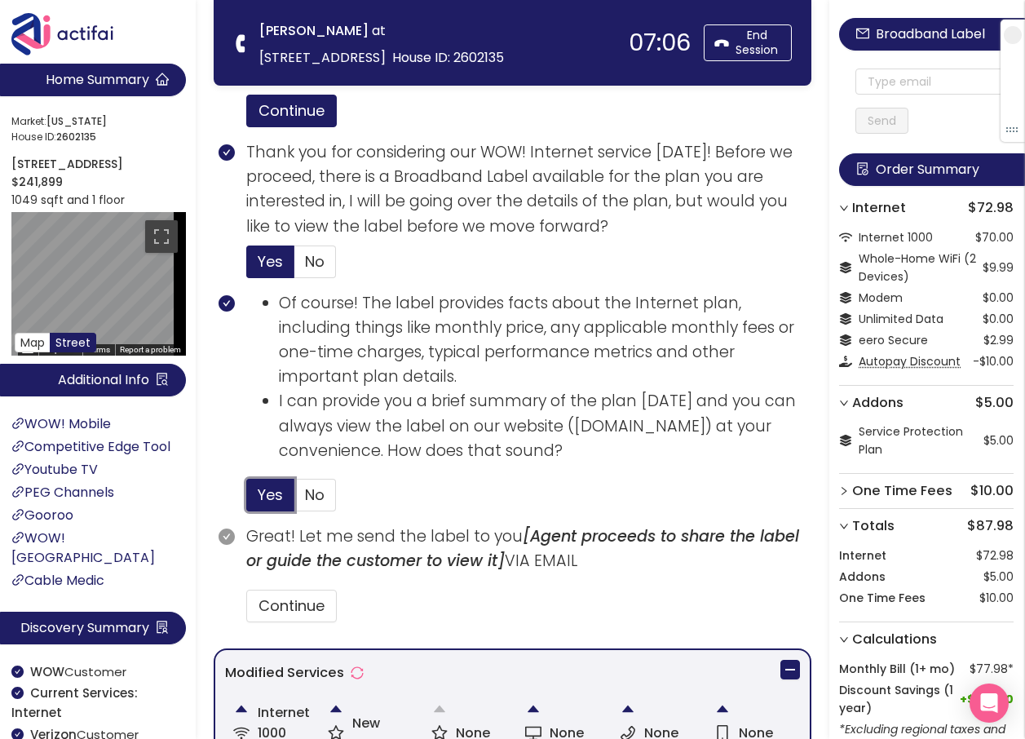
scroll to position [897, 0]
click at [298, 605] on button "Continue" at bounding box center [291, 605] width 91 height 33
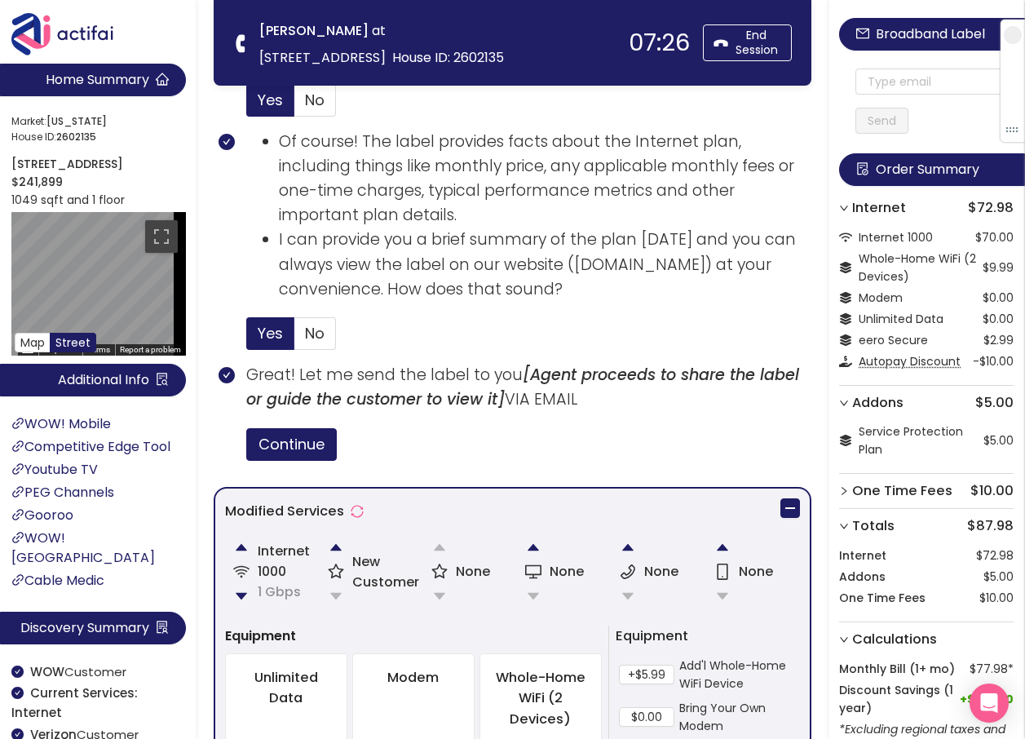
scroll to position [1061, 0]
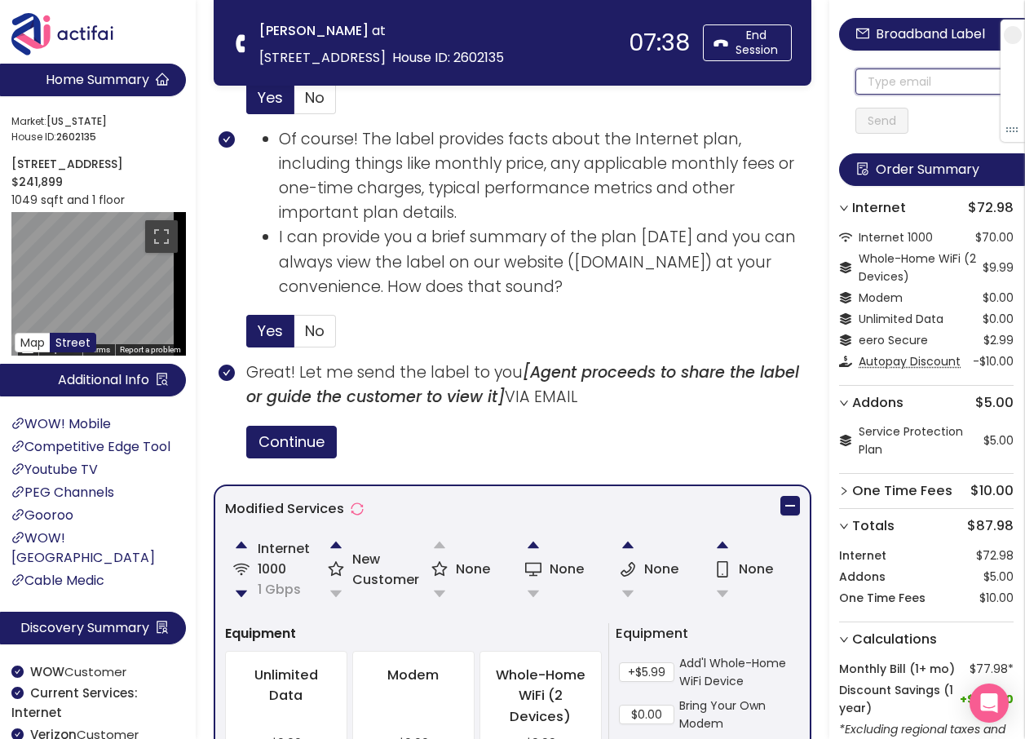
click at [895, 80] on input "text" at bounding box center [935, 82] width 158 height 26
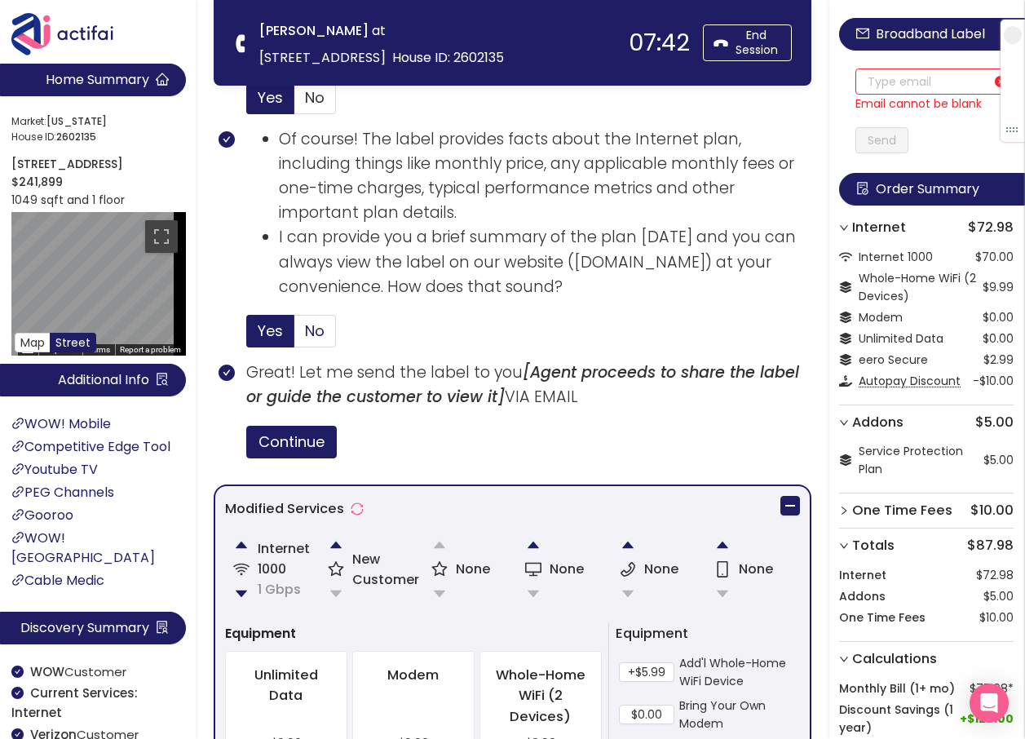
drag, startPoint x: 409, startPoint y: 453, endPoint x: 317, endPoint y: 333, distance: 151.3
click at [317, 333] on span "No" at bounding box center [315, 331] width 20 height 20
click at [295, 336] on input "No" at bounding box center [295, 336] width 0 height 0
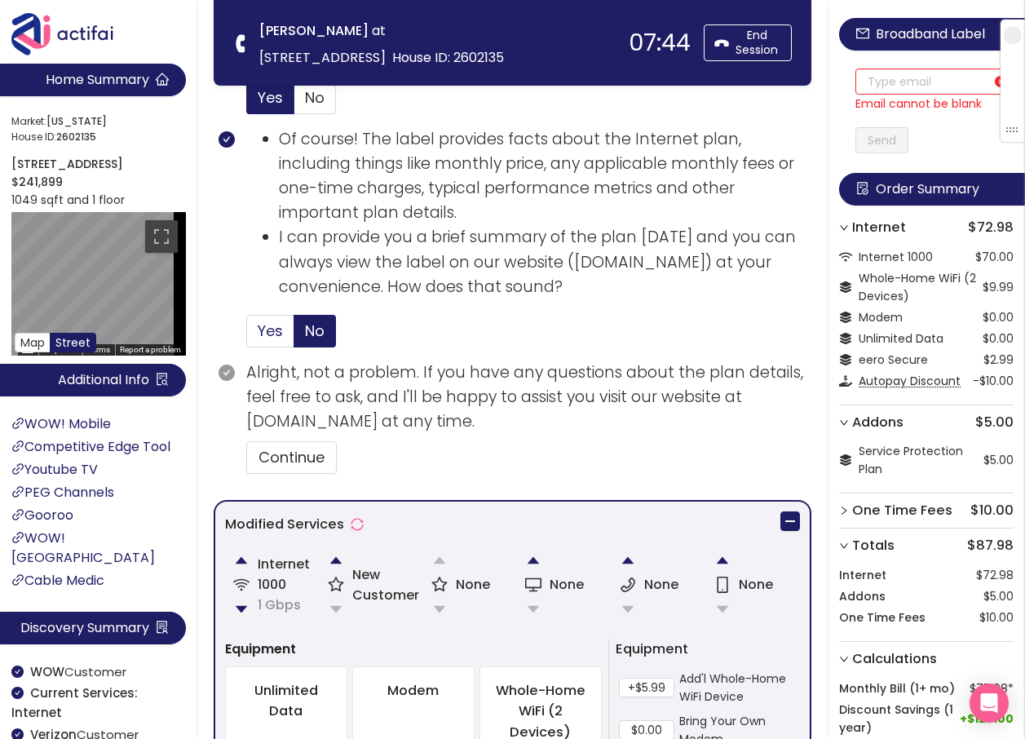
click at [267, 332] on span "Yes" at bounding box center [270, 331] width 25 height 20
click at [247, 336] on input "Yes" at bounding box center [247, 336] width 0 height 0
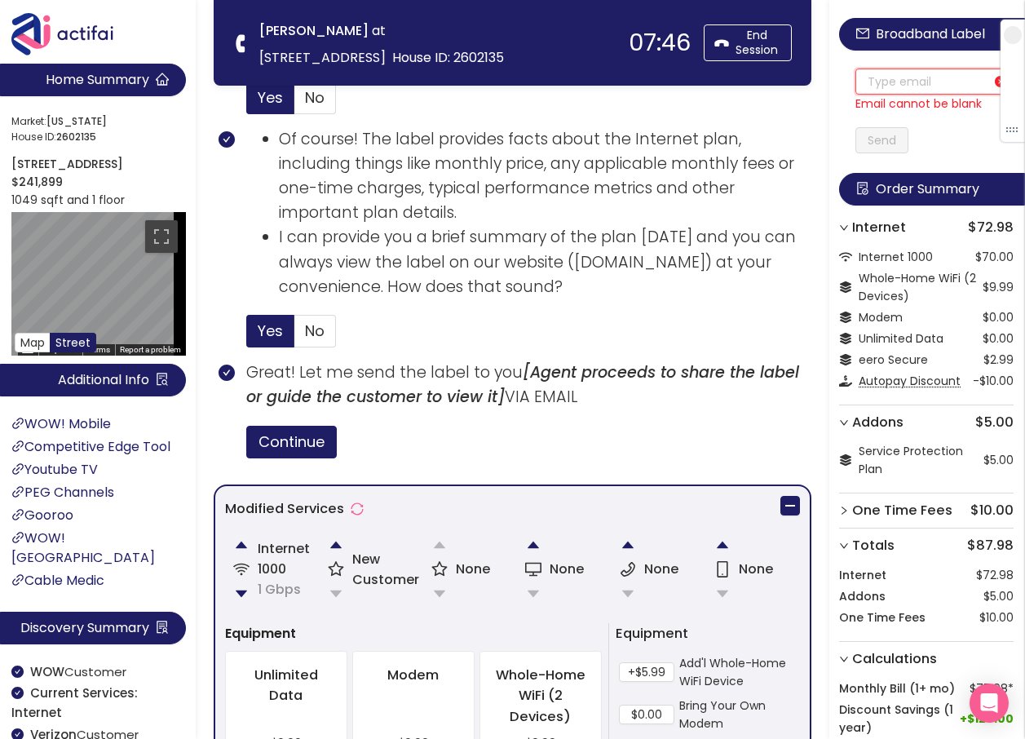
click at [882, 82] on input "text" at bounding box center [935, 82] width 158 height 26
click at [312, 329] on span "No" at bounding box center [315, 331] width 20 height 20
click at [295, 336] on input "No" at bounding box center [295, 336] width 0 height 0
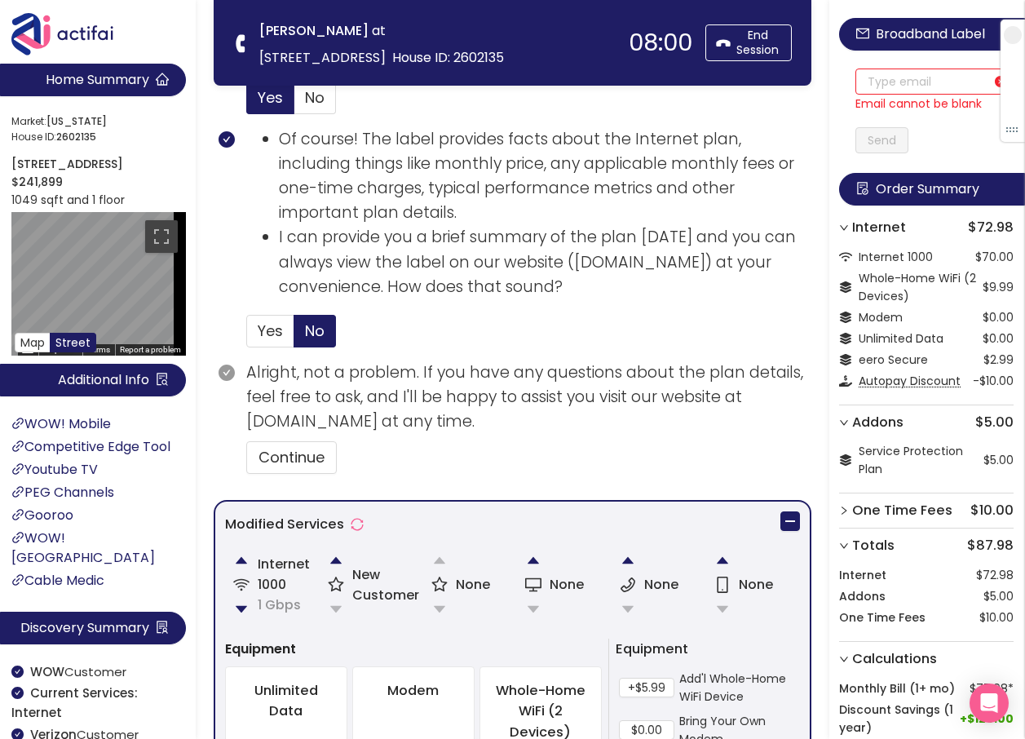
drag, startPoint x: 336, startPoint y: 183, endPoint x: 311, endPoint y: 174, distance: 26.8
drag, startPoint x: 311, startPoint y: 174, endPoint x: 312, endPoint y: 95, distance: 78.3
click at [312, 95] on span "No" at bounding box center [315, 97] width 20 height 20
click at [295, 103] on input "No" at bounding box center [295, 103] width 0 height 0
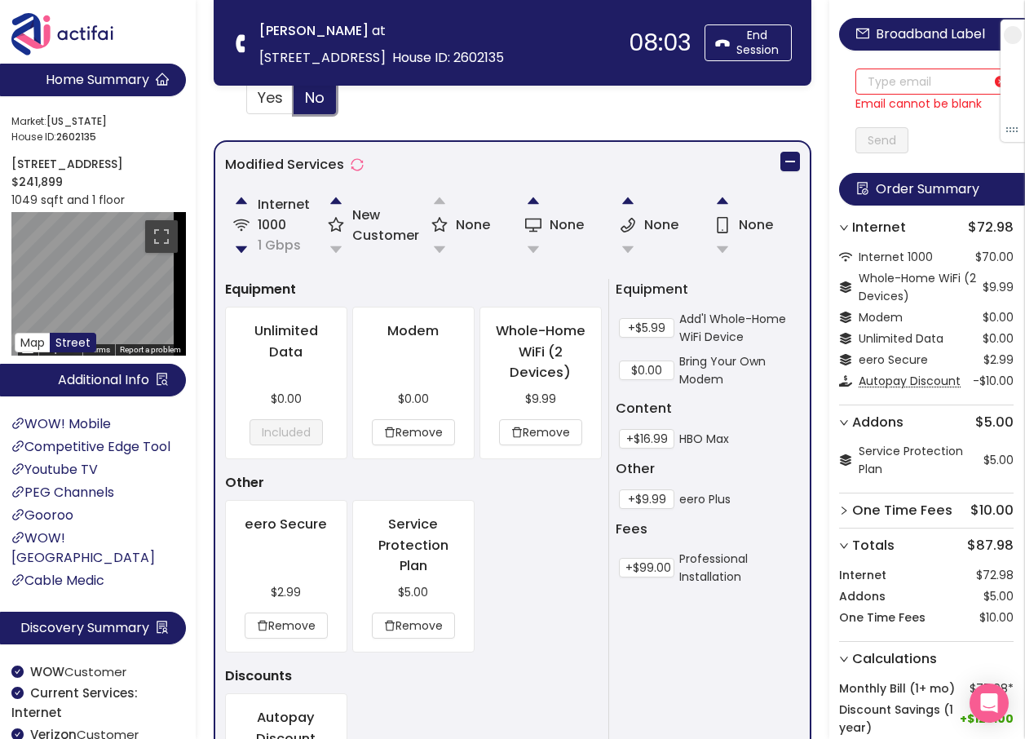
scroll to position [1510, 0]
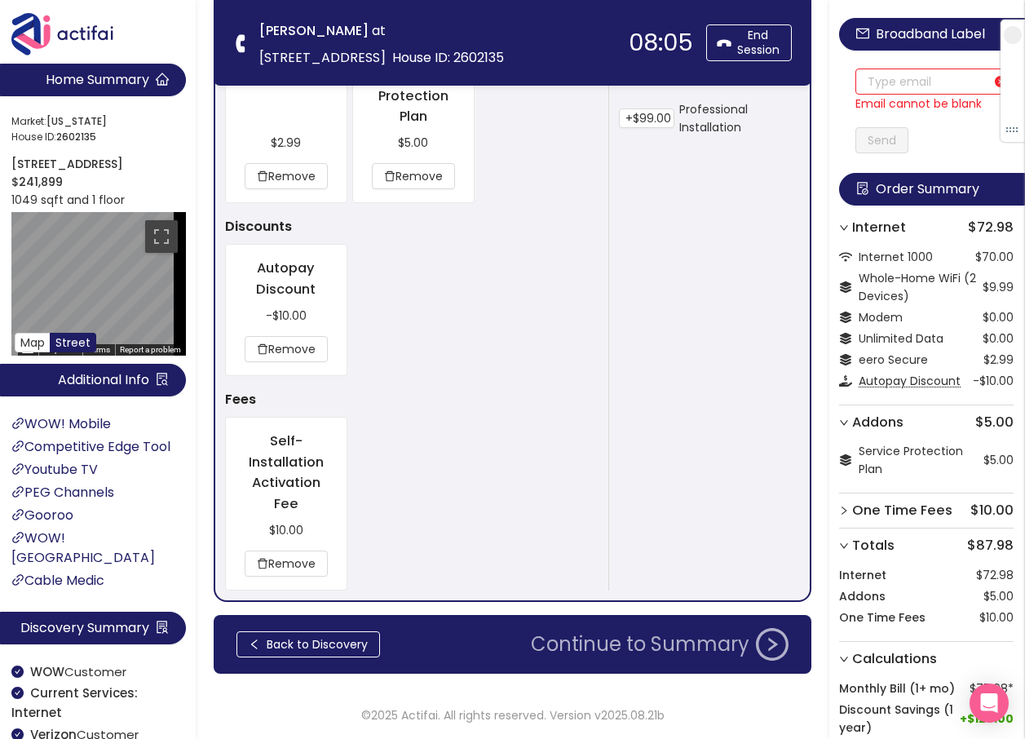
click at [617, 643] on button "Continue to Summary" at bounding box center [659, 644] width 277 height 33
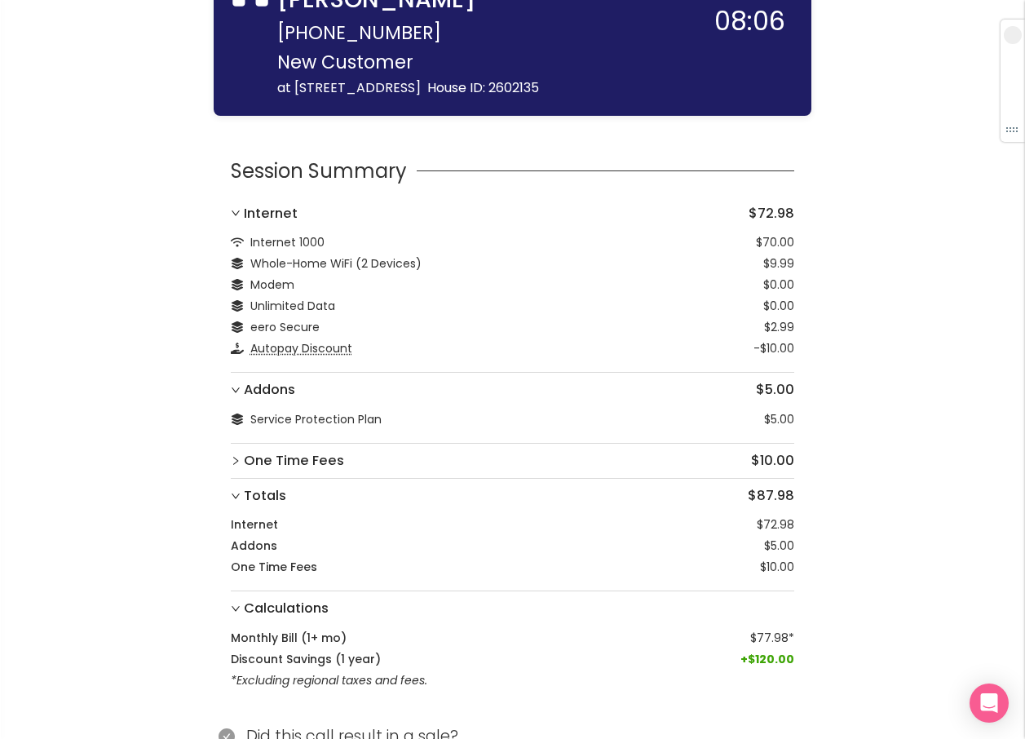
scroll to position [144, 0]
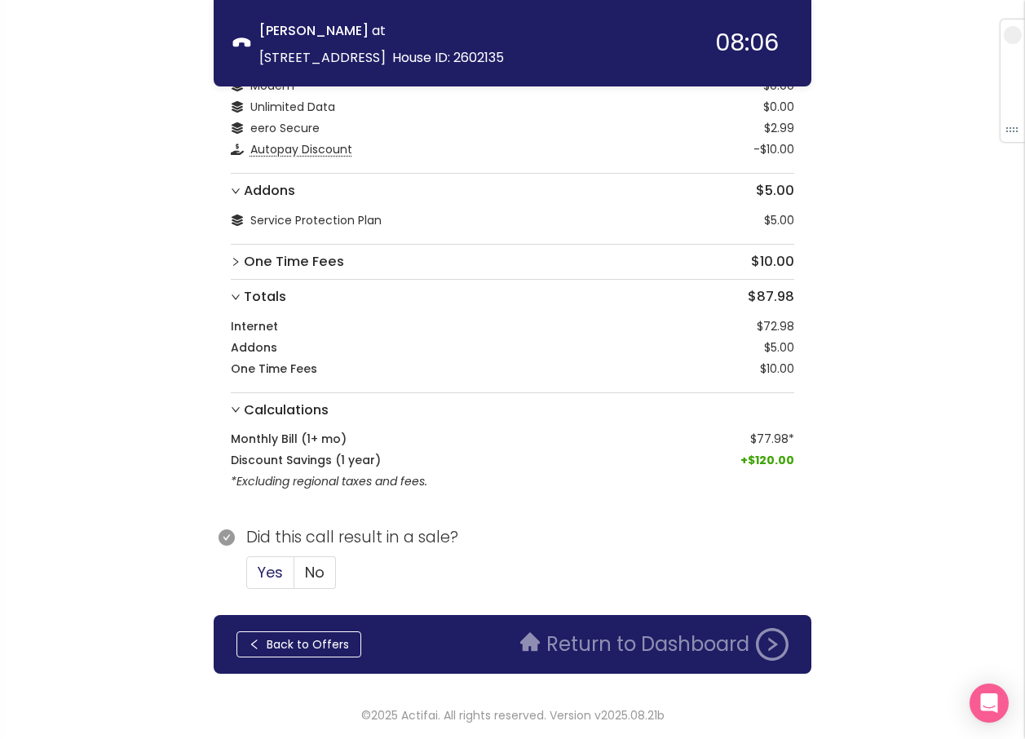
click at [280, 570] on span "Yes" at bounding box center [270, 572] width 25 height 20
click at [247, 578] on input "Yes" at bounding box center [247, 578] width 0 height 0
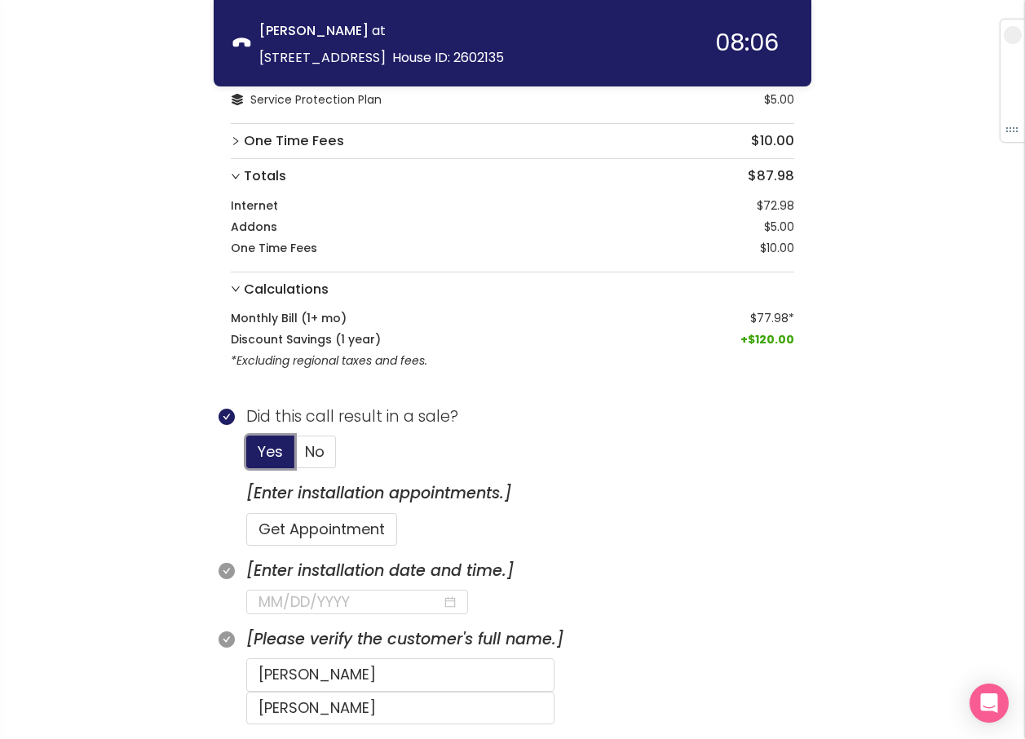
scroll to position [470, 0]
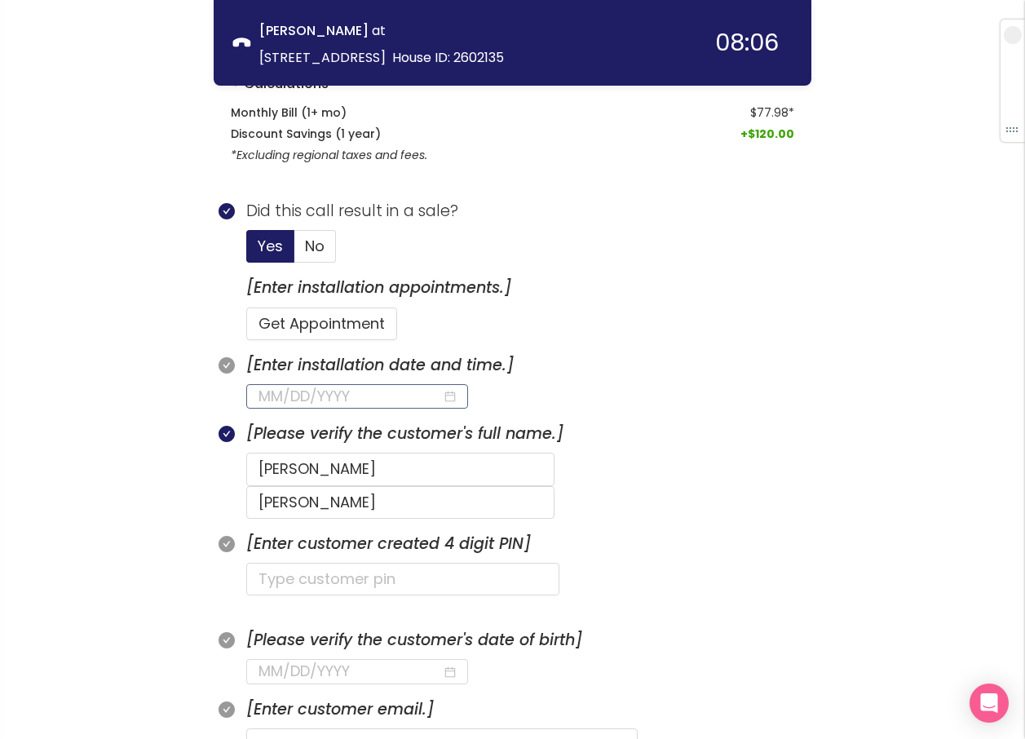
click at [288, 394] on input at bounding box center [351, 396] width 184 height 23
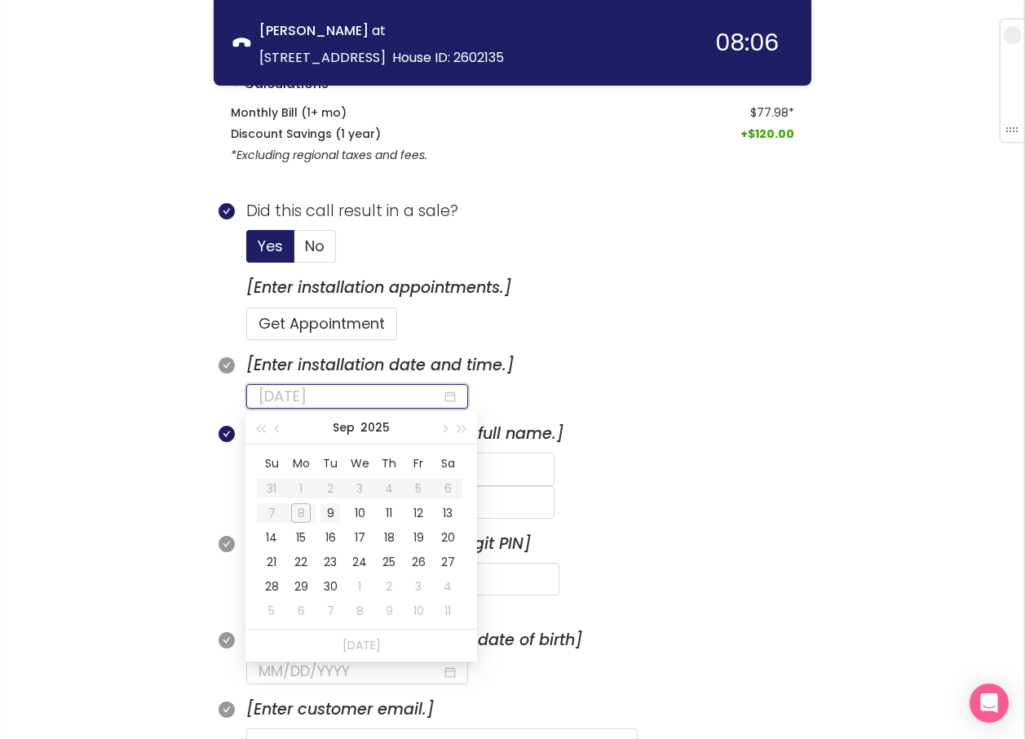
type input "[DATE]"
click at [334, 512] on div "9" at bounding box center [331, 513] width 20 height 20
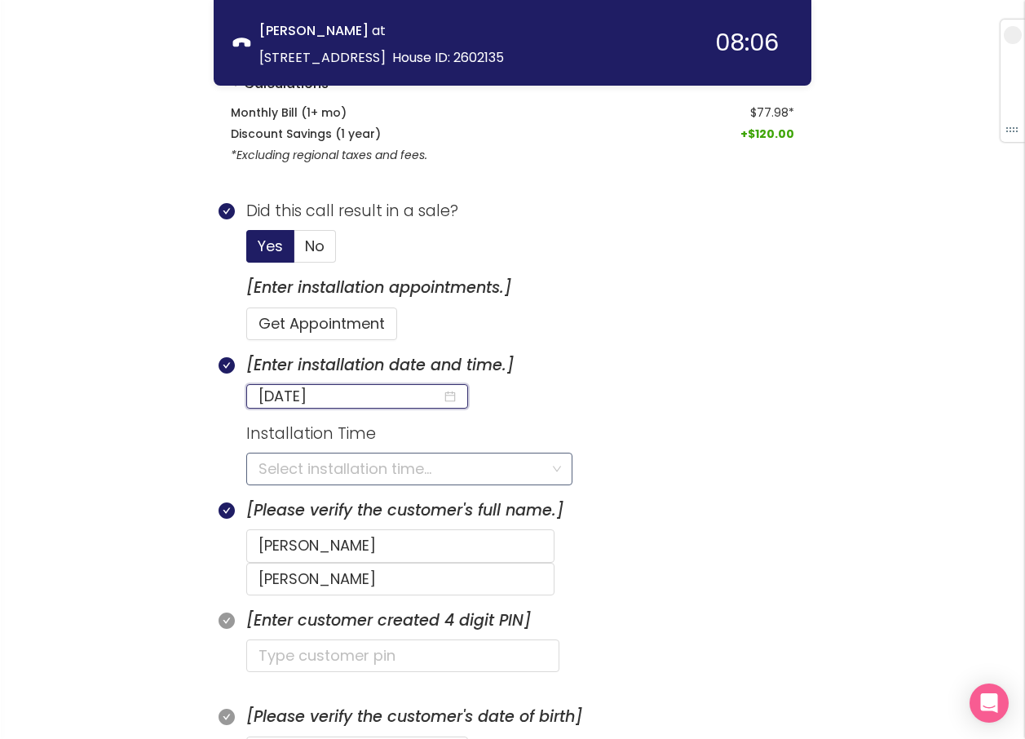
click at [299, 471] on input "search" at bounding box center [404, 469] width 290 height 31
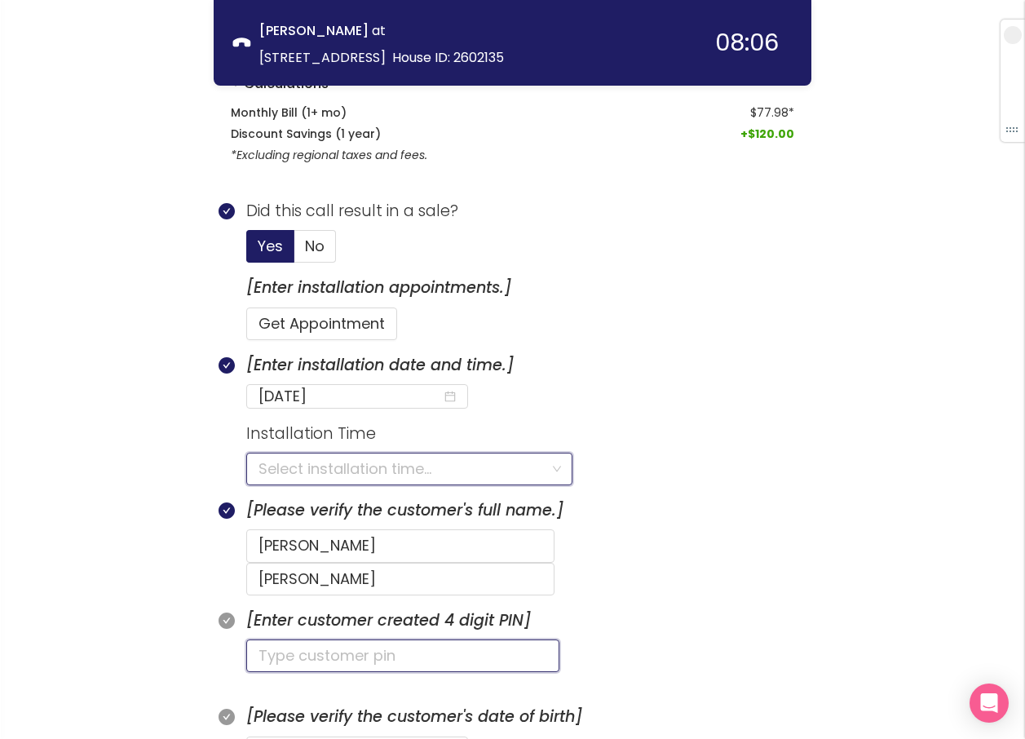
click at [290, 640] on input "text" at bounding box center [402, 656] width 313 height 33
type input "8211"
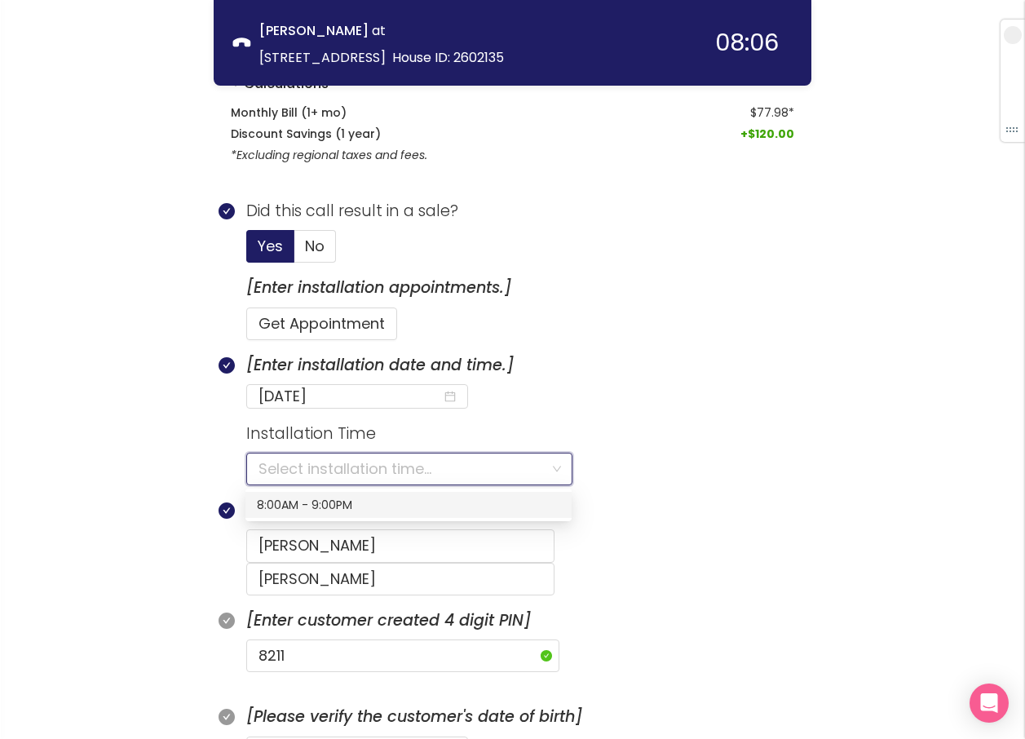
click at [279, 463] on input "search" at bounding box center [404, 469] width 290 height 31
click at [271, 505] on div "8:00AM - 9:00PM" at bounding box center [408, 505] width 303 height 18
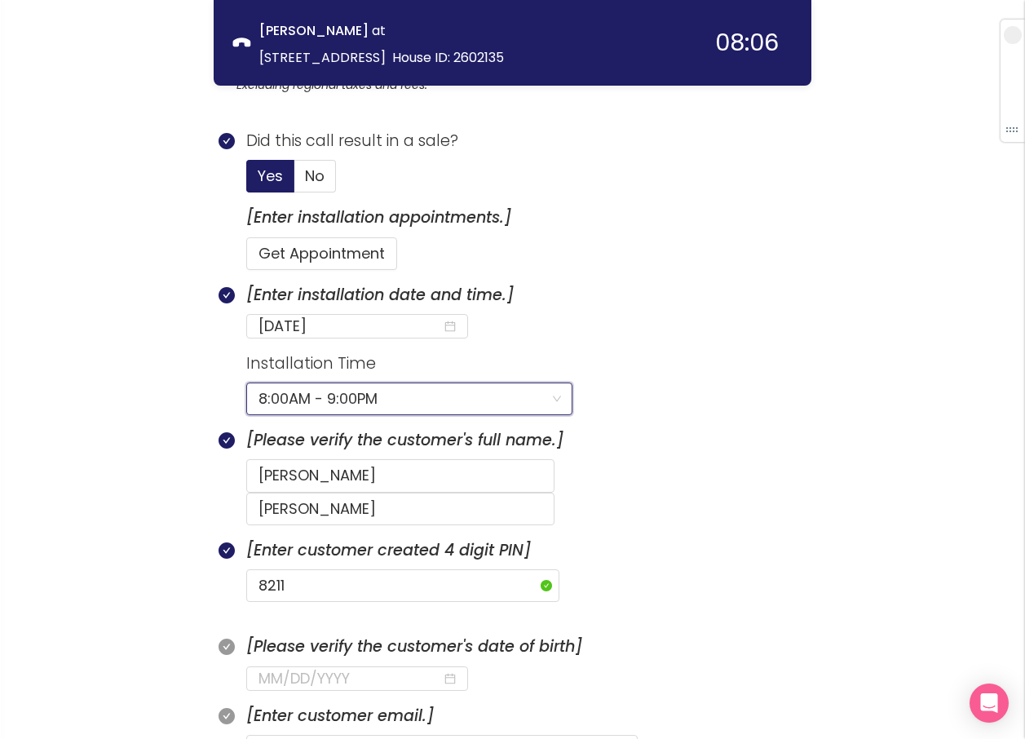
scroll to position [715, 0]
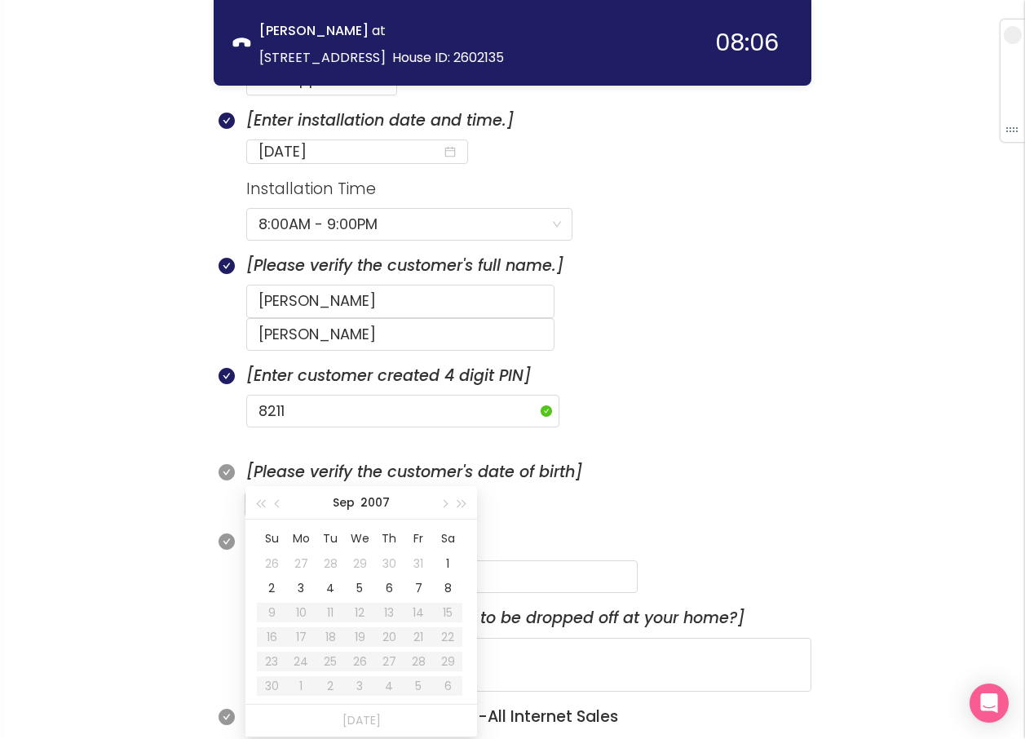
click at [259, 493] on input at bounding box center [351, 504] width 184 height 23
click at [352, 614] on div "15" at bounding box center [360, 613] width 20 height 20
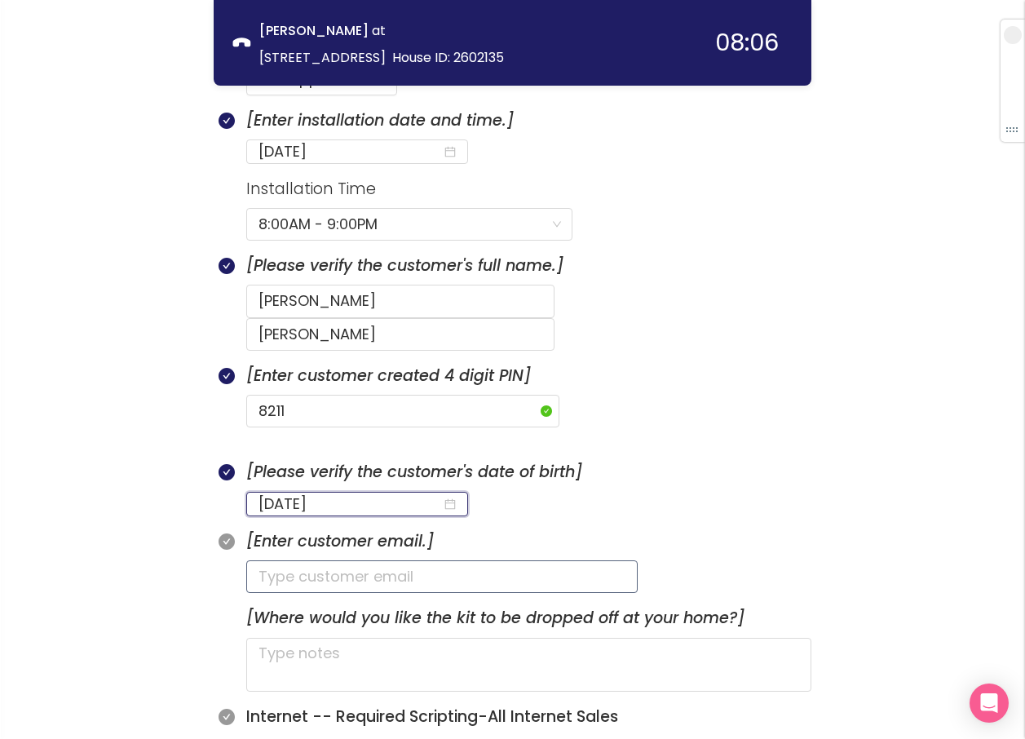
type input "[DATE]"
click at [293, 560] on input "text" at bounding box center [442, 576] width 392 height 33
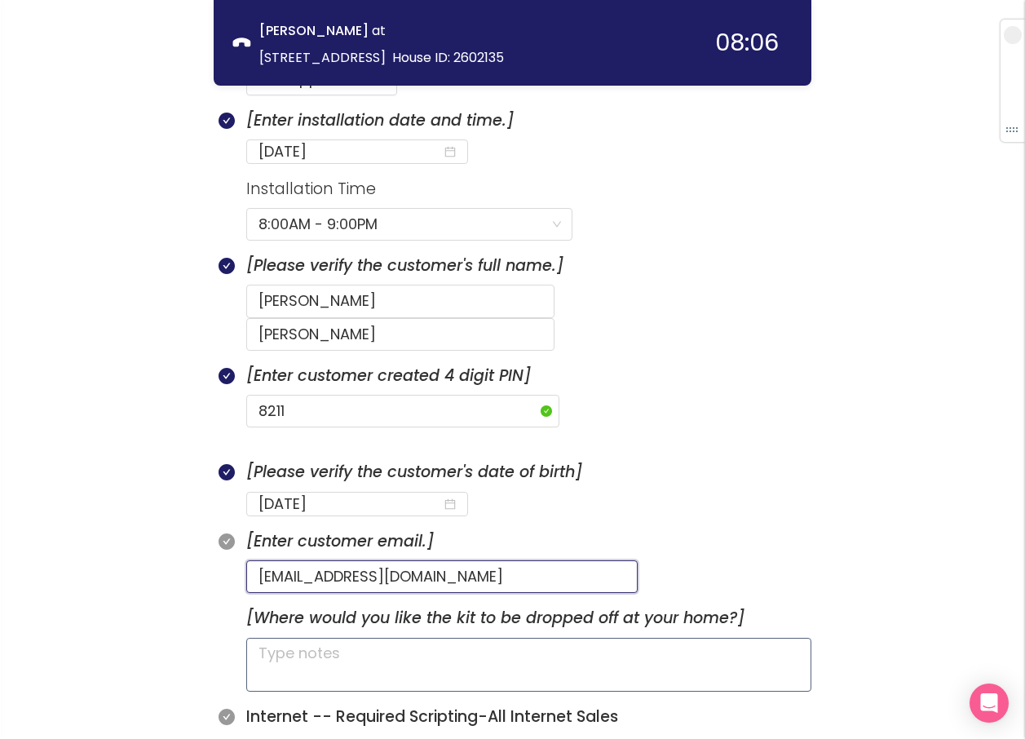
type input "[EMAIL_ADDRESS][DOMAIN_NAME]"
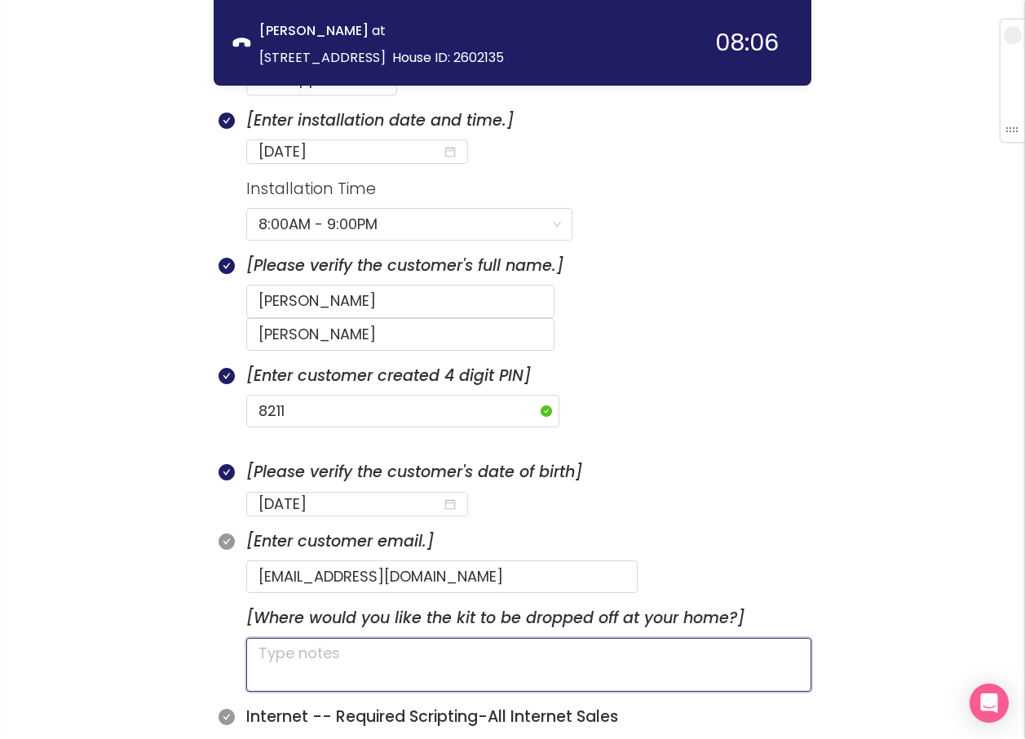
click at [374, 638] on textarea at bounding box center [528, 665] width 565 height 54
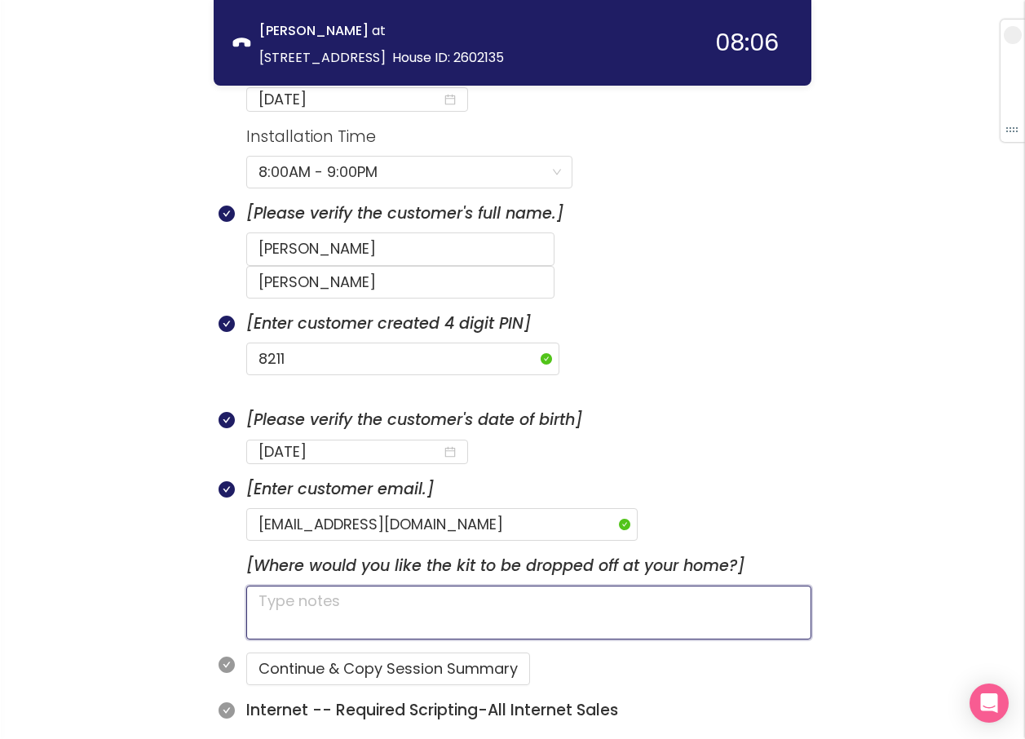
scroll to position [796, 0]
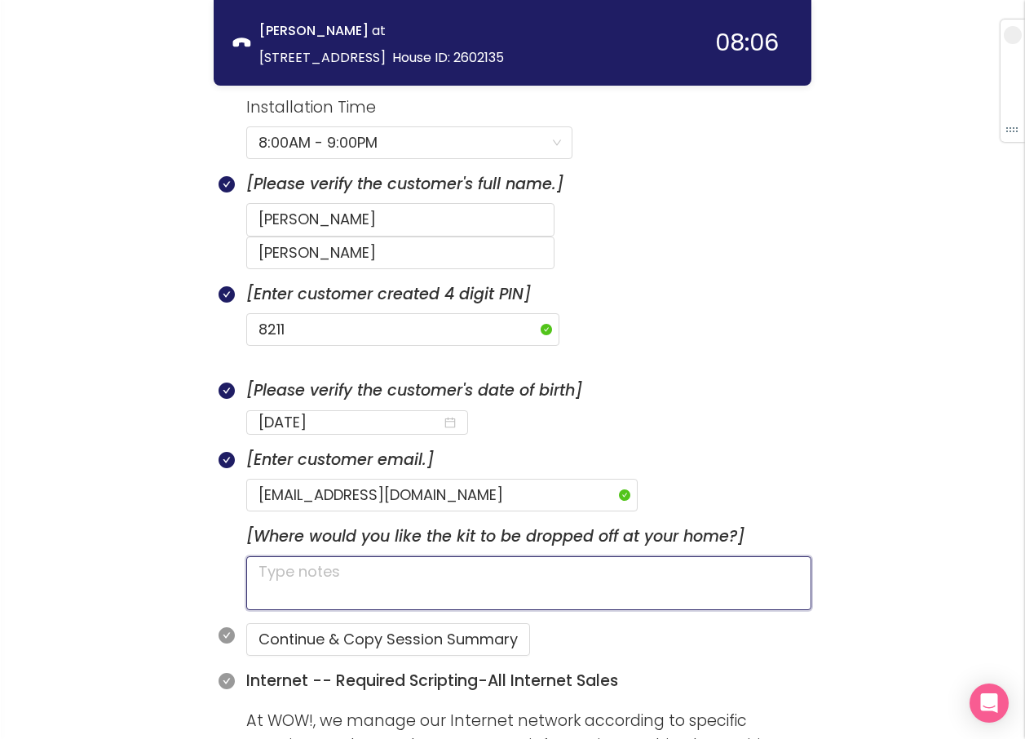
click at [341, 556] on textarea at bounding box center [528, 583] width 565 height 54
type textarea "H"
type textarea "HA"
type textarea "HAS"
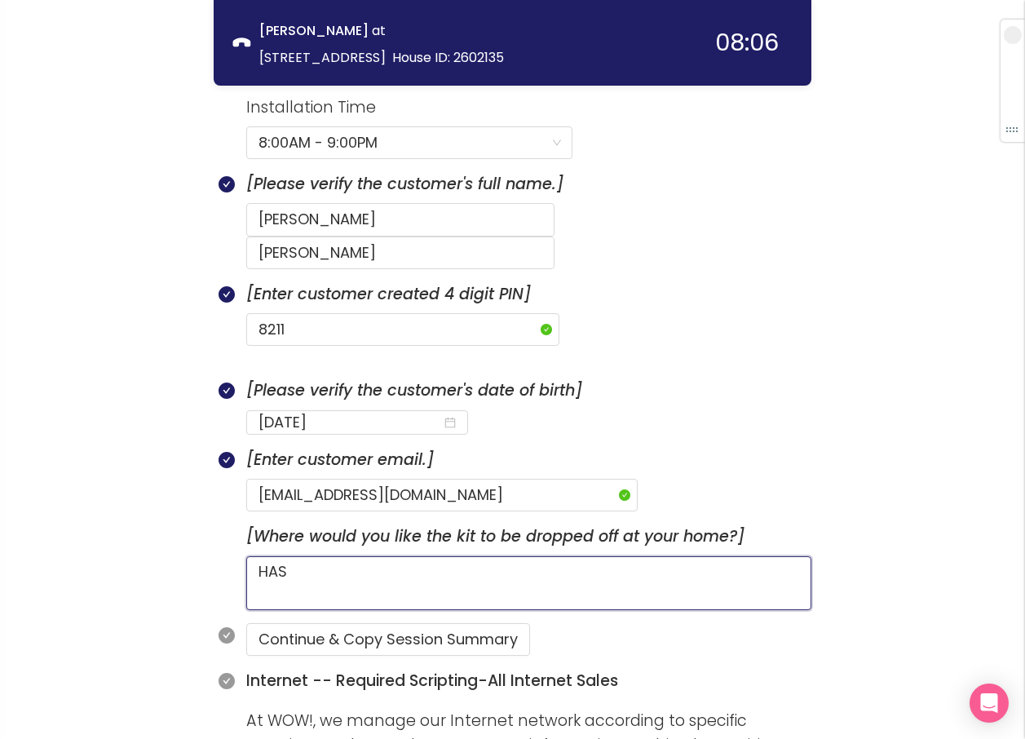
type textarea "HAS P"
type textarea "HAS PE"
type textarea "HAS PET"
type textarea "HAS PETS"
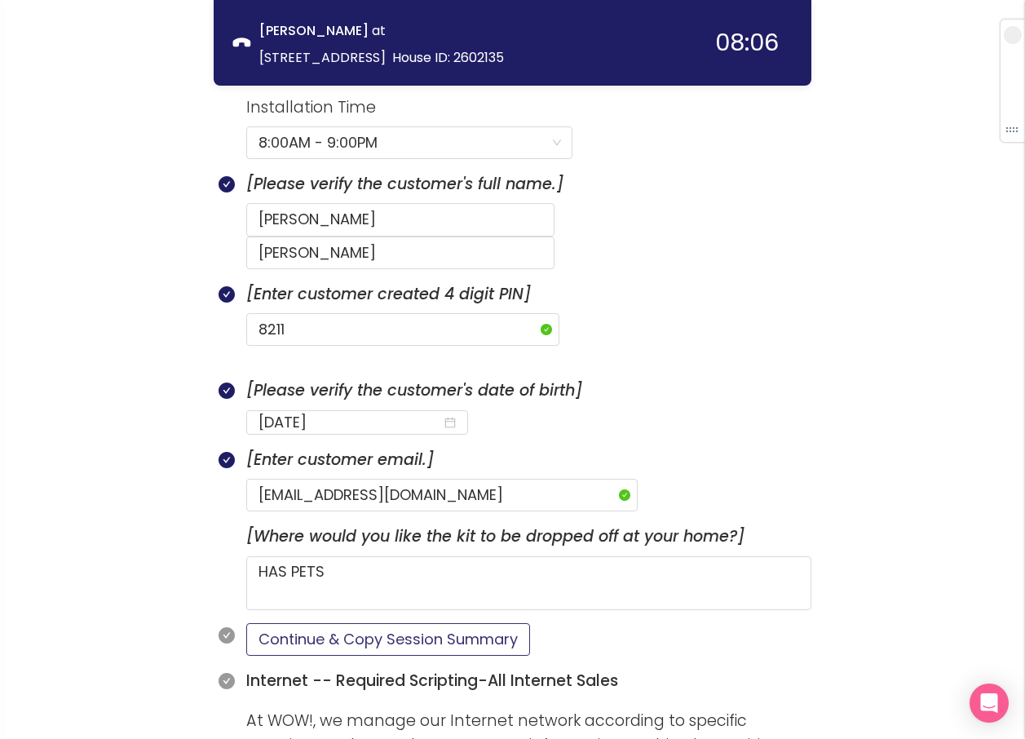
click at [298, 623] on button "Continue & Copy Session Summary" at bounding box center [388, 639] width 284 height 33
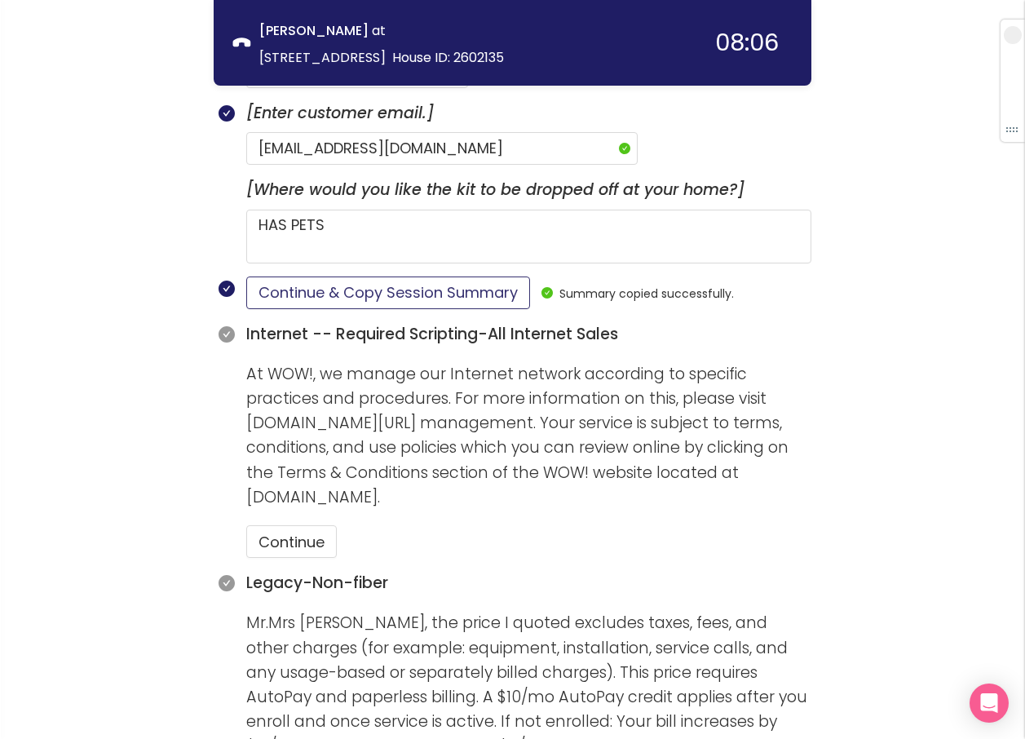
scroll to position [1123, 0]
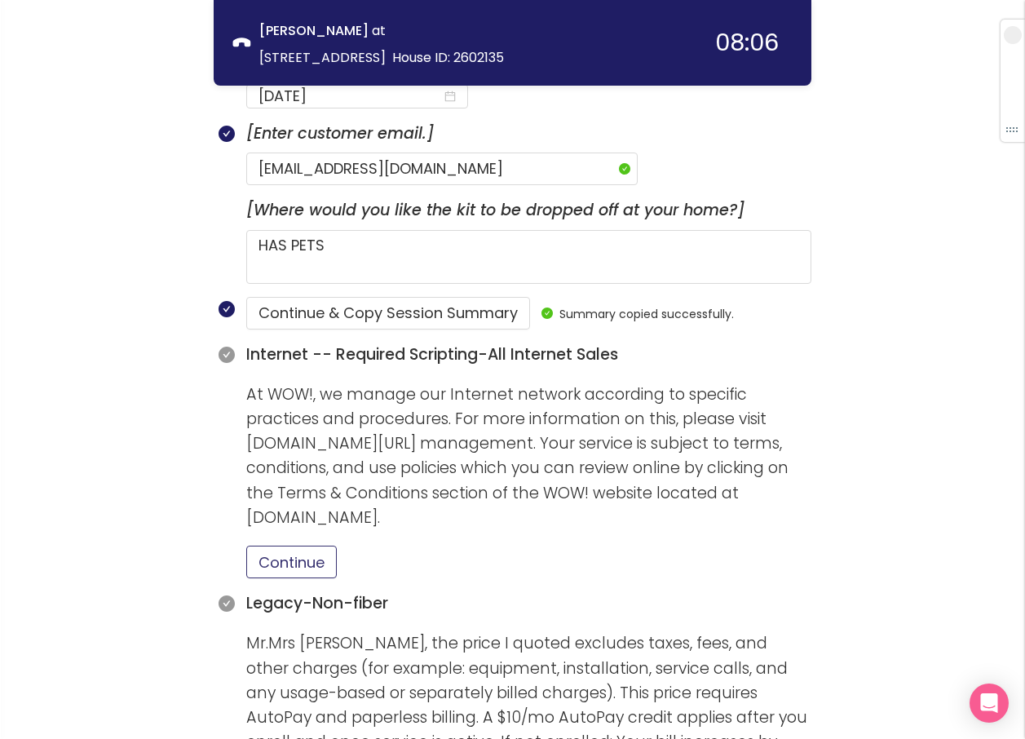
click at [295, 546] on button "Continue" at bounding box center [291, 562] width 91 height 33
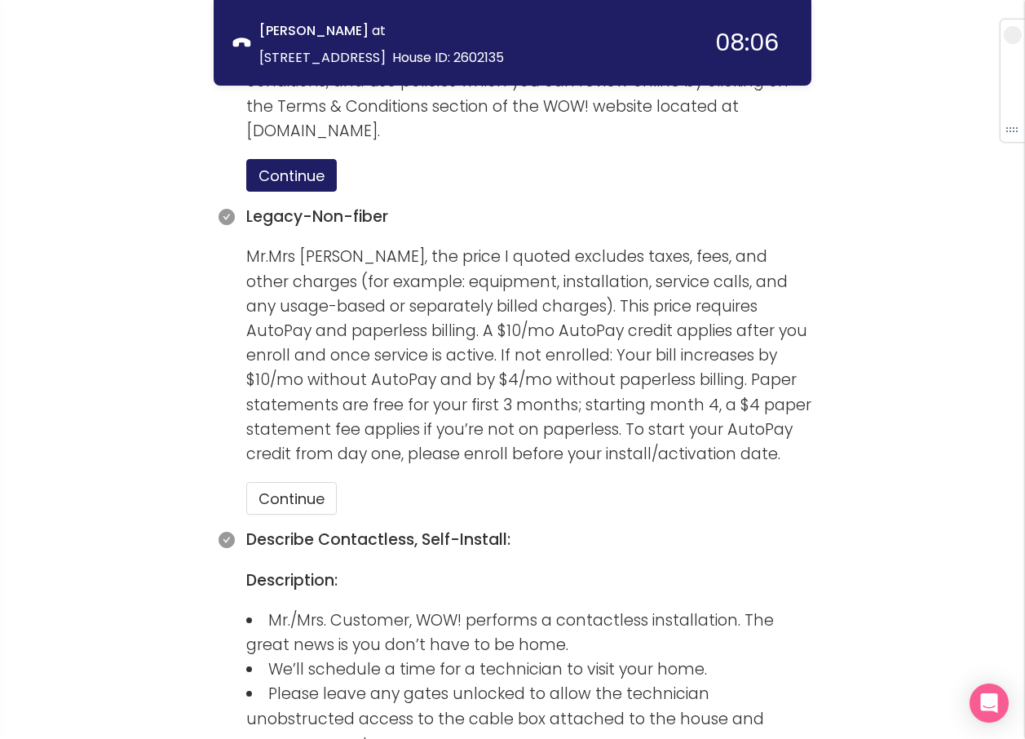
scroll to position [1530, 0]
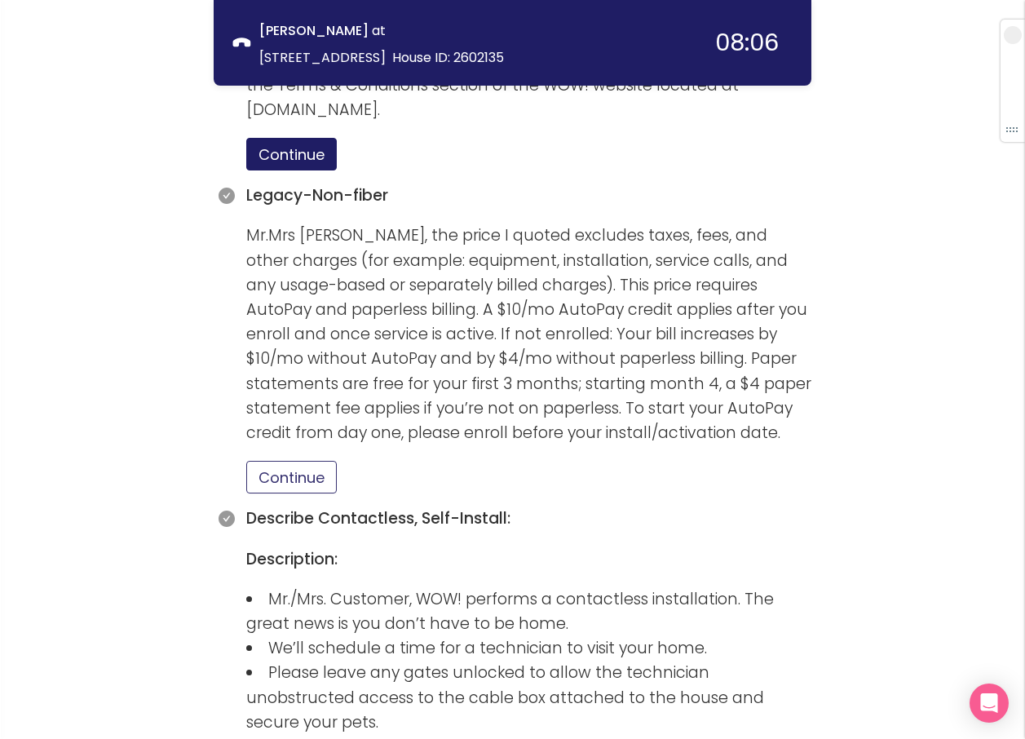
click at [312, 461] on button "Continue" at bounding box center [291, 477] width 91 height 33
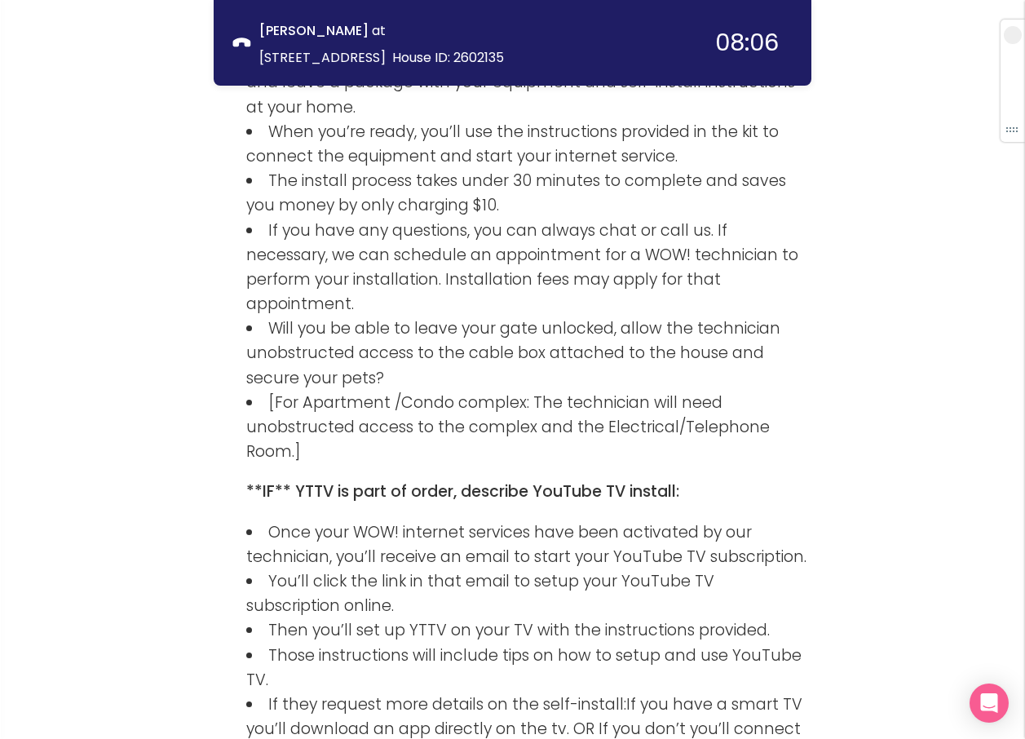
scroll to position [2346, 0]
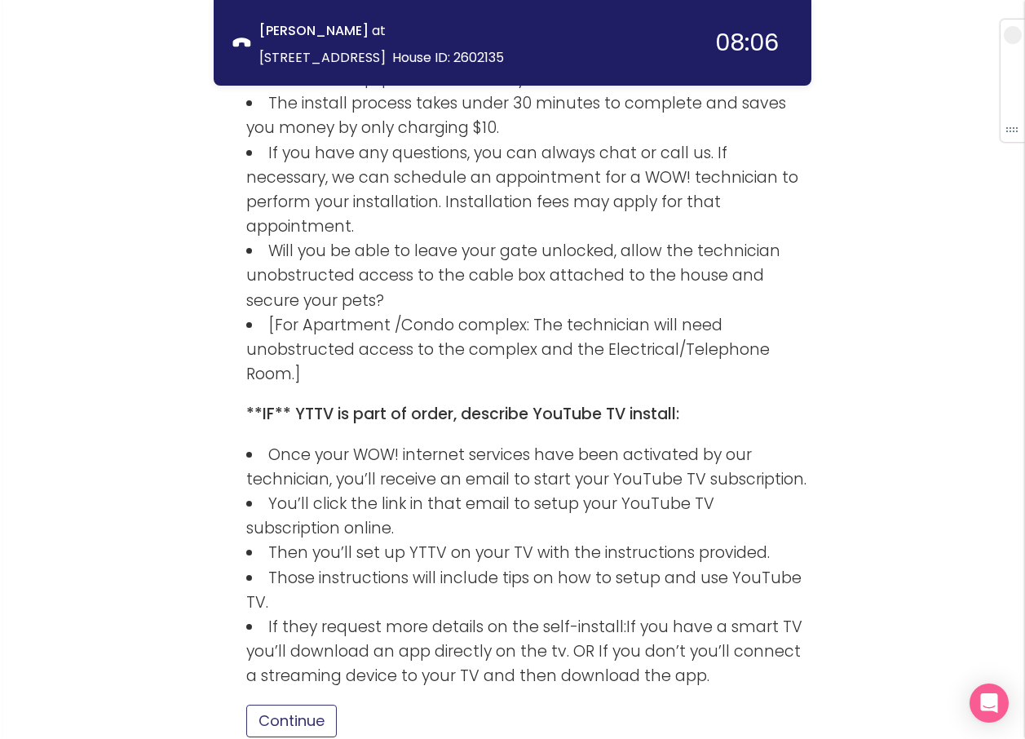
click at [308, 705] on button "Continue" at bounding box center [291, 721] width 91 height 33
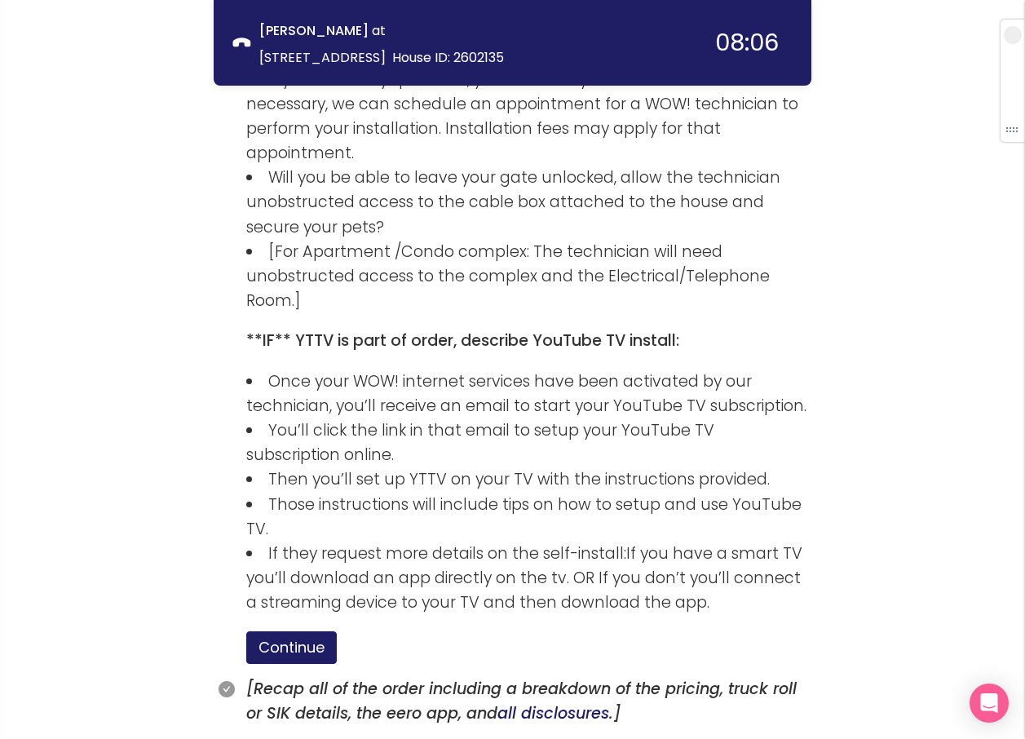
scroll to position [2474, 0]
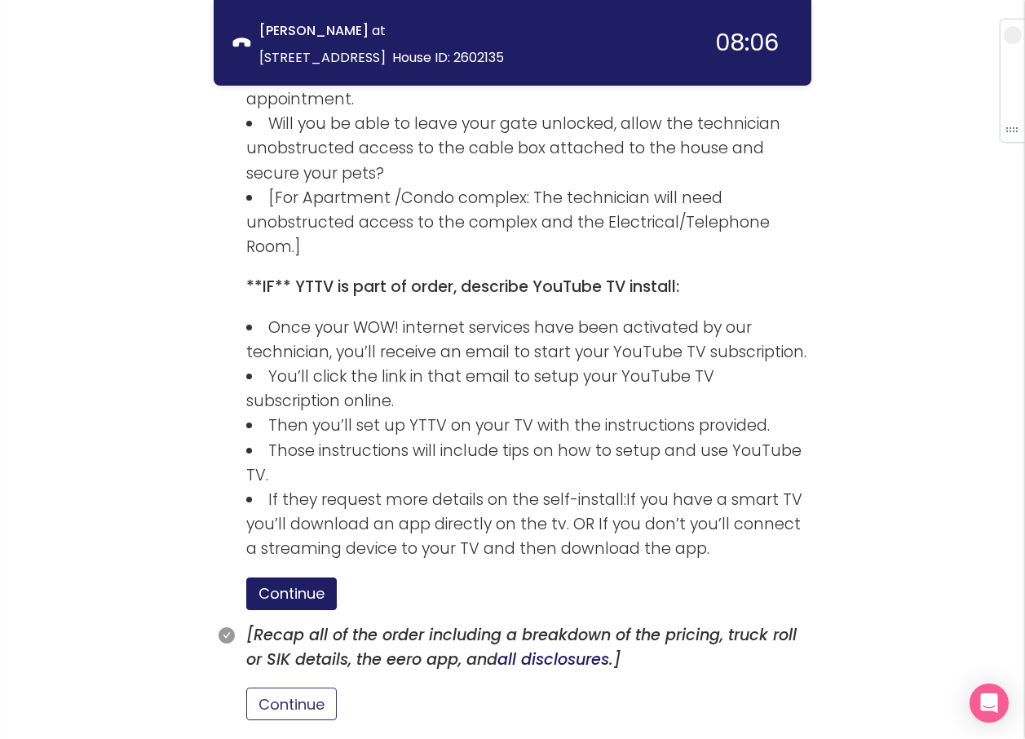
click at [301, 688] on button "Continue" at bounding box center [291, 704] width 91 height 33
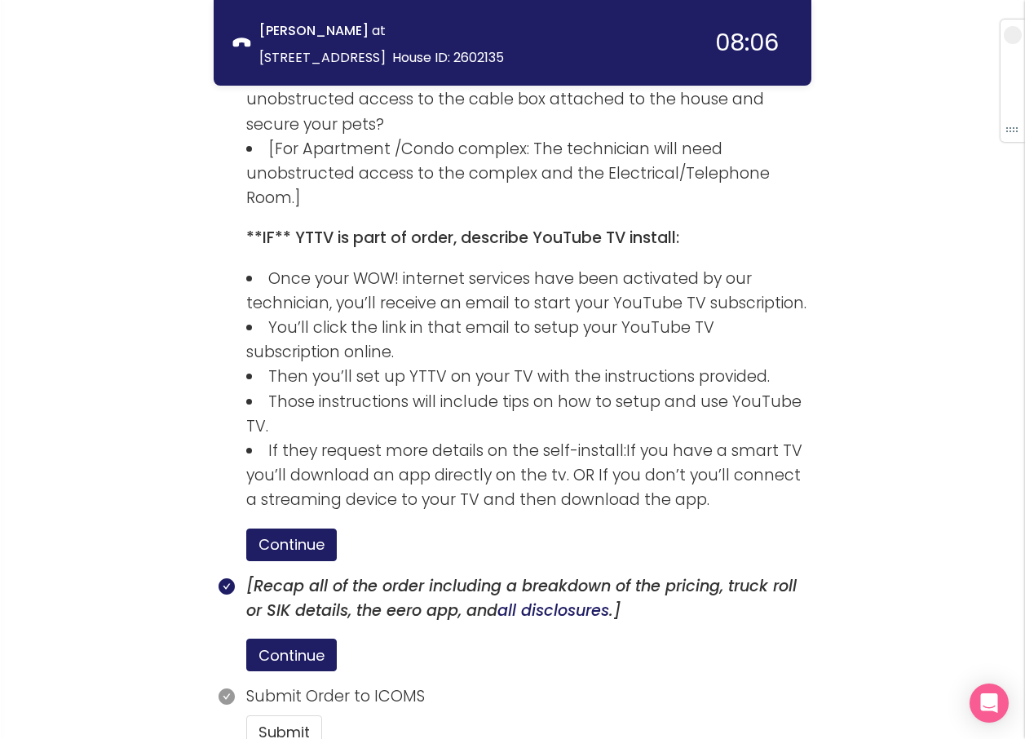
scroll to position [2550, 0]
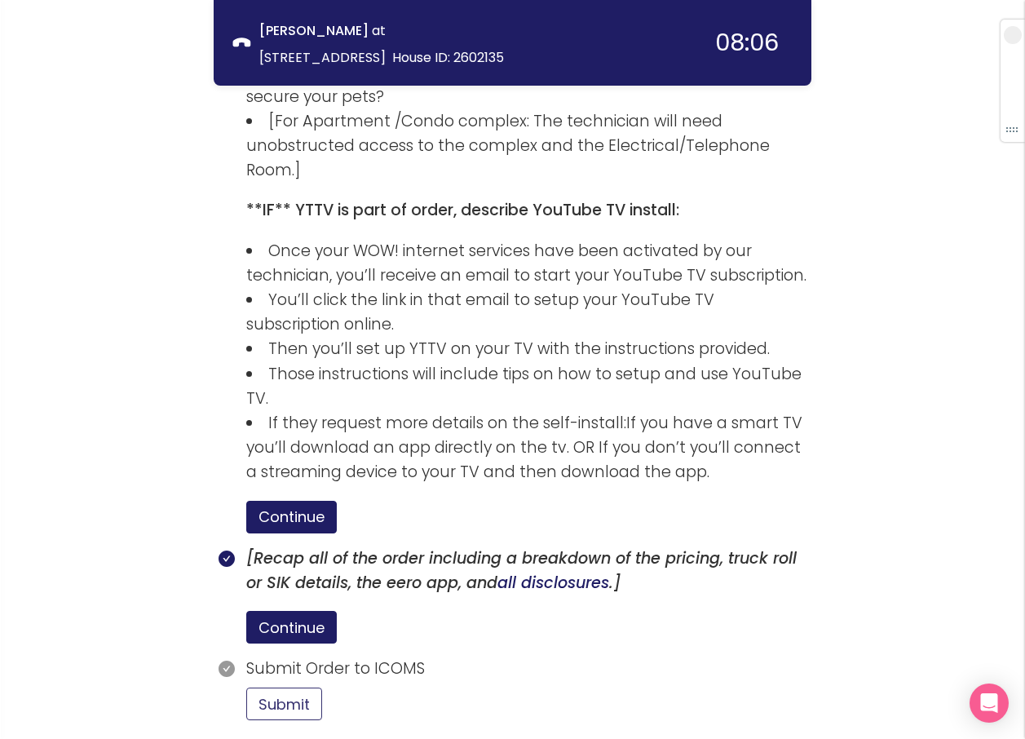
click at [306, 688] on button "Submit" at bounding box center [284, 704] width 76 height 33
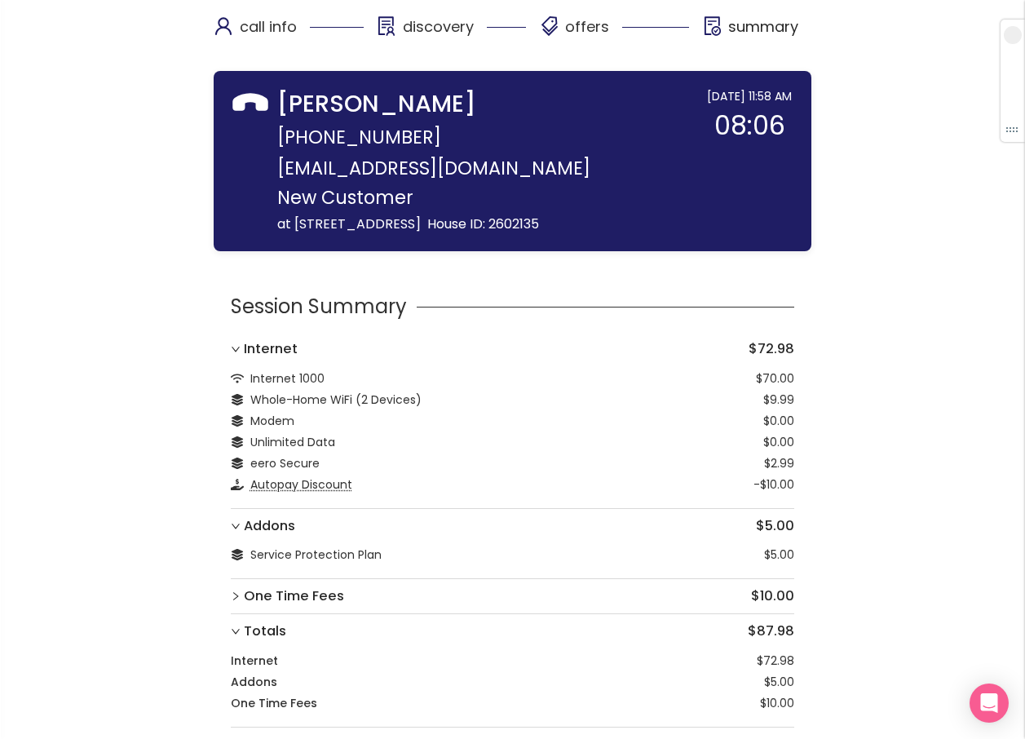
scroll to position [0, 0]
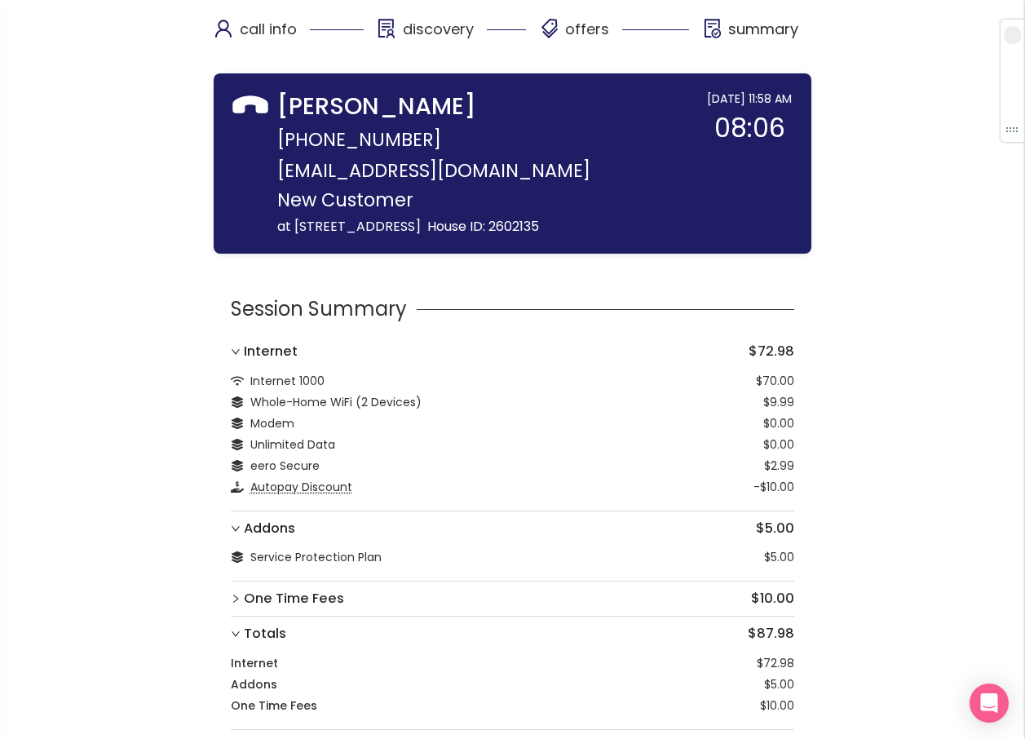
click at [371, 109] on strong "[PERSON_NAME]" at bounding box center [376, 107] width 199 height 34
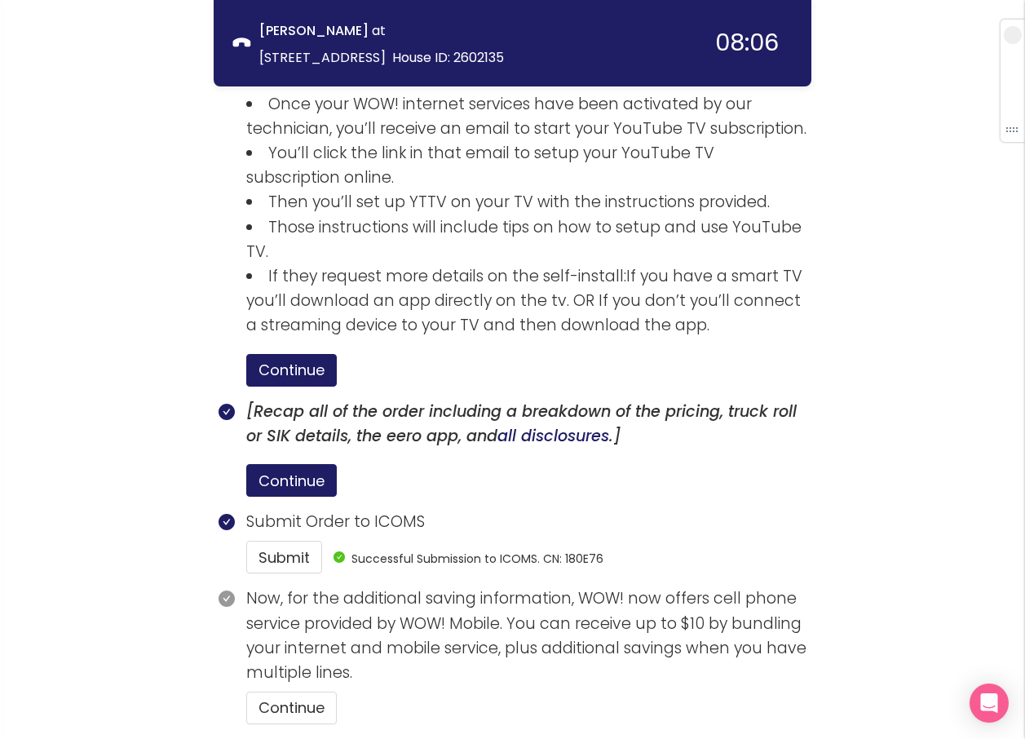
scroll to position [2701, 0]
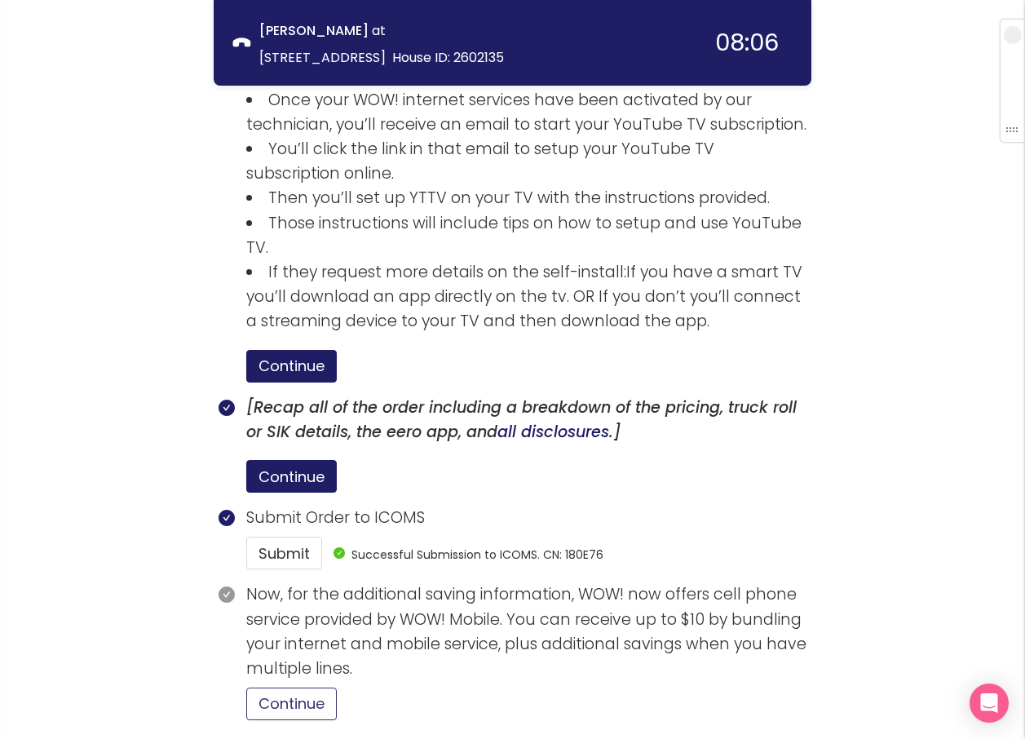
click at [271, 688] on button "Continue" at bounding box center [291, 704] width 91 height 33
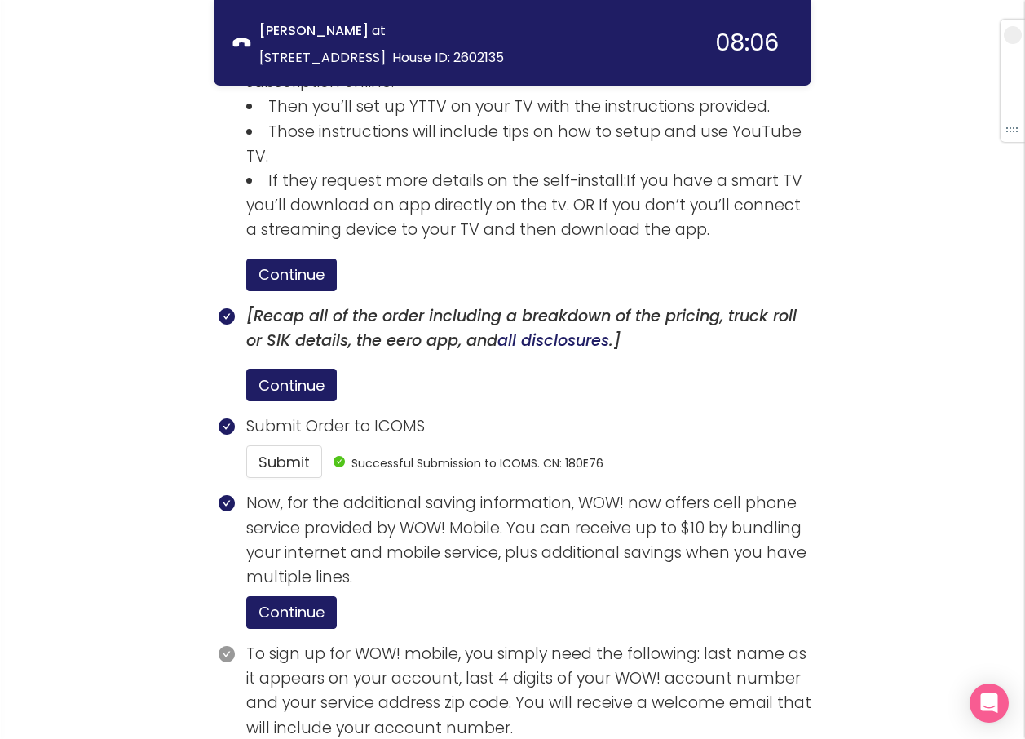
scroll to position [2852, 0]
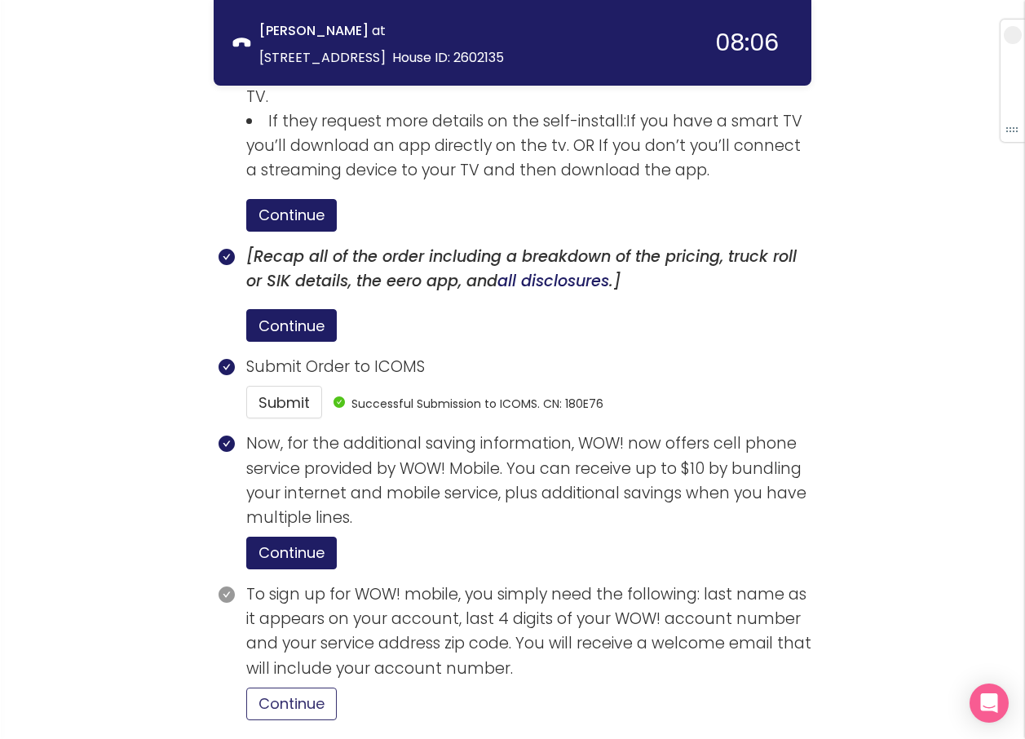
drag, startPoint x: 291, startPoint y: 583, endPoint x: 353, endPoint y: 608, distance: 66.7
click at [292, 688] on button "Continue" at bounding box center [291, 704] width 91 height 33
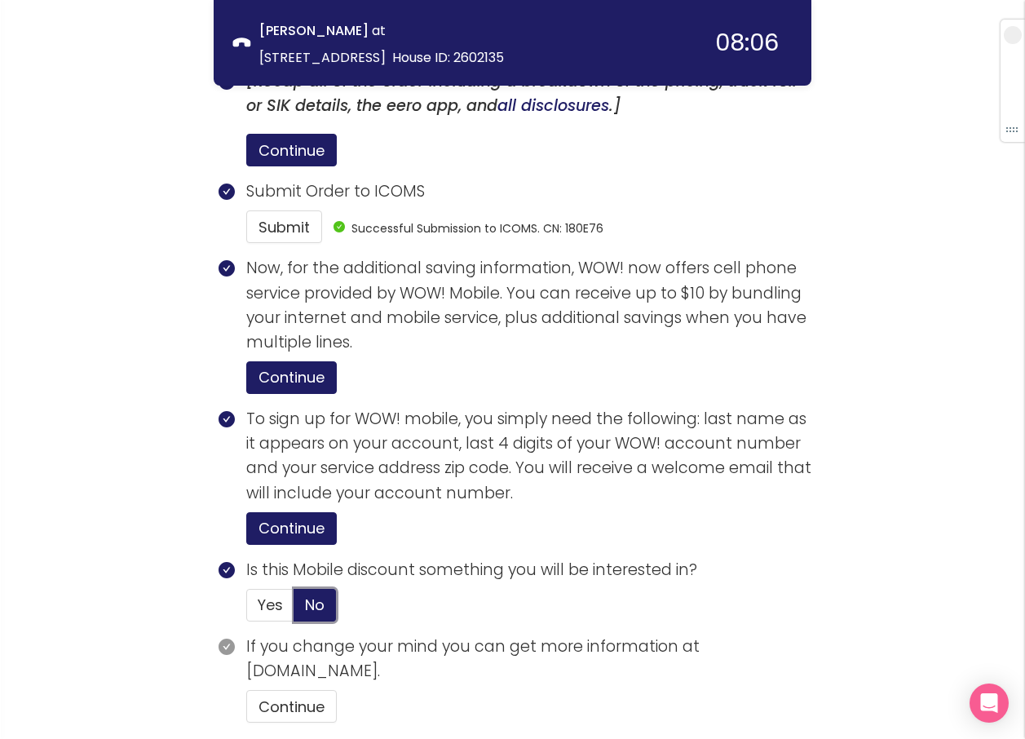
scroll to position [3030, 0]
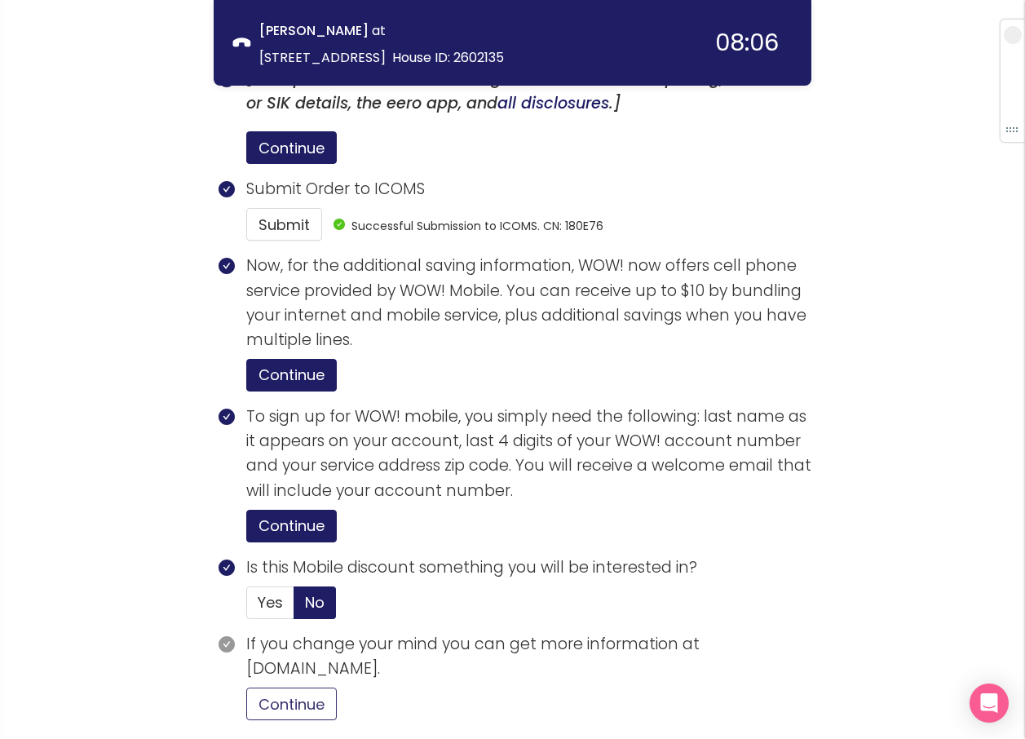
click at [314, 688] on button "Continue" at bounding box center [291, 704] width 91 height 33
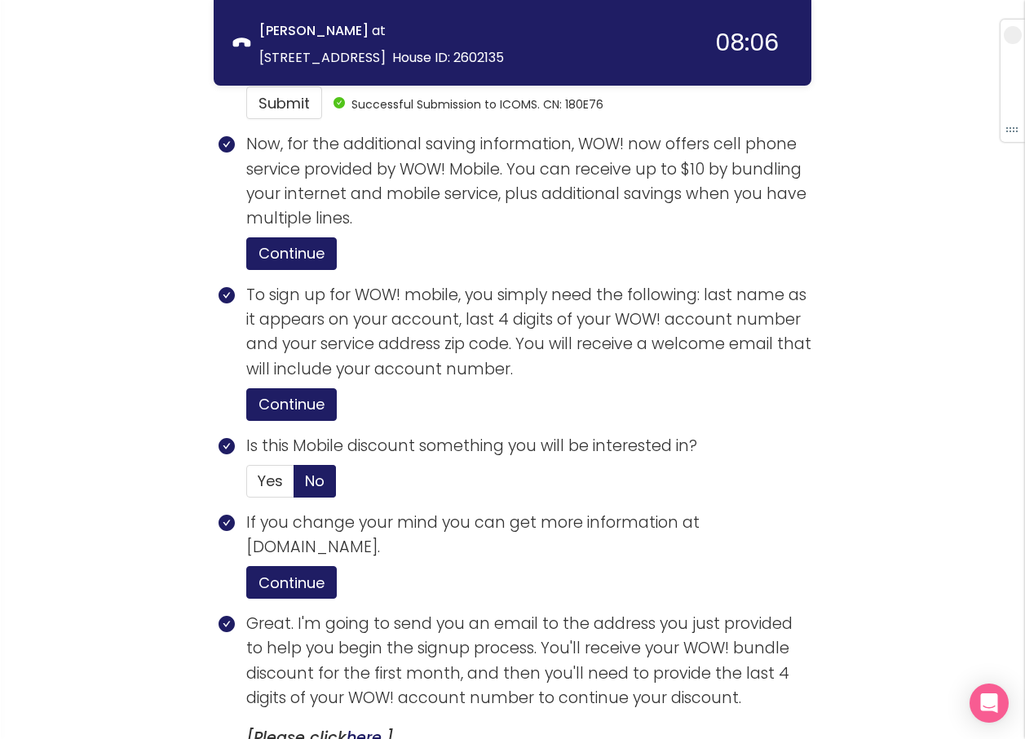
scroll to position [3341, 0]
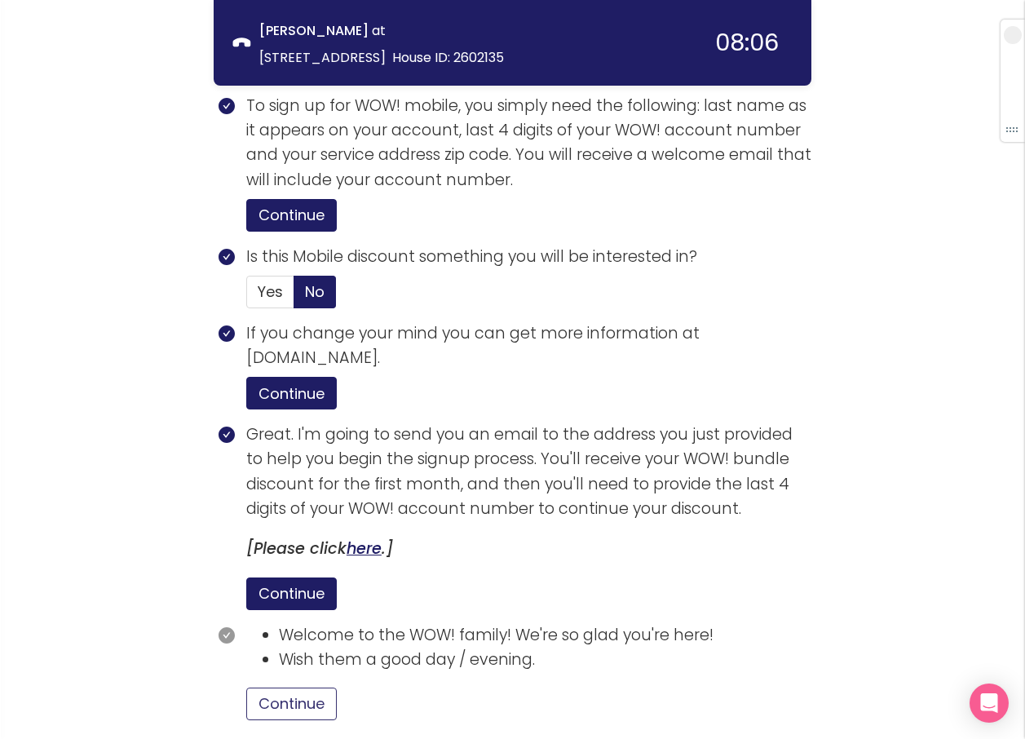
click at [308, 688] on button "Continue" at bounding box center [291, 704] width 91 height 33
